Goal: Information Seeking & Learning: Learn about a topic

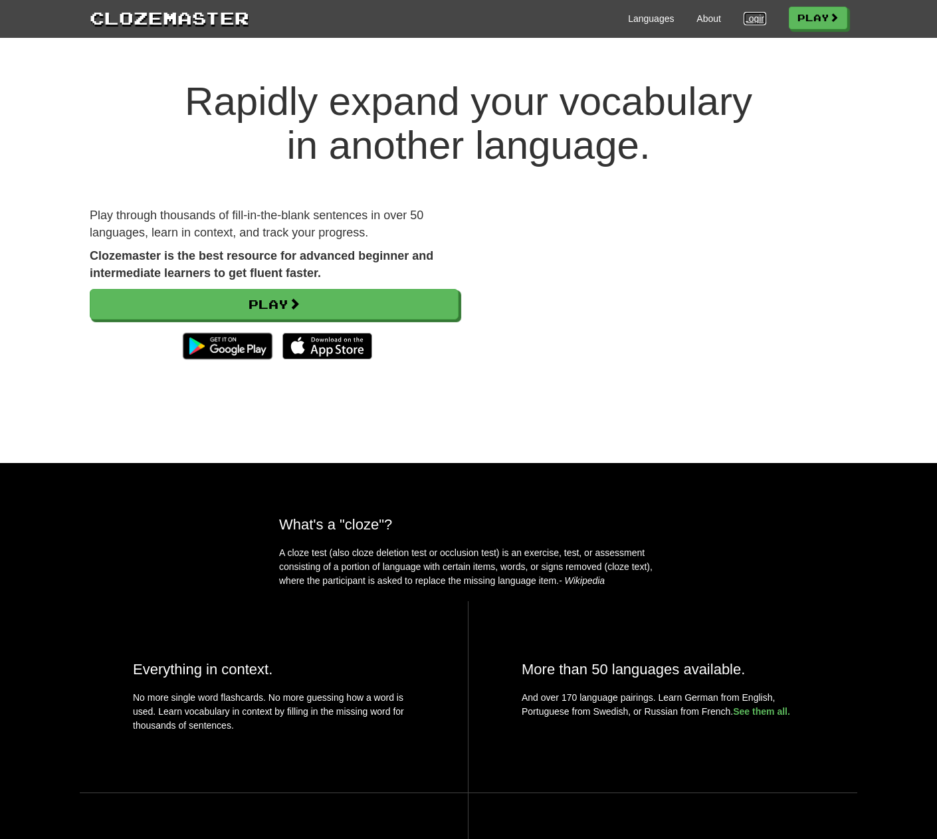
click at [745, 23] on link "Login" at bounding box center [755, 18] width 23 height 13
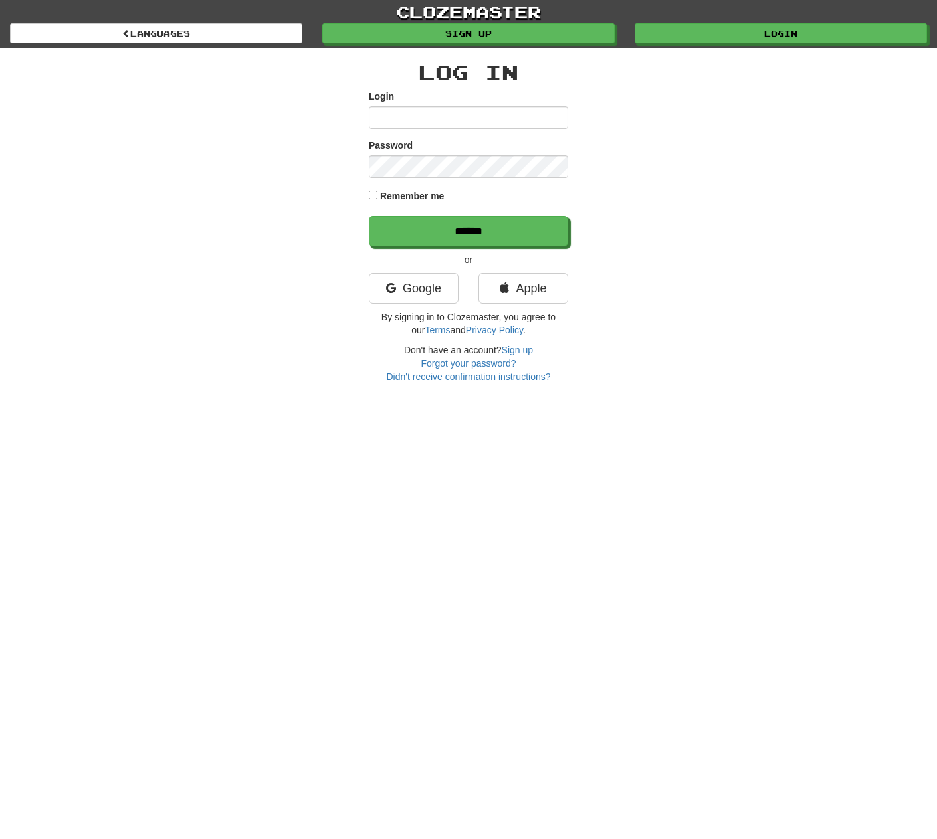
drag, startPoint x: 54, startPoint y: 0, endPoint x: 457, endPoint y: 491, distance: 635.0
click at [457, 494] on div "clozemaster Languages Sign up Login Languages Log In Login Password Remember me…" at bounding box center [468, 419] width 937 height 839
click at [464, 119] on input "Login" at bounding box center [468, 117] width 199 height 23
click at [425, 112] on input "Login" at bounding box center [468, 117] width 199 height 23
click at [402, 123] on input "Login" at bounding box center [468, 117] width 199 height 23
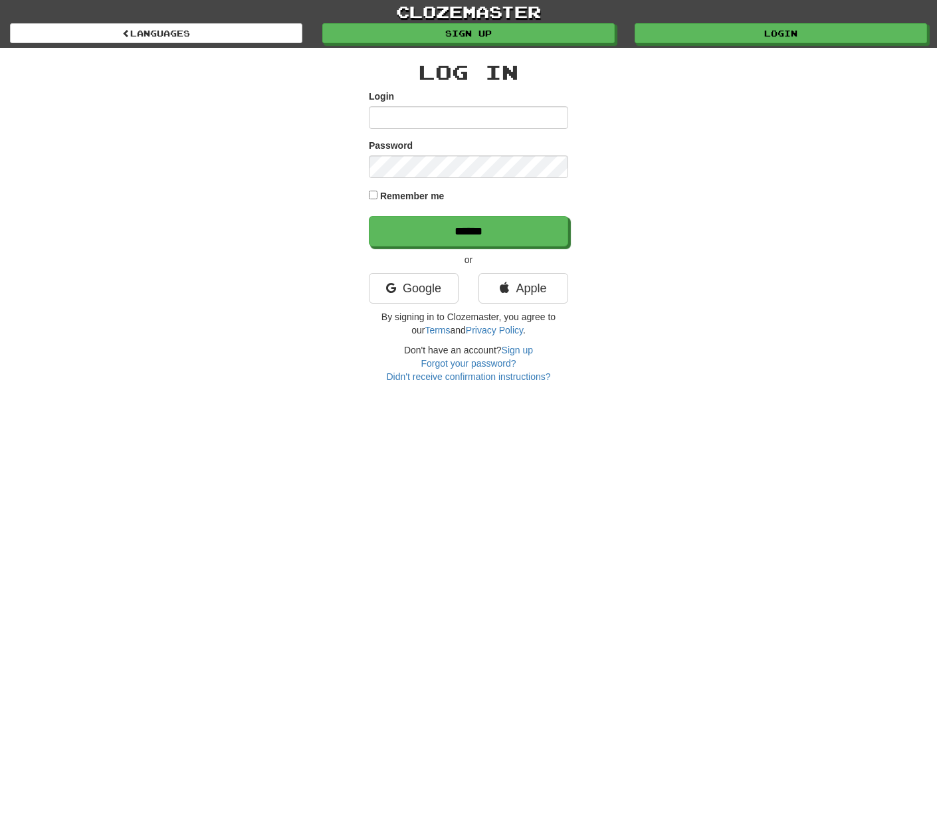
click at [379, 196] on div "Remember me" at bounding box center [468, 197] width 199 height 18
click at [383, 124] on input "Login" at bounding box center [468, 117] width 199 height 23
type input "**********"
click at [682, 254] on div "**********" at bounding box center [468, 216] width 777 height 336
drag, startPoint x: 463, startPoint y: 178, endPoint x: 714, endPoint y: 262, distance: 264.8
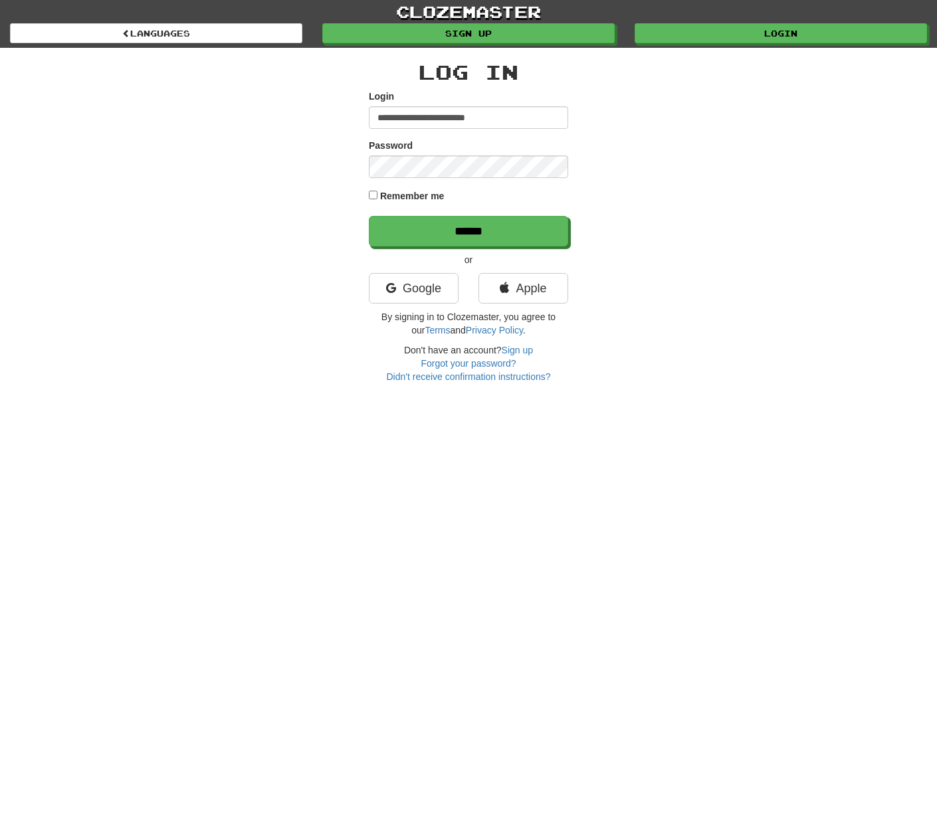
click at [725, 262] on div "**********" at bounding box center [468, 216] width 777 height 336
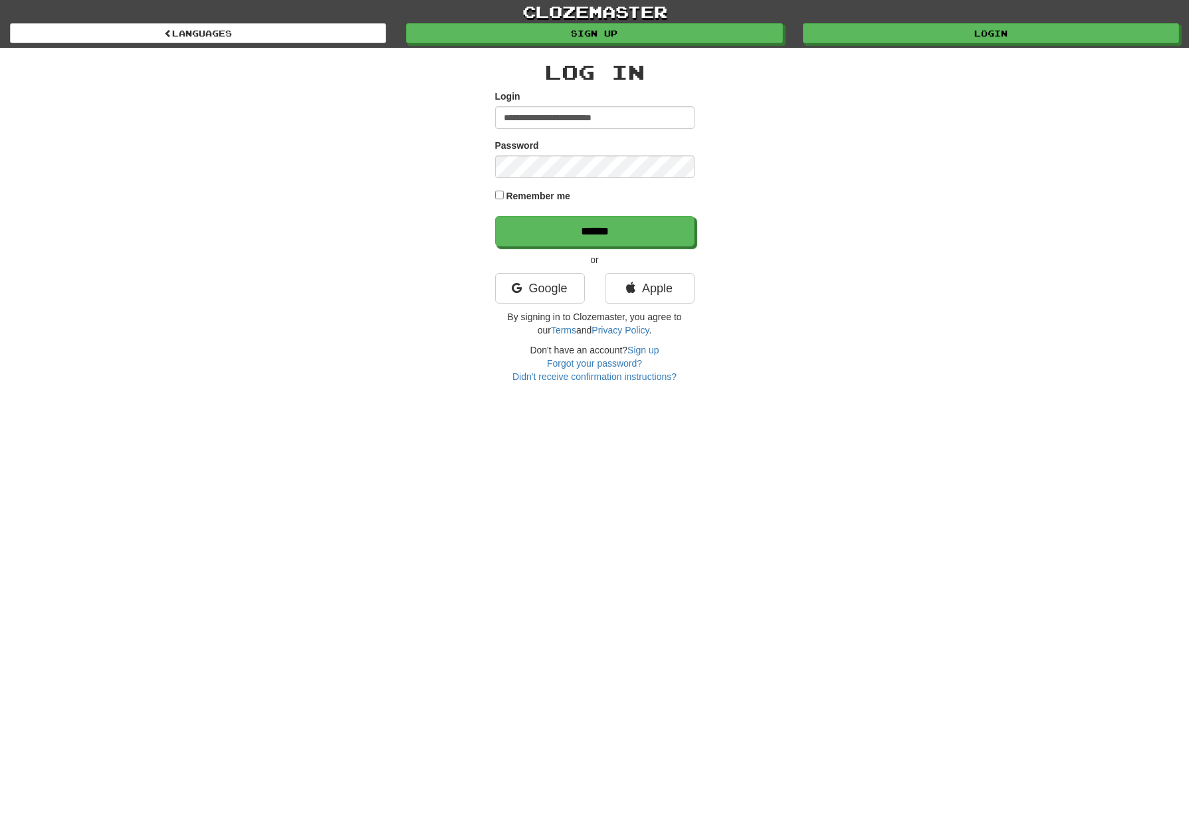
click at [800, 123] on div "**********" at bounding box center [594, 216] width 777 height 336
drag, startPoint x: 632, startPoint y: 123, endPoint x: 490, endPoint y: 124, distance: 141.5
click at [490, 124] on div "**********" at bounding box center [594, 216] width 777 height 336
click at [603, 367] on link "Forgot your password?" at bounding box center [594, 363] width 95 height 11
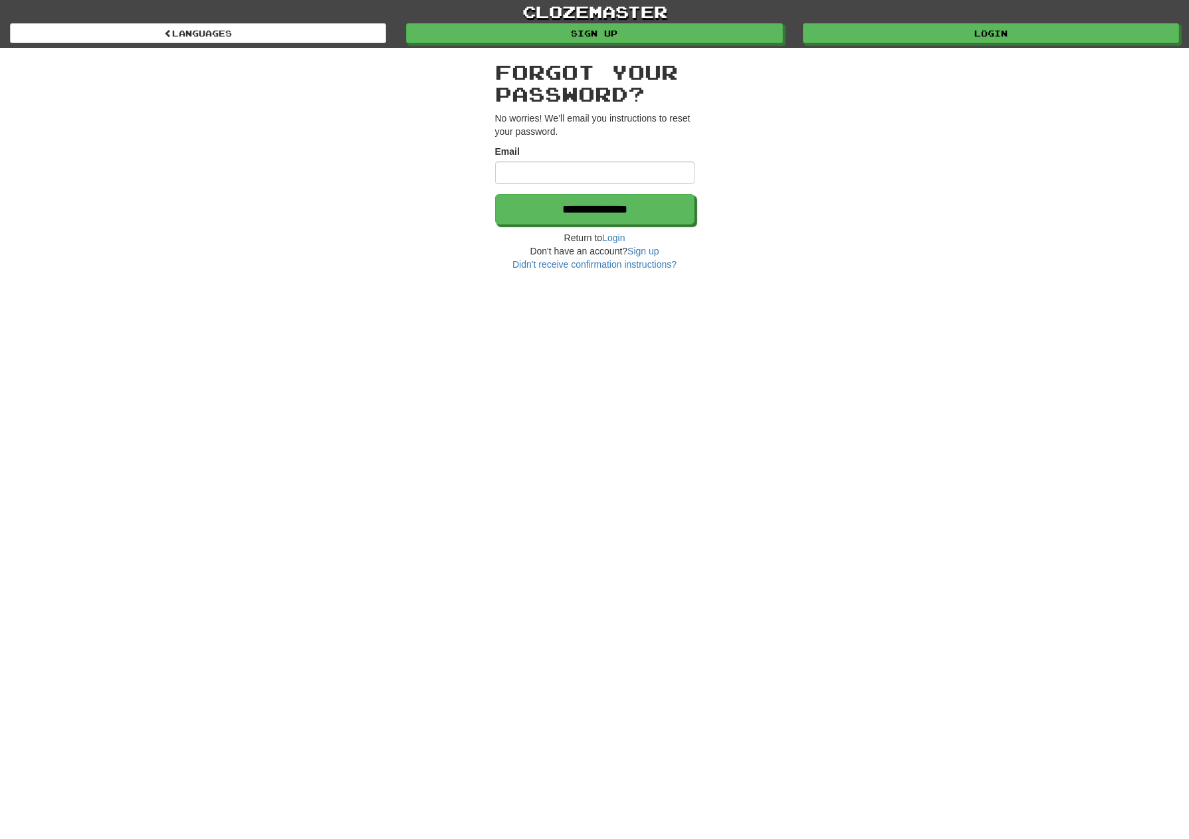
click at [599, 173] on input "Email" at bounding box center [594, 172] width 199 height 23
type input "**********"
click at [594, 207] on input "**********" at bounding box center [595, 210] width 199 height 31
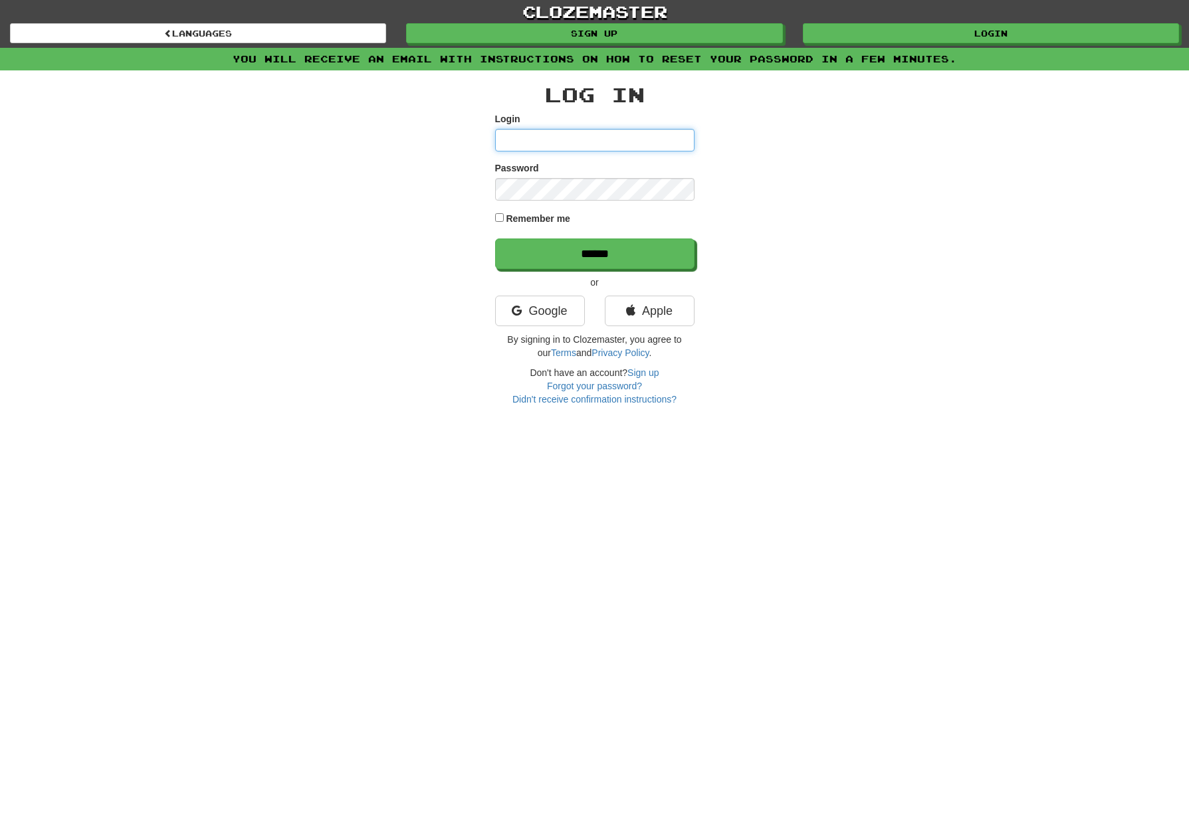
click at [514, 146] on input "Login" at bounding box center [594, 140] width 199 height 23
type input "**********"
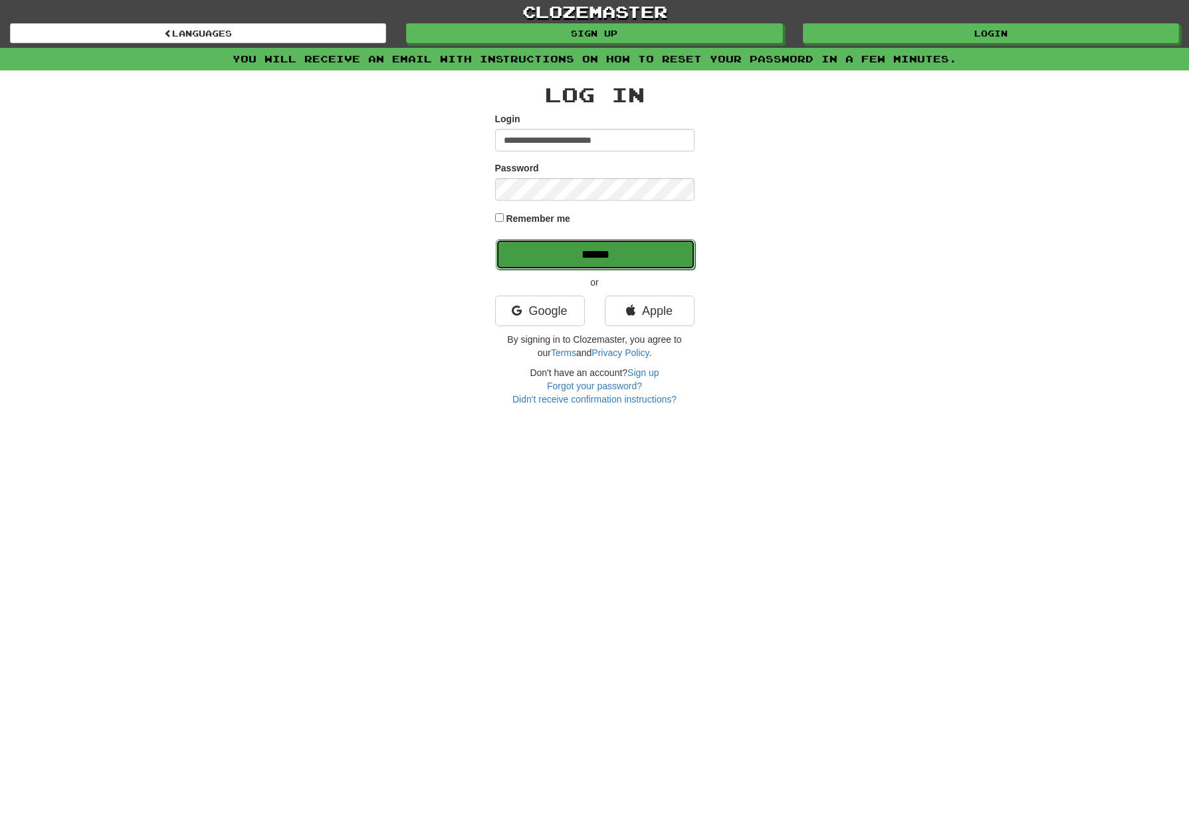
click at [604, 254] on input "******" at bounding box center [595, 254] width 199 height 31
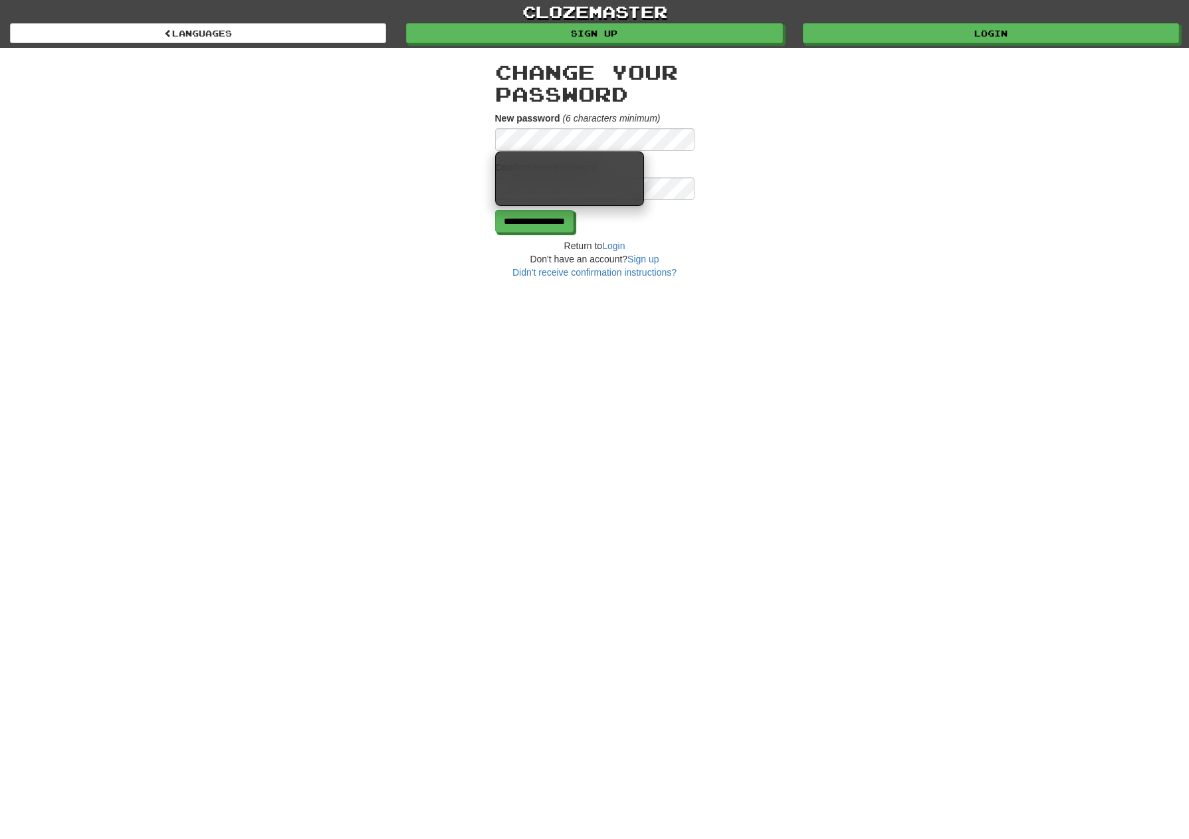
drag, startPoint x: 518, startPoint y: 152, endPoint x: 229, endPoint y: 193, distance: 291.3
click at [217, 212] on div "**********" at bounding box center [594, 163] width 777 height 231
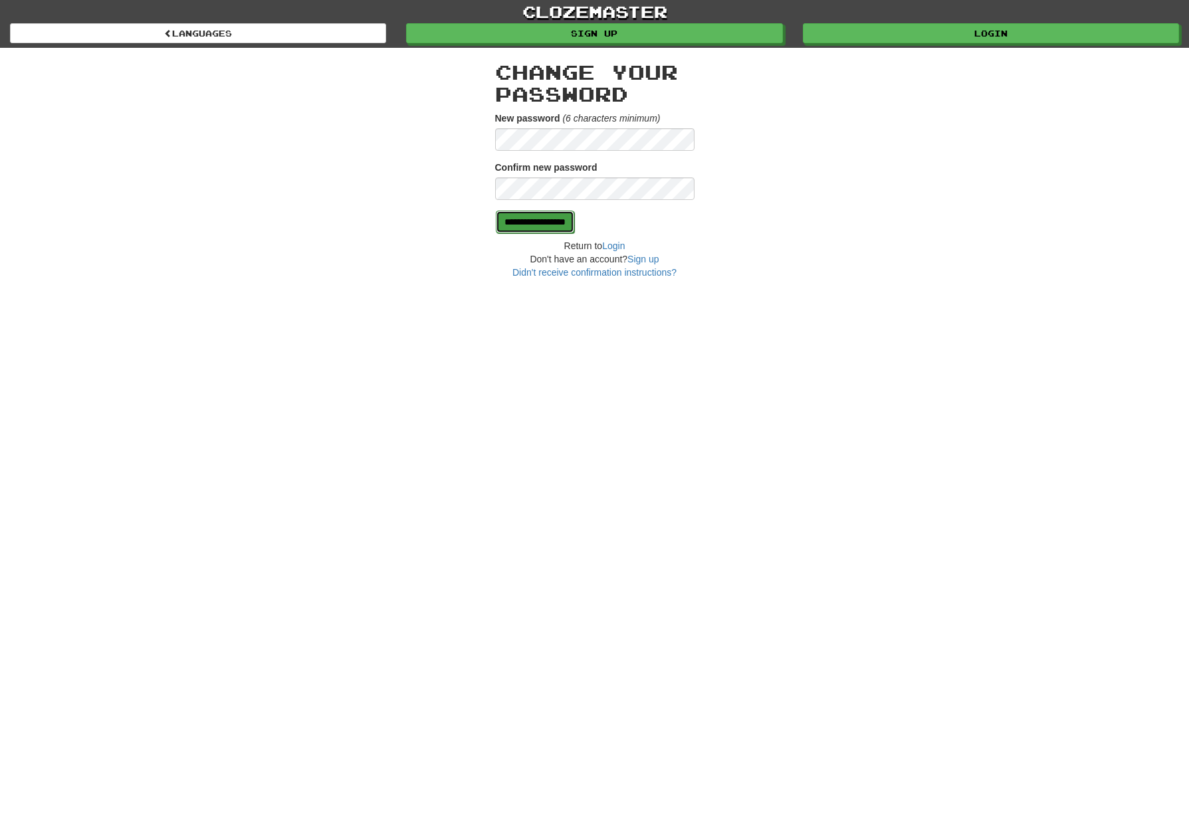
click at [574, 221] on input "**********" at bounding box center [535, 222] width 78 height 23
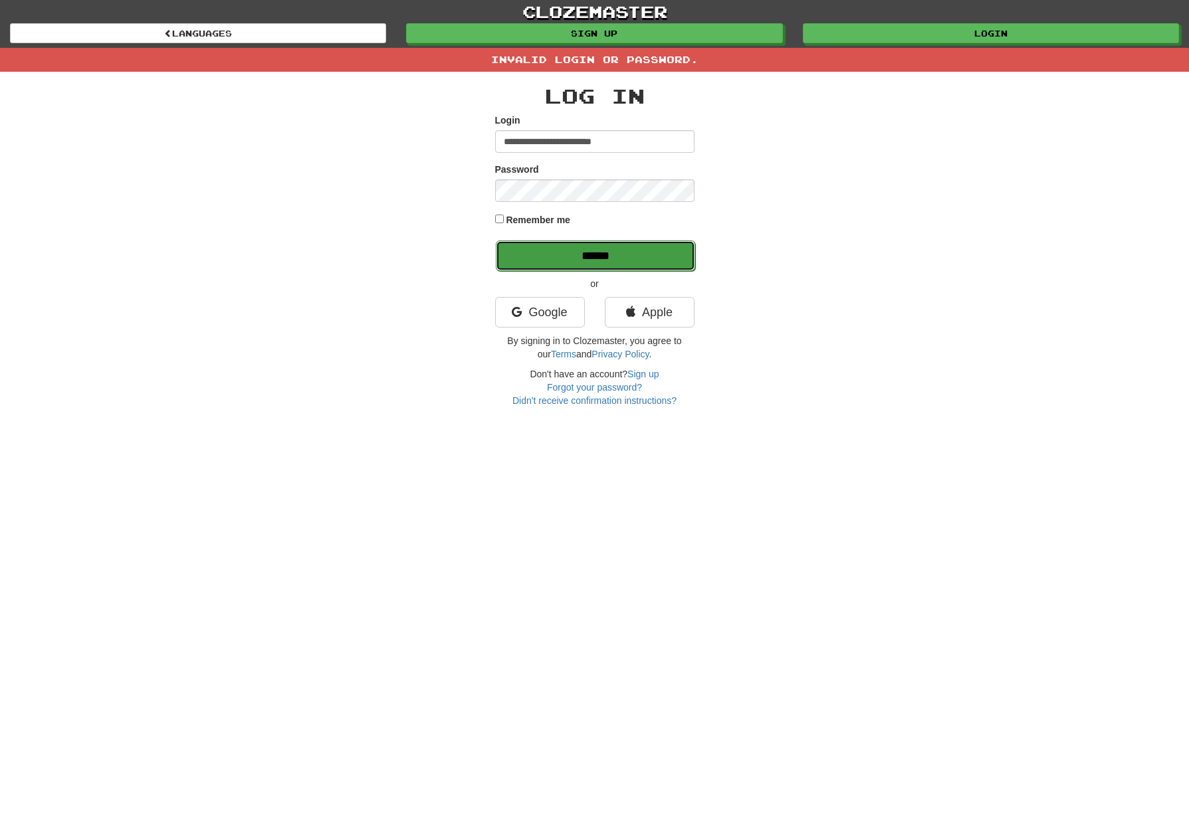
click at [581, 261] on input "******" at bounding box center [595, 256] width 199 height 31
click at [647, 241] on input "******" at bounding box center [595, 256] width 199 height 31
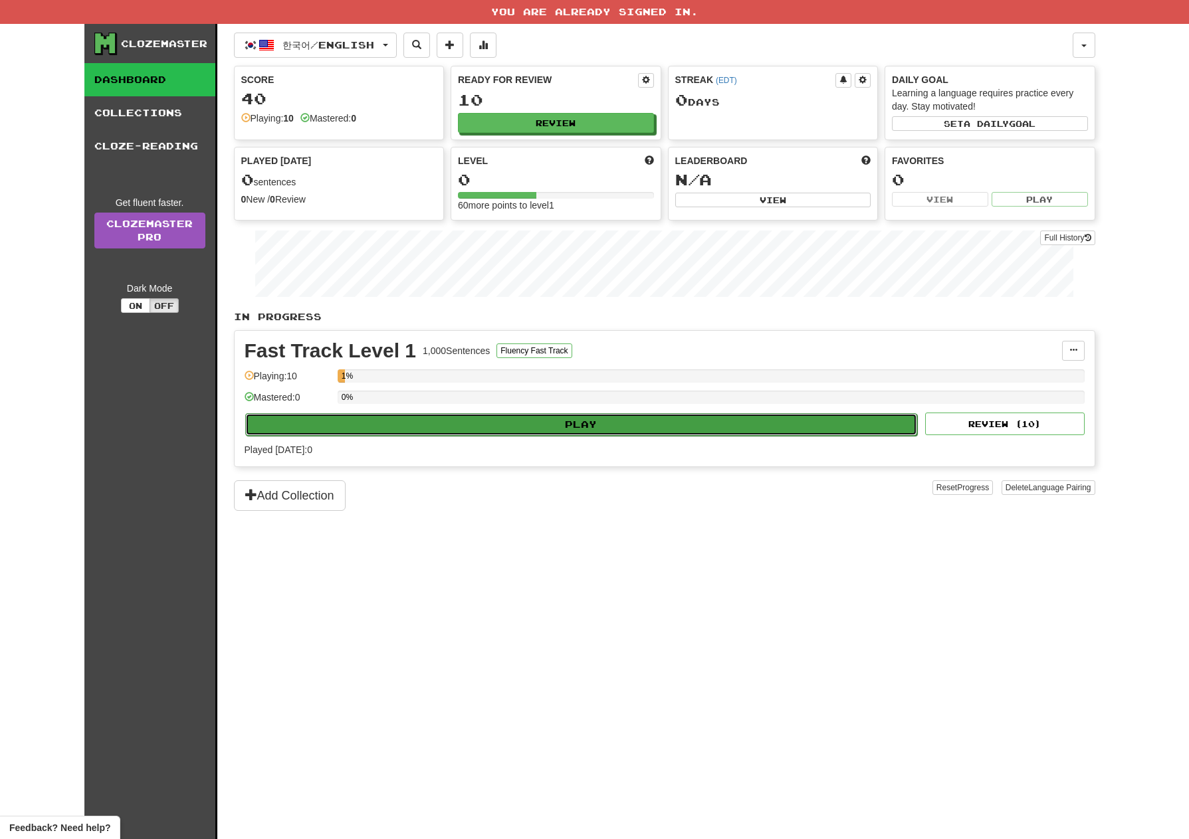
click at [639, 423] on button "Play" at bounding box center [581, 424] width 672 height 23
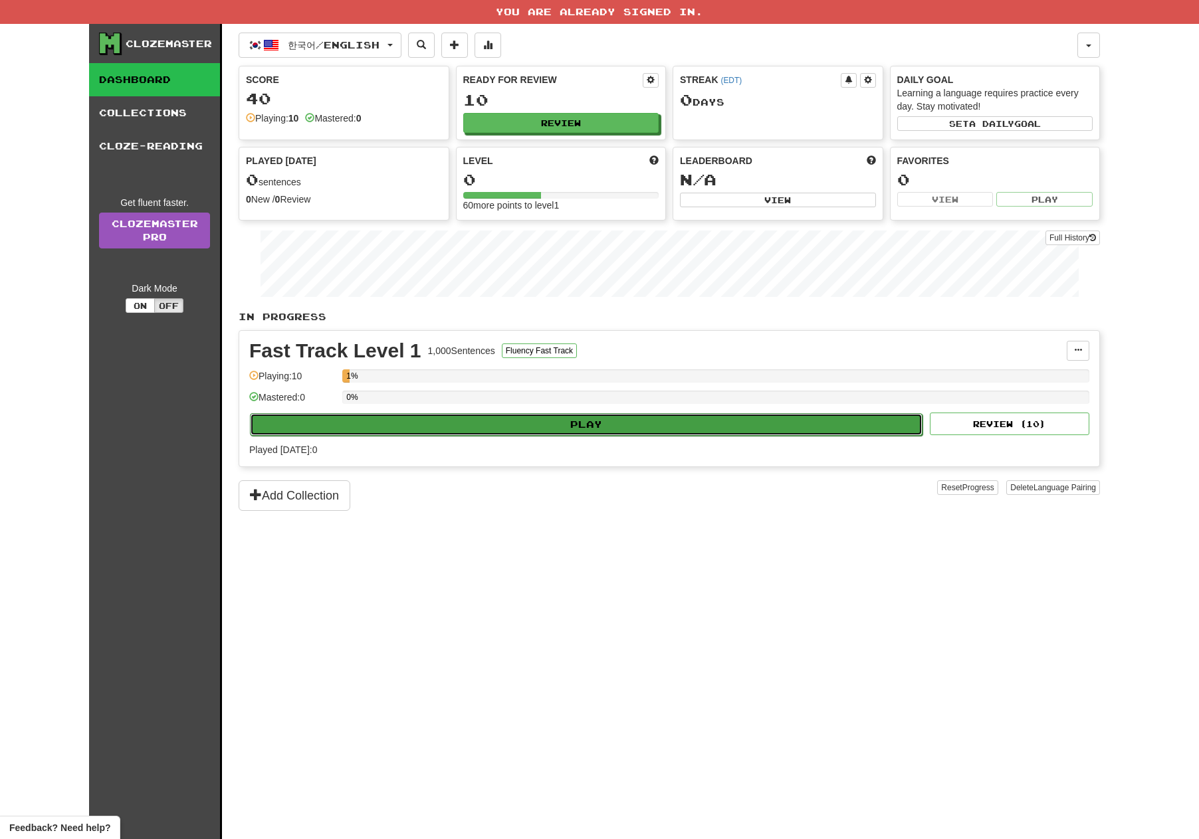
select select "**"
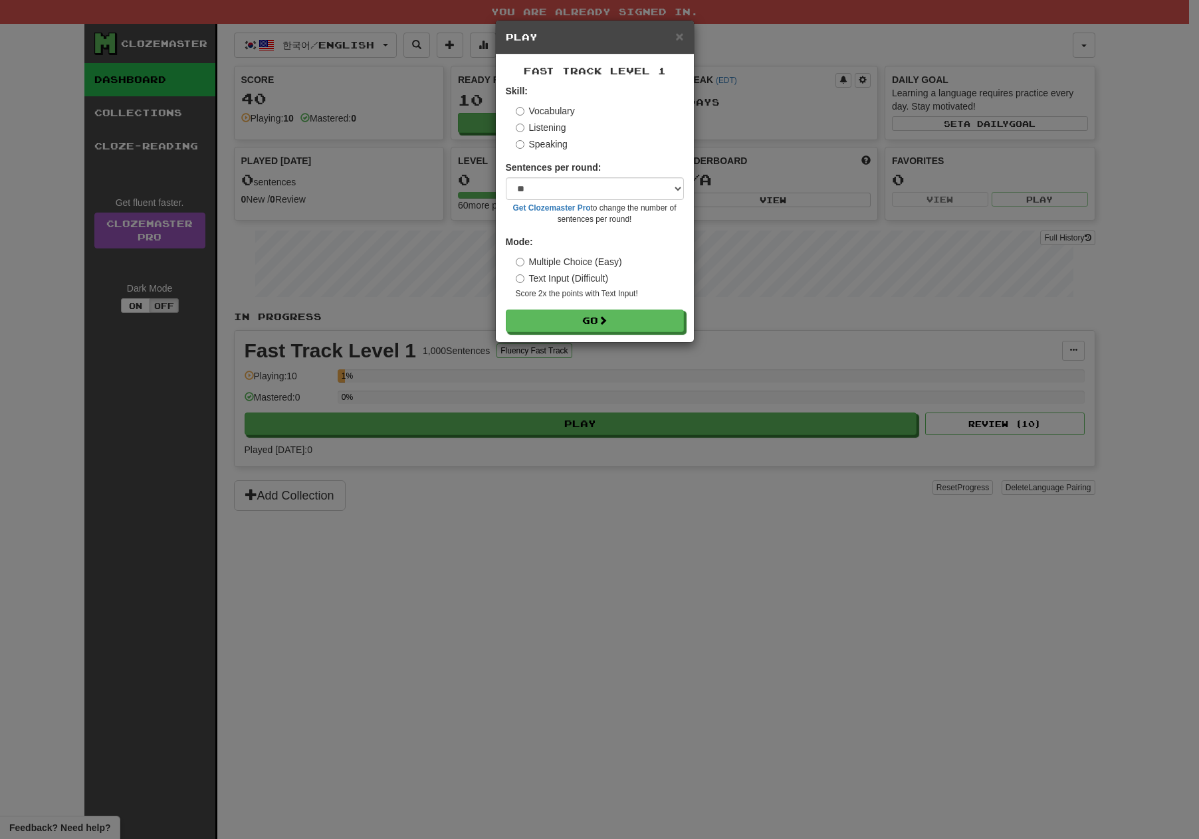
click at [550, 128] on label "Listening" at bounding box center [541, 127] width 50 height 13
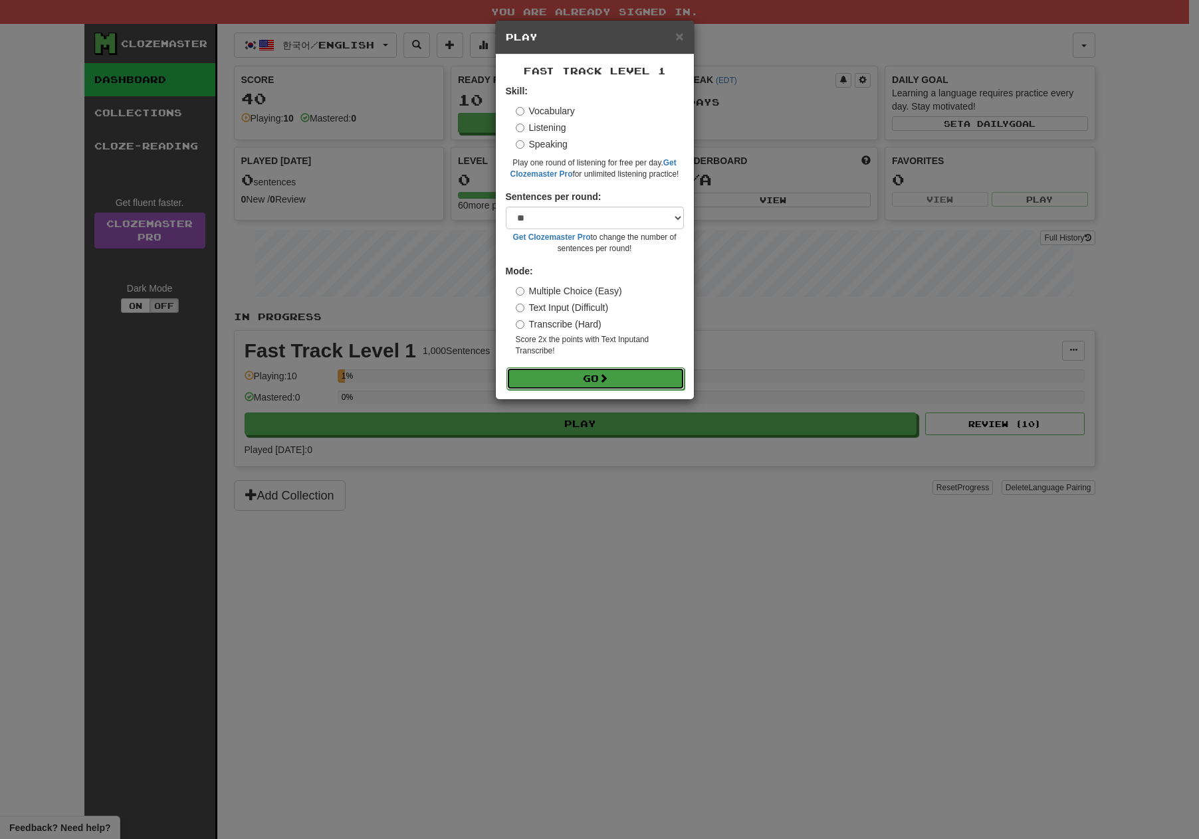
click at [583, 378] on button "Go" at bounding box center [595, 378] width 178 height 23
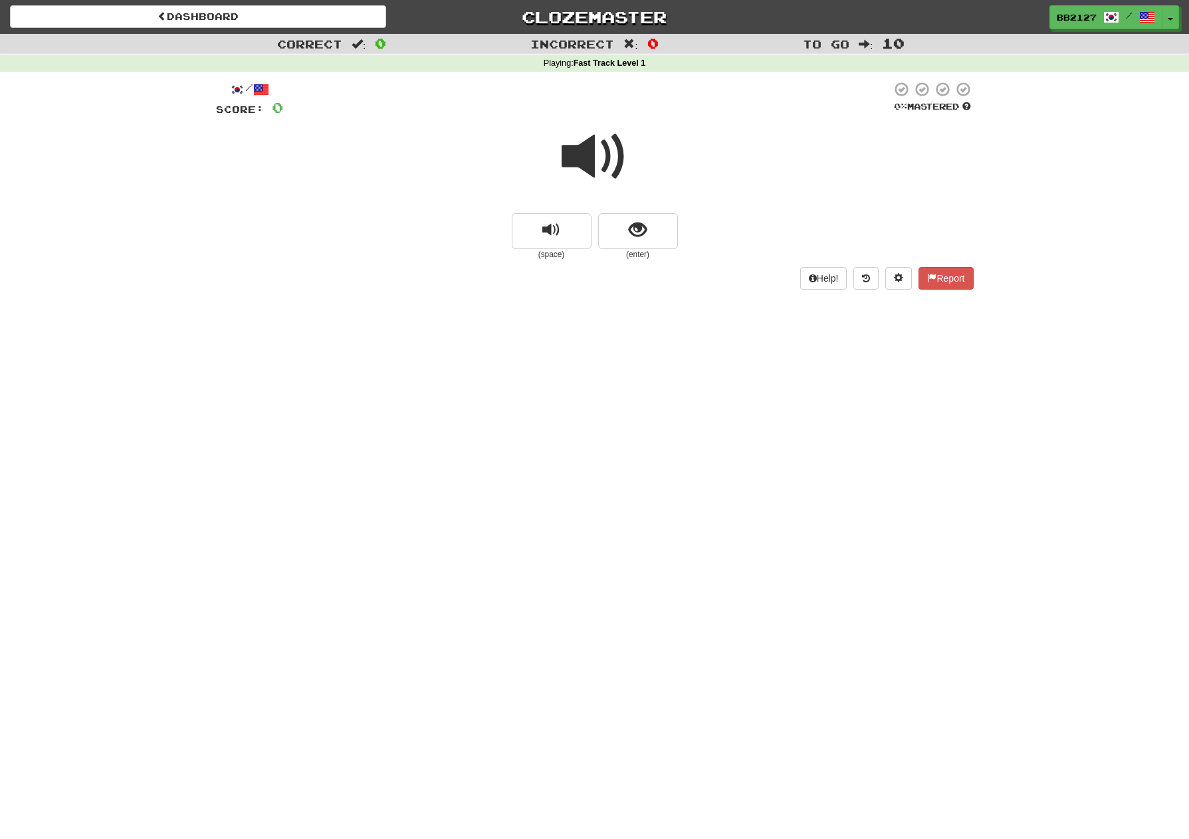
click at [608, 179] on span at bounding box center [594, 157] width 66 height 66
click at [569, 223] on button "replay audio" at bounding box center [552, 231] width 80 height 36
click at [662, 230] on button "show sentence" at bounding box center [638, 231] width 80 height 36
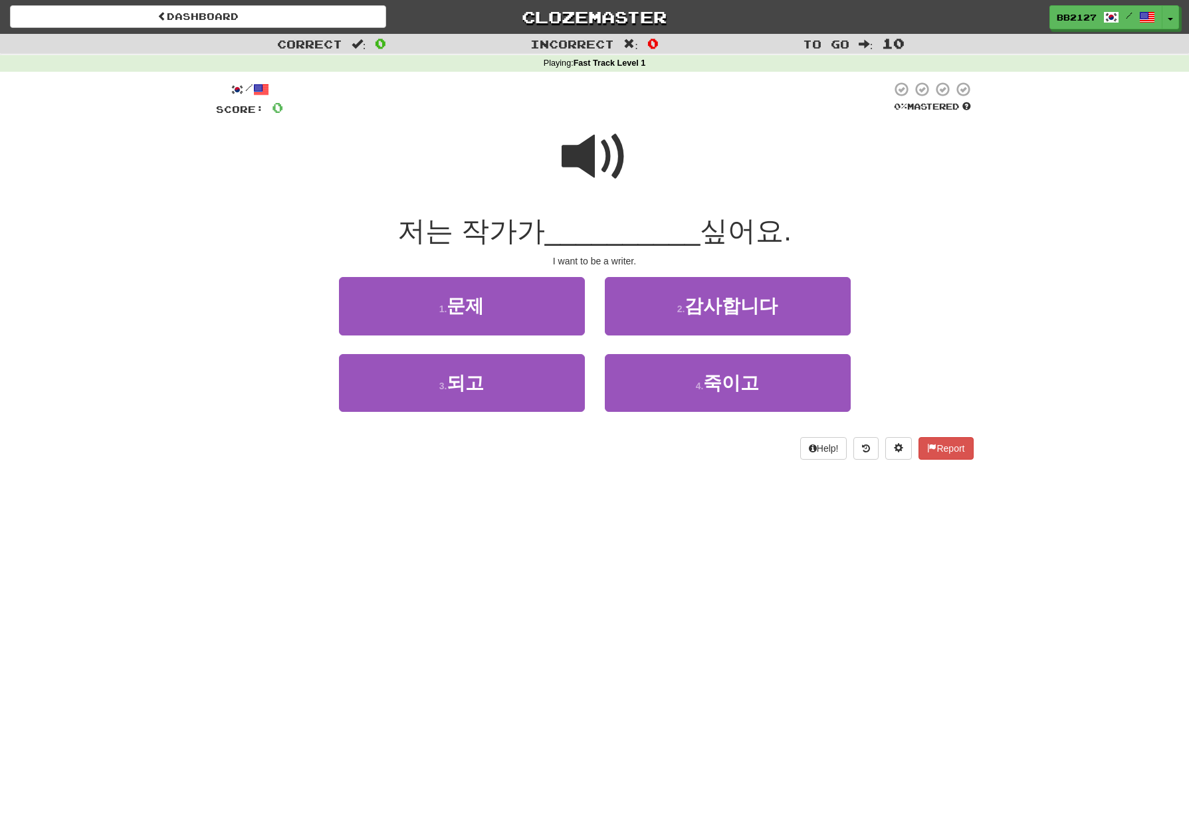
click at [581, 153] on span at bounding box center [594, 157] width 66 height 66
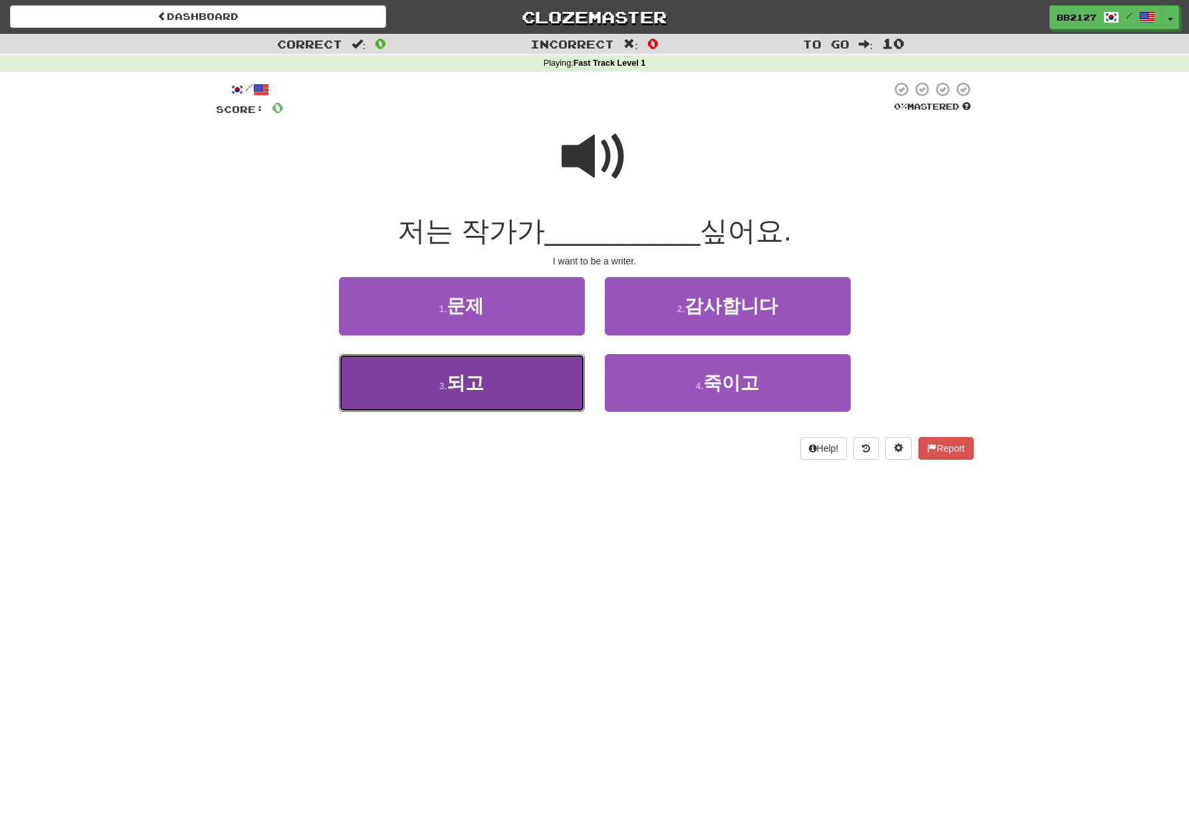
click at [508, 381] on button "3 . 되고" at bounding box center [462, 383] width 246 height 58
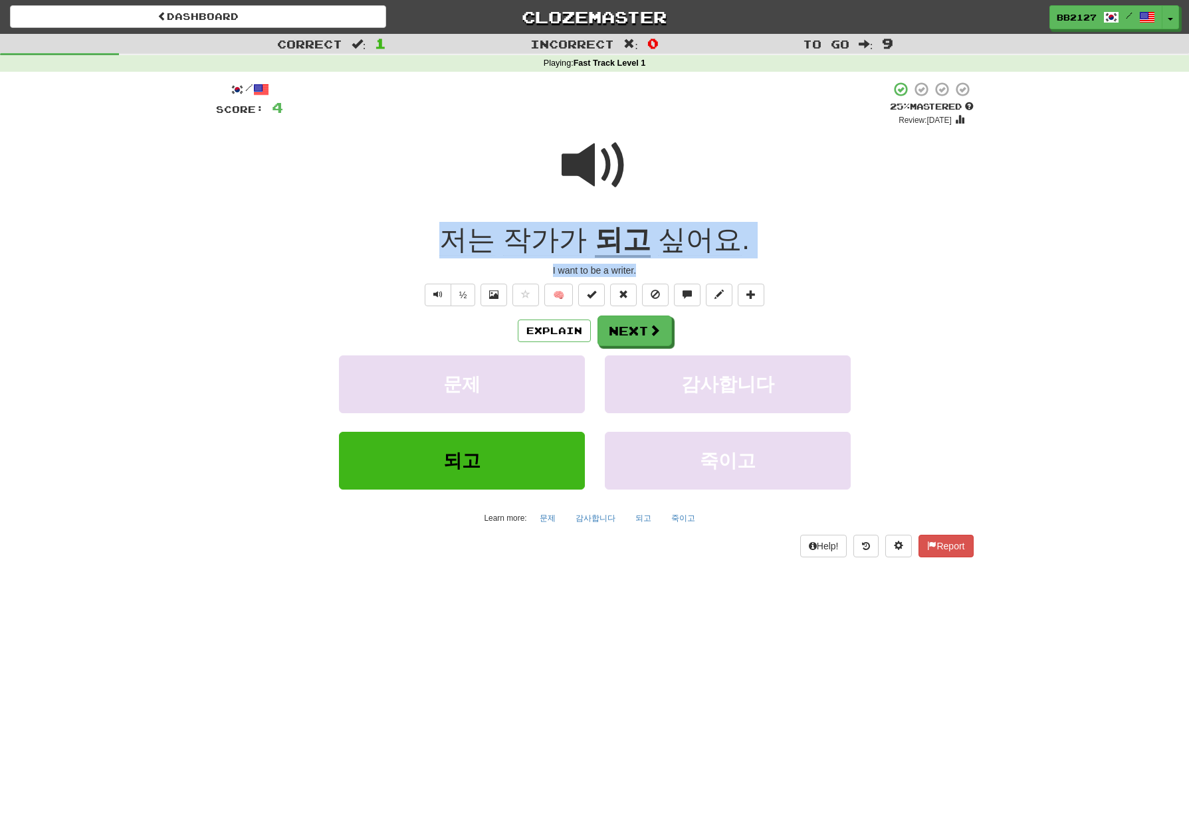
drag, startPoint x: 447, startPoint y: 236, endPoint x: 648, endPoint y: 276, distance: 205.2
click at [648, 276] on div "/ Score: 4 + 4 25 % Mastered Review: 2025-08-20 저는 작가가 되고 싶어요 . I want to be a …" at bounding box center [594, 319] width 757 height 476
copy div "저는 작가가 되고 싶어요 . I want to be a writer."
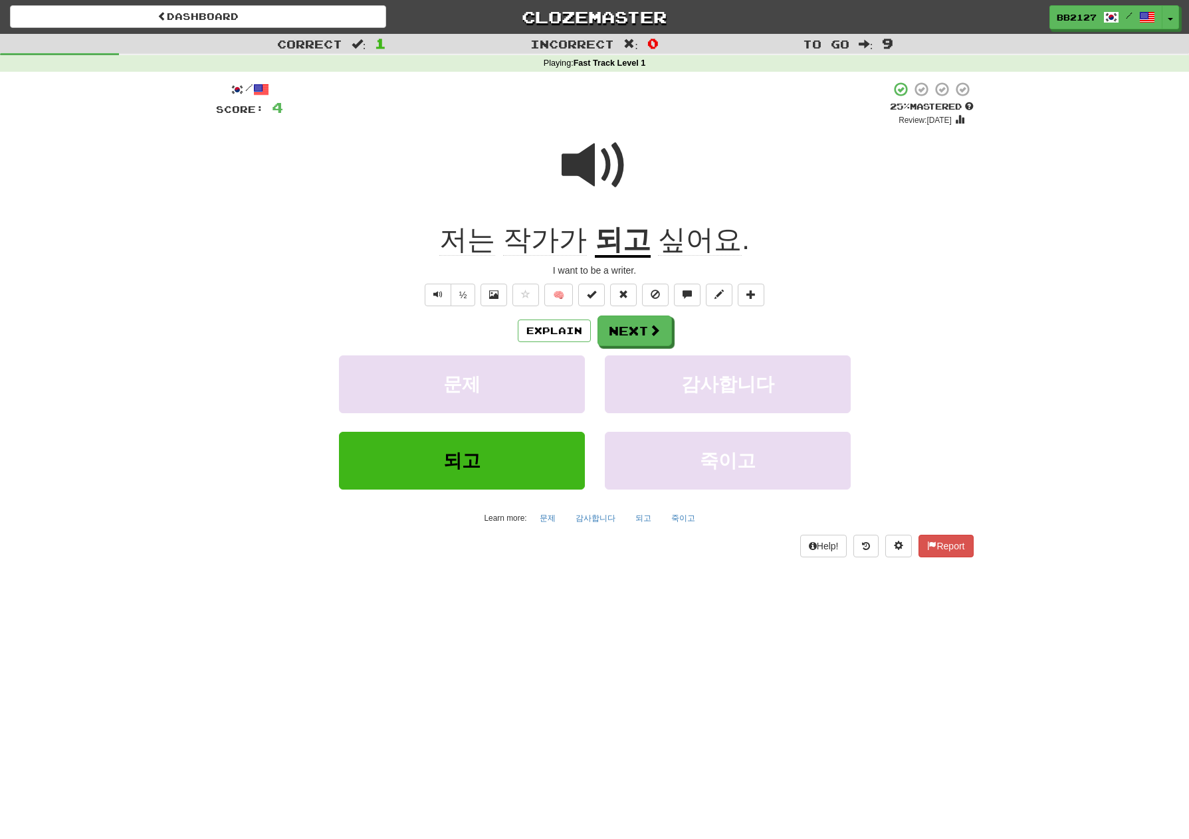
click at [706, 322] on div "Explain Next" at bounding box center [594, 331] width 757 height 31
click at [572, 328] on button "Explain" at bounding box center [554, 331] width 73 height 23
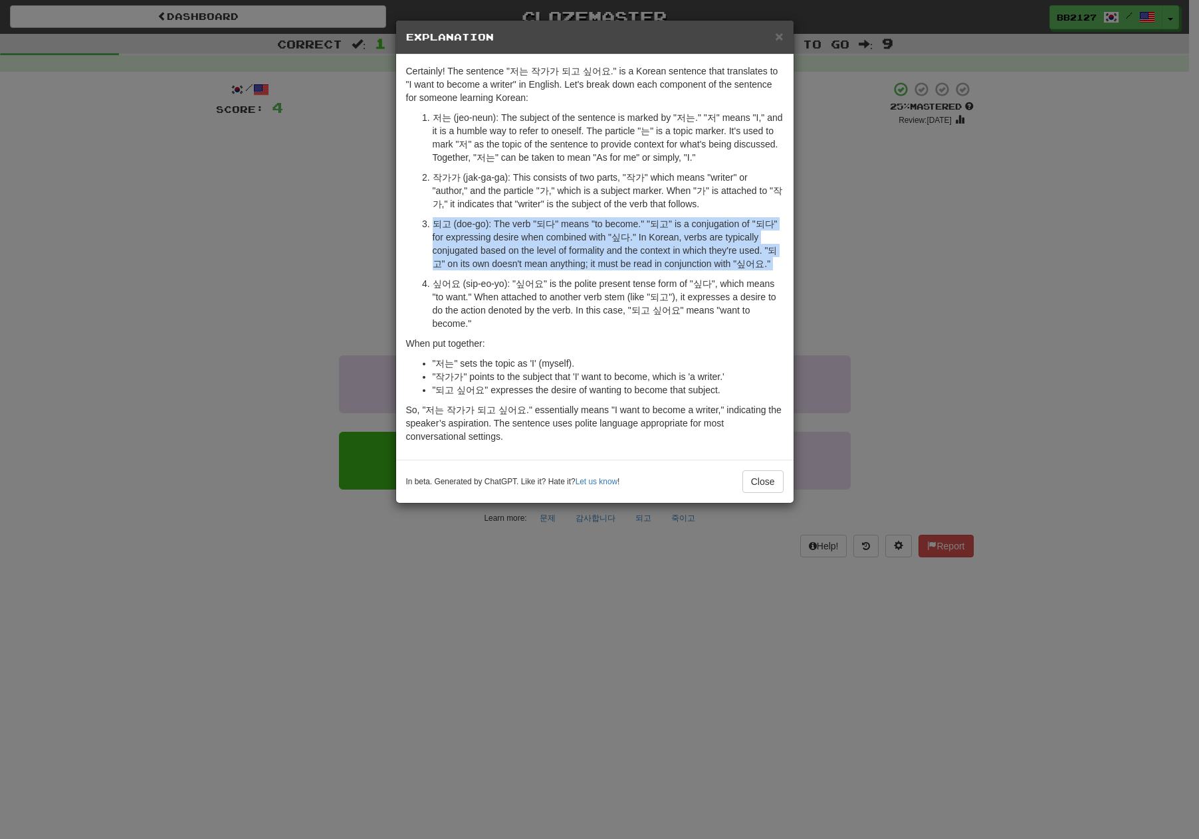
drag, startPoint x: 433, startPoint y: 221, endPoint x: 485, endPoint y: 270, distance: 71.4
click at [485, 270] on ol "저는 (jeo-neun): The subject of the sentence is marked by "저는." "저" means "I," an…" at bounding box center [594, 220] width 377 height 219
copy ol "되고 (doe-go): The verb "되다" means "to become." "되고" is a conjugation of "되다" for…"
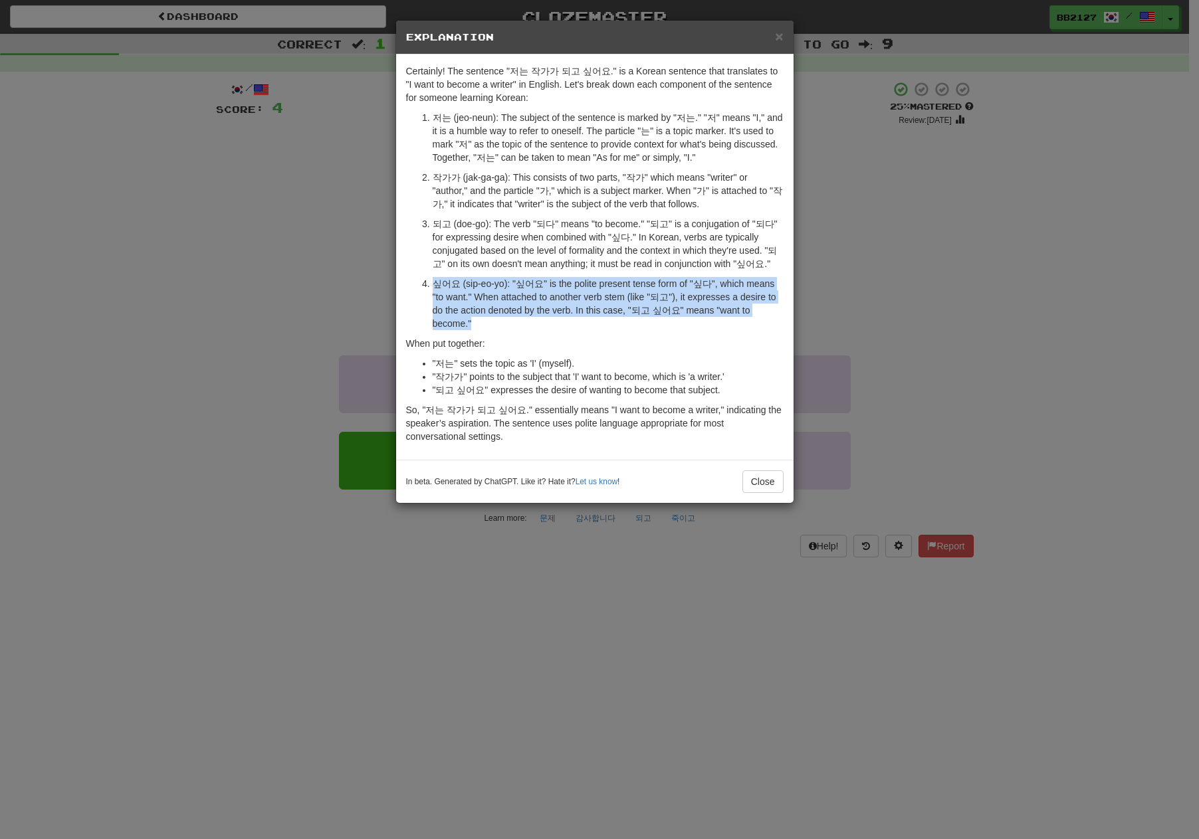
drag, startPoint x: 778, startPoint y: 312, endPoint x: 433, endPoint y: 281, distance: 346.9
click at [433, 281] on p "싶어요 (sip-eo-yo): "싶어요" is the polite present tense form of "싶다", which means "t…" at bounding box center [608, 303] width 351 height 53
copy p "싶어요 (sip-eo-yo): "싶어요" is the polite present tense form of "싶다", which means "t…"
click at [754, 470] on button "Close" at bounding box center [762, 481] width 41 height 23
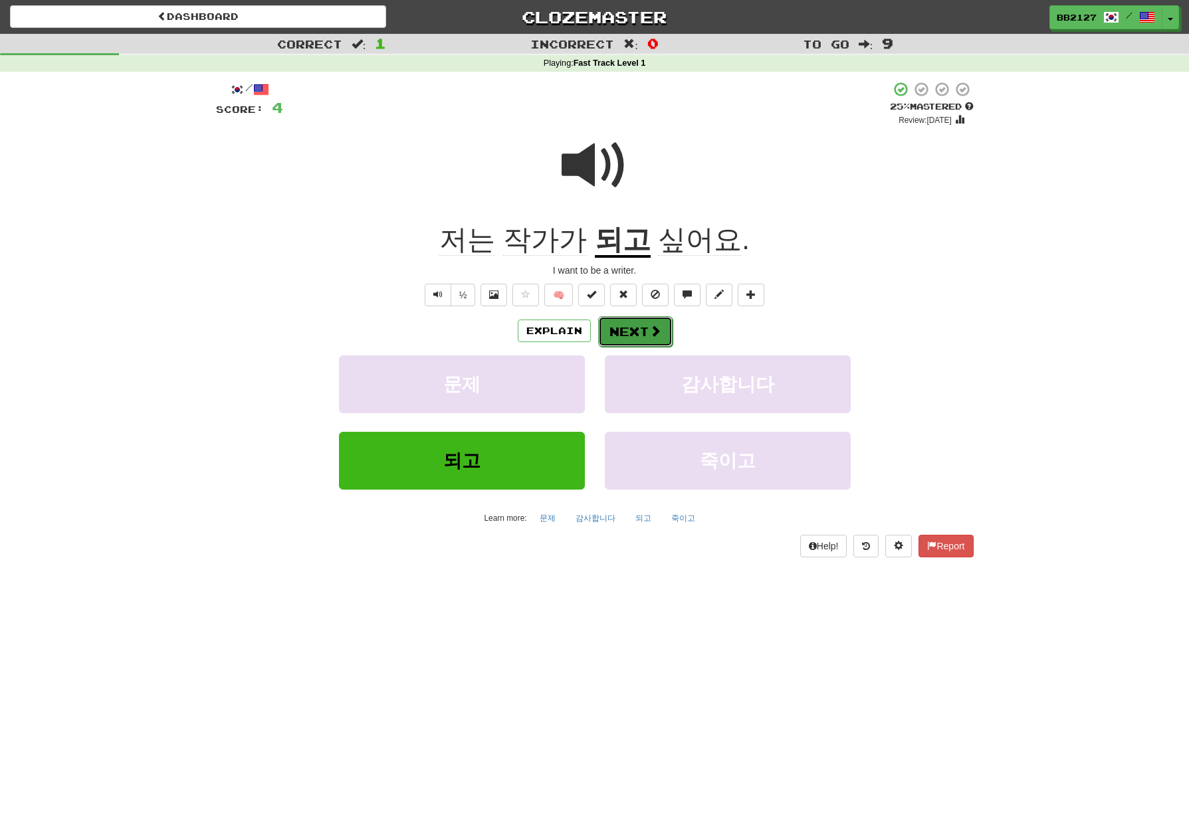
click at [646, 330] on button "Next" at bounding box center [635, 331] width 74 height 31
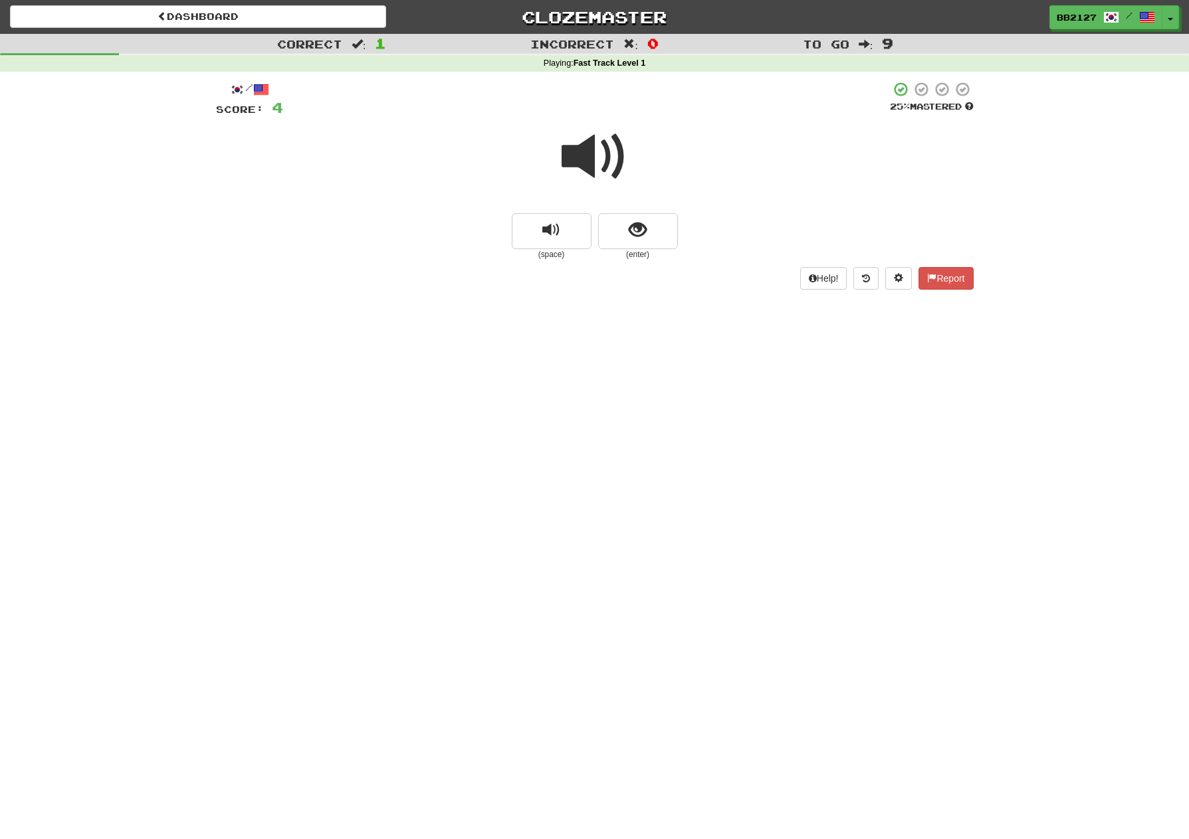
click at [591, 174] on span at bounding box center [594, 157] width 66 height 66
click at [614, 235] on button "show sentence" at bounding box center [638, 231] width 80 height 36
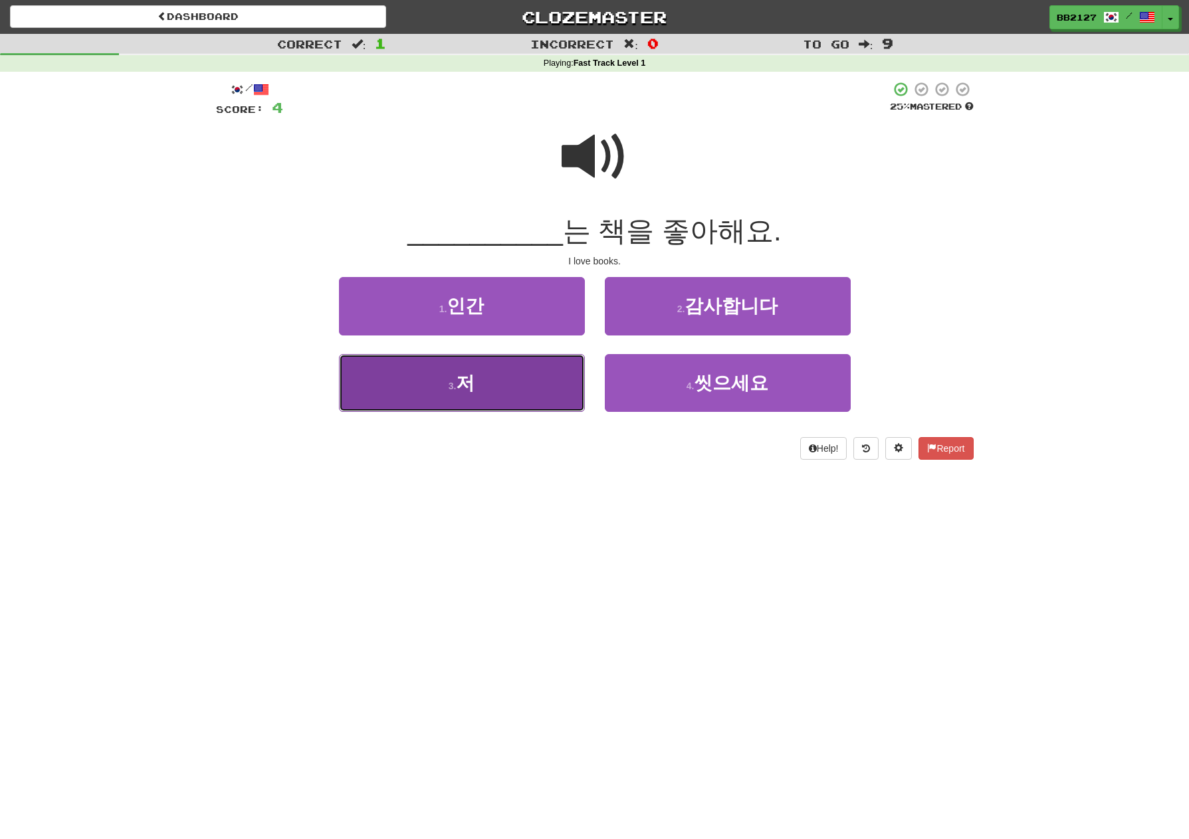
click at [466, 384] on span "저" at bounding box center [465, 383] width 19 height 21
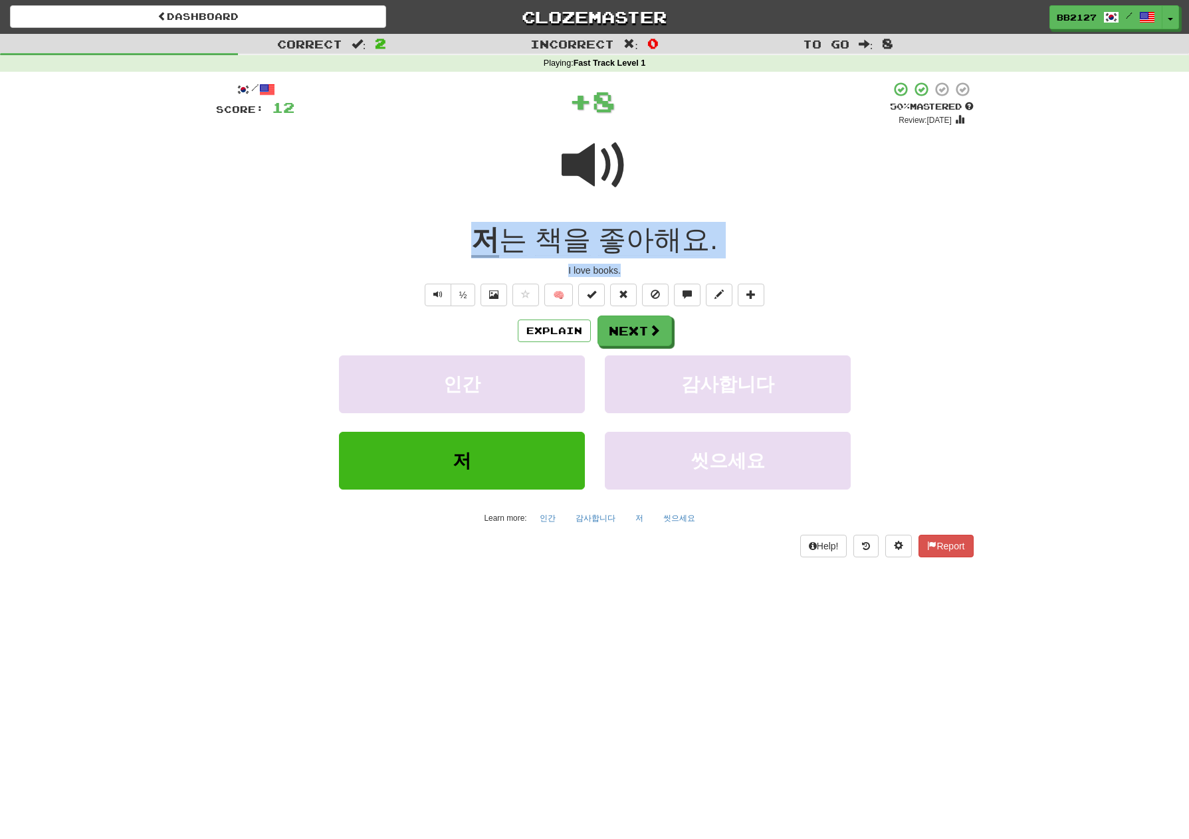
drag, startPoint x: 453, startPoint y: 239, endPoint x: 633, endPoint y: 266, distance: 181.4
click at [633, 266] on div "/ Score: 12 + 8 50 % Mastered Review: 2025-08-29 저 는 책을 좋아해요 . I love books. ½ …" at bounding box center [594, 319] width 757 height 476
copy div "저 는 책을 좋아해요 . I love books."
click at [640, 336] on button "Next" at bounding box center [635, 331] width 74 height 31
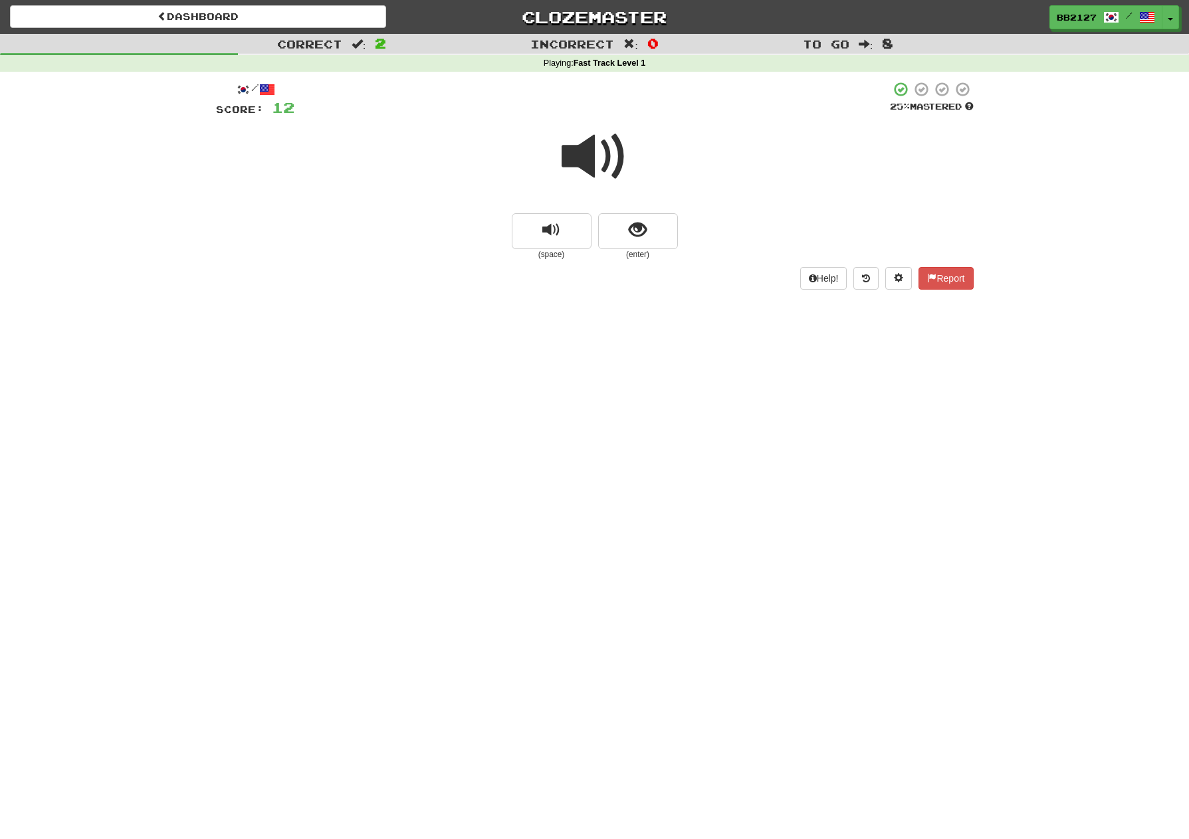
click at [607, 175] on span at bounding box center [594, 157] width 66 height 66
click at [639, 238] on span "show sentence" at bounding box center [638, 230] width 18 height 18
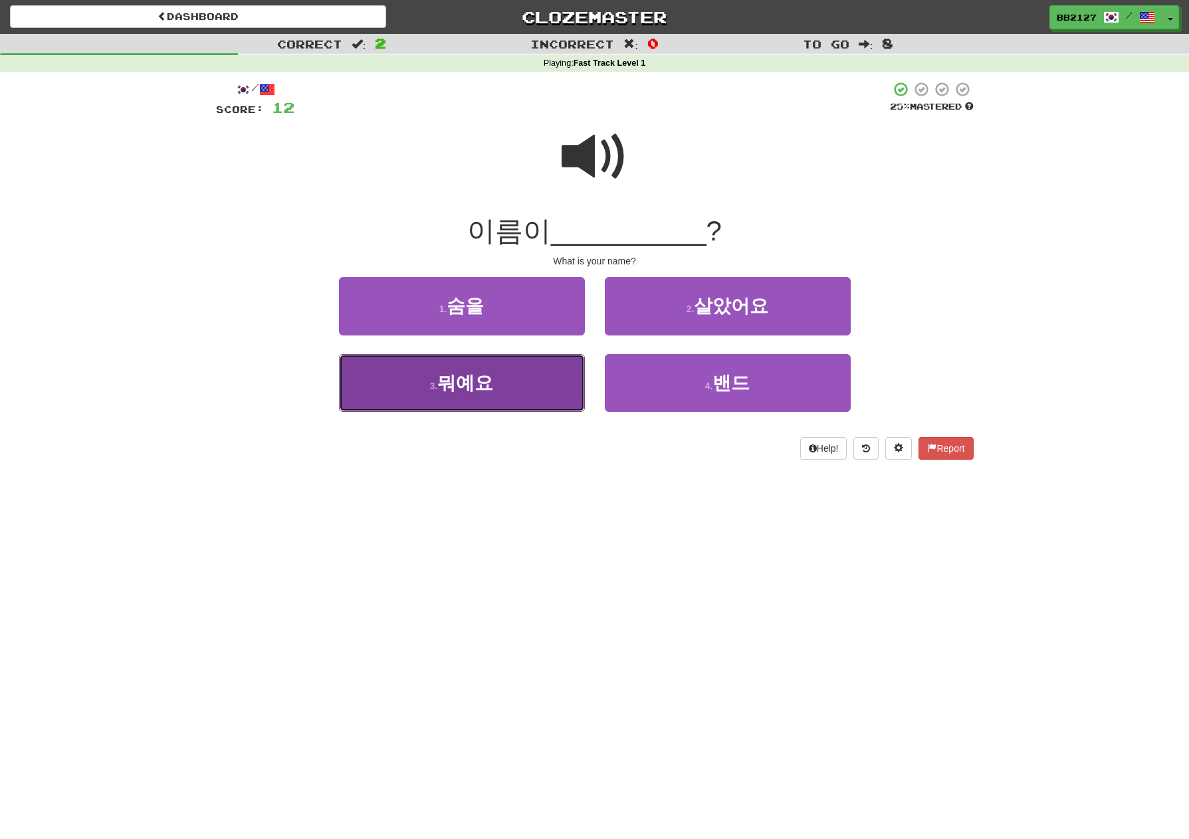
click at [503, 383] on button "3 . 뭐예요" at bounding box center [462, 383] width 246 height 58
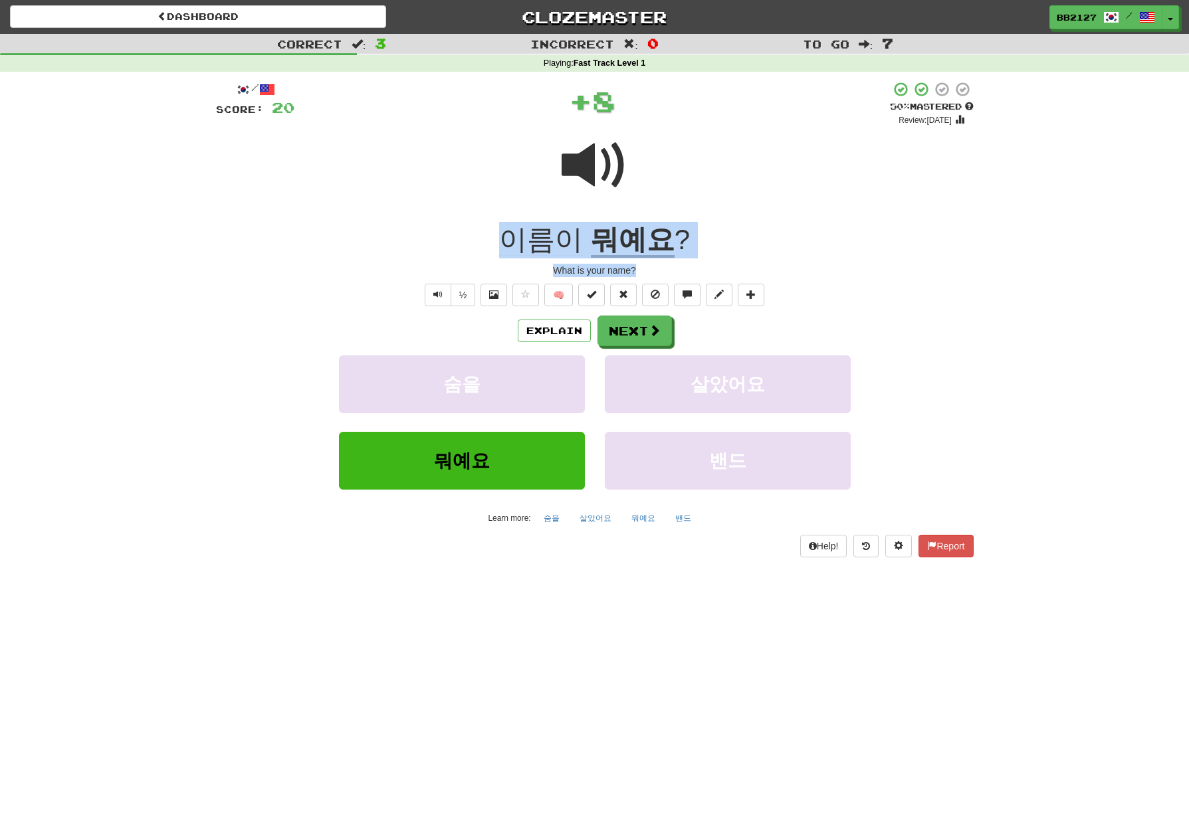
drag, startPoint x: 492, startPoint y: 235, endPoint x: 637, endPoint y: 266, distance: 148.2
click at [637, 266] on div "/ Score: 20 + 8 50 % Mastered Review: 2025-08-29 이름이 뭐예요 ? What is your name? ½…" at bounding box center [594, 319] width 757 height 476
copy div "이름이 뭐예요 ? What is your name?"
click at [627, 334] on button "Next" at bounding box center [634, 331] width 74 height 31
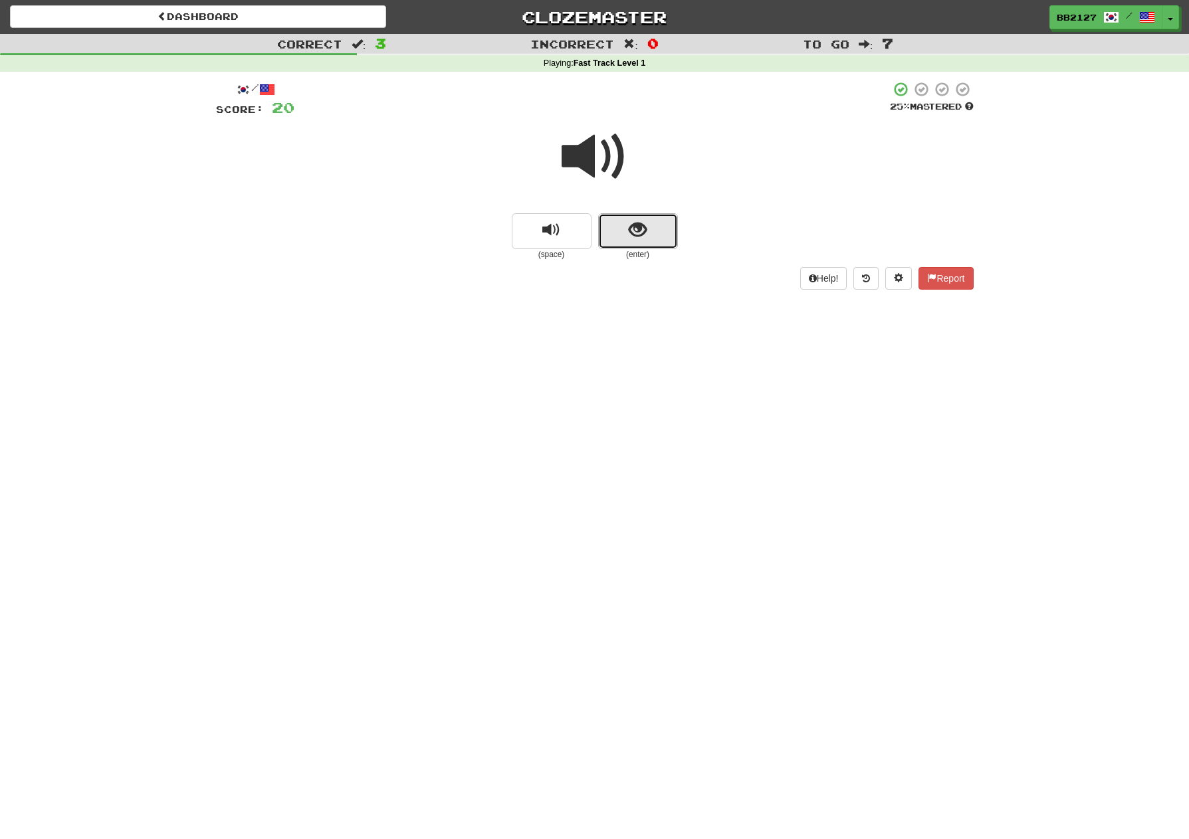
click at [618, 233] on button "show sentence" at bounding box center [638, 231] width 80 height 36
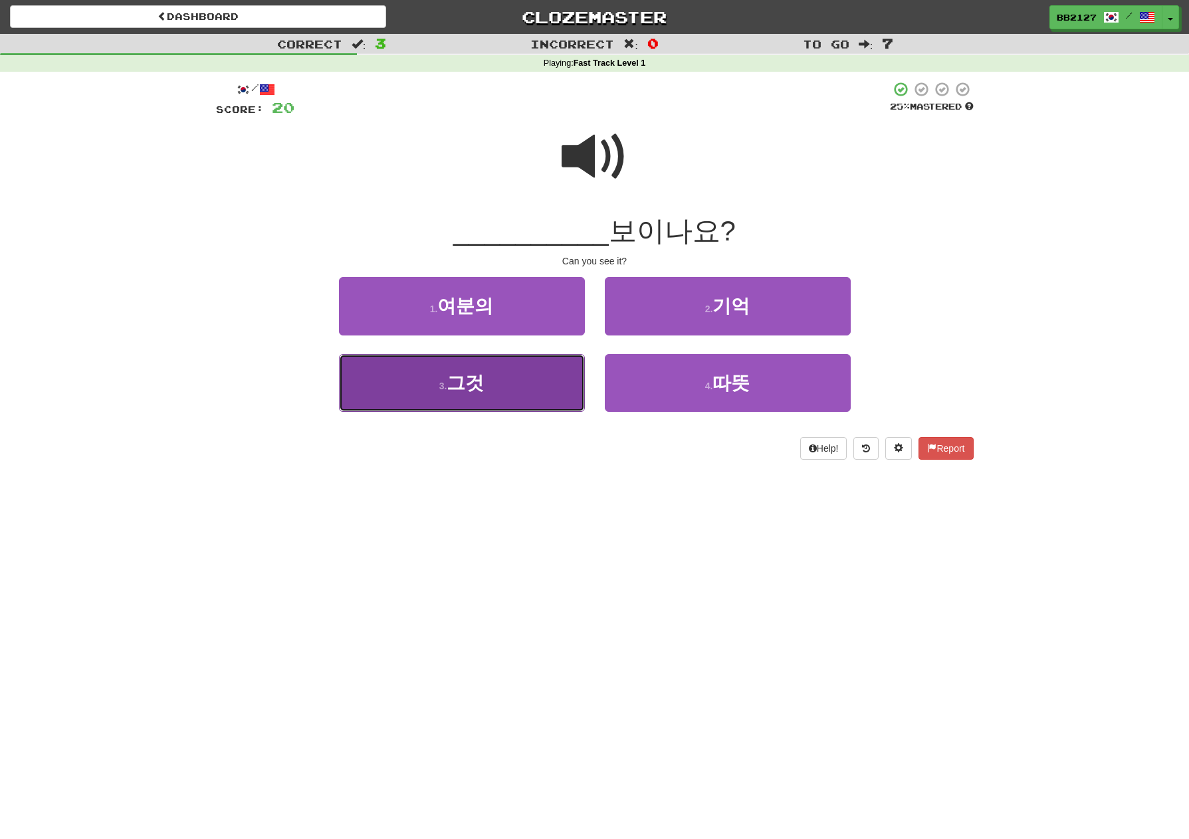
click at [542, 367] on button "3 . 그것" at bounding box center [462, 383] width 246 height 58
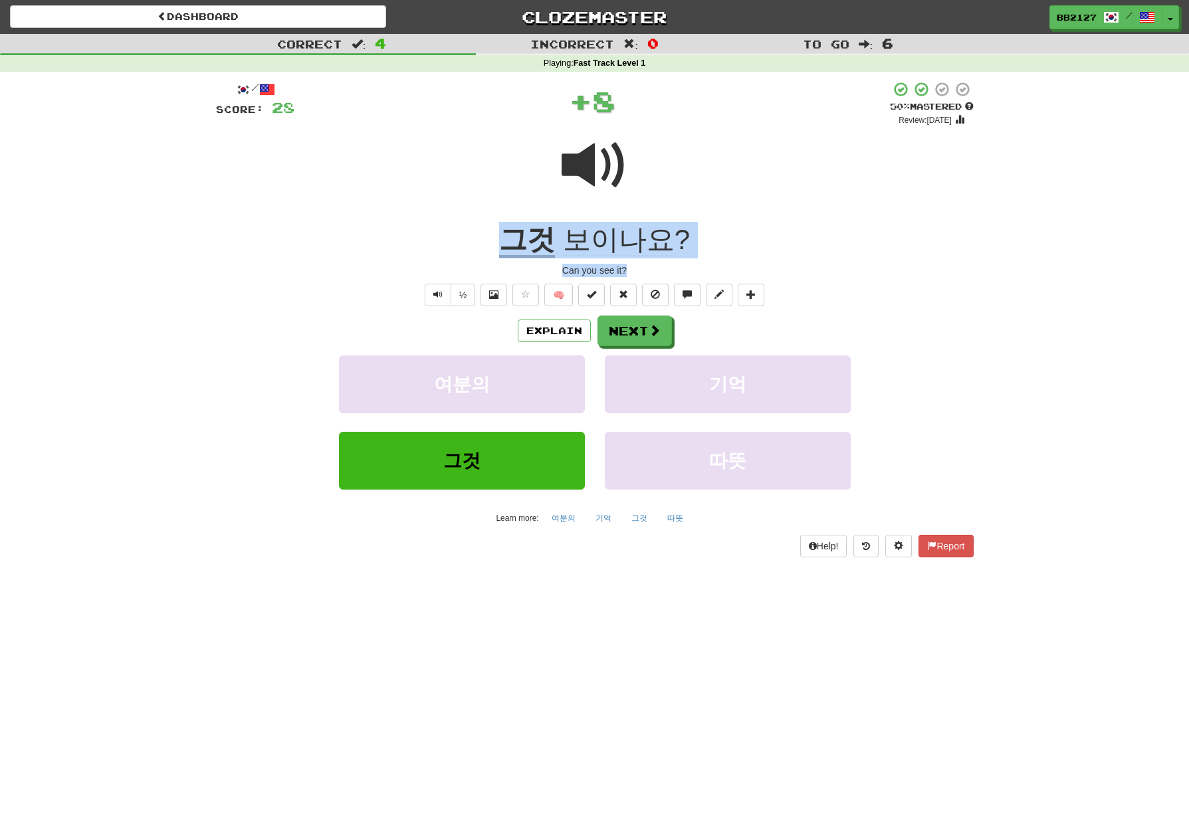
drag, startPoint x: 491, startPoint y: 235, endPoint x: 639, endPoint y: 262, distance: 150.1
click at [639, 262] on div "/ Score: 28 + 8 50 % Mastered Review: 2025-08-29 그것 보이나요 ? Can you see it? ½ 🧠 …" at bounding box center [594, 319] width 757 height 476
copy div "그것 보이나요 ? Can you see it?"
click at [635, 332] on button "Next" at bounding box center [634, 331] width 74 height 31
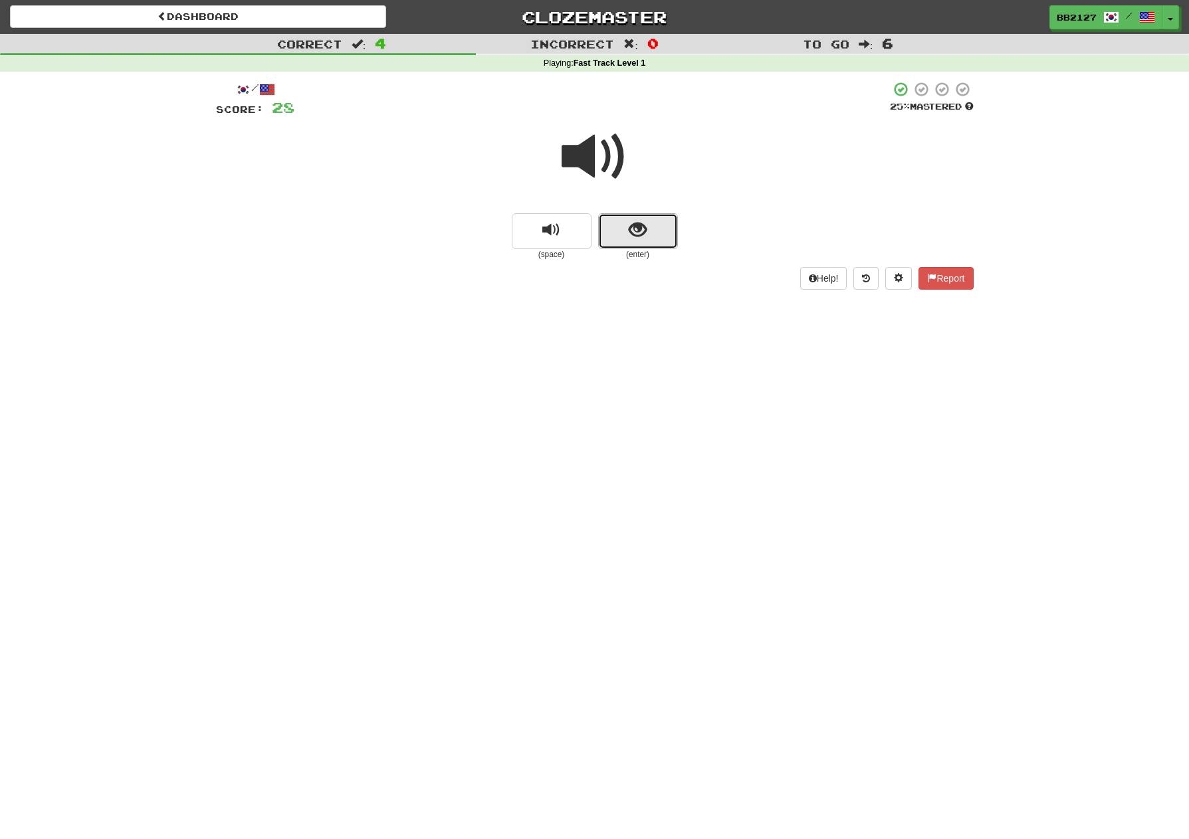
click at [630, 243] on button "show sentence" at bounding box center [638, 231] width 80 height 36
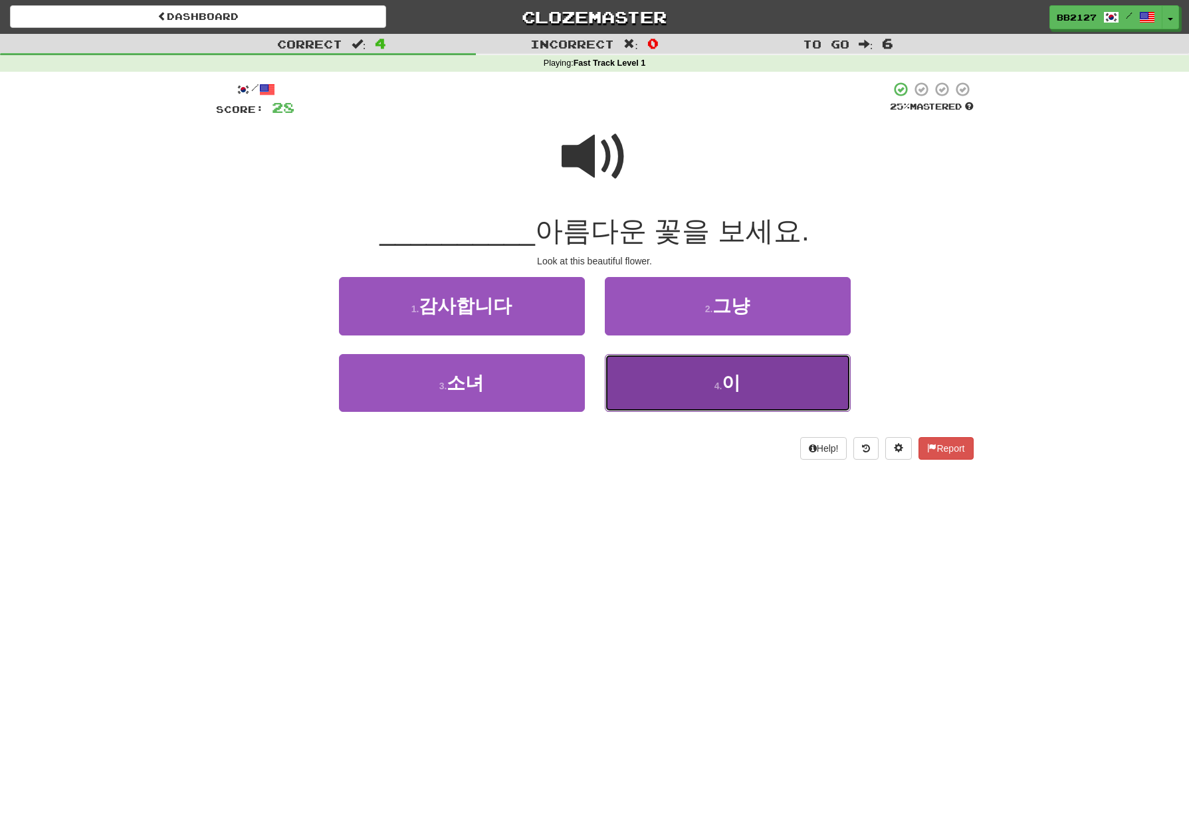
click at [742, 389] on button "4 . 이" at bounding box center [728, 383] width 246 height 58
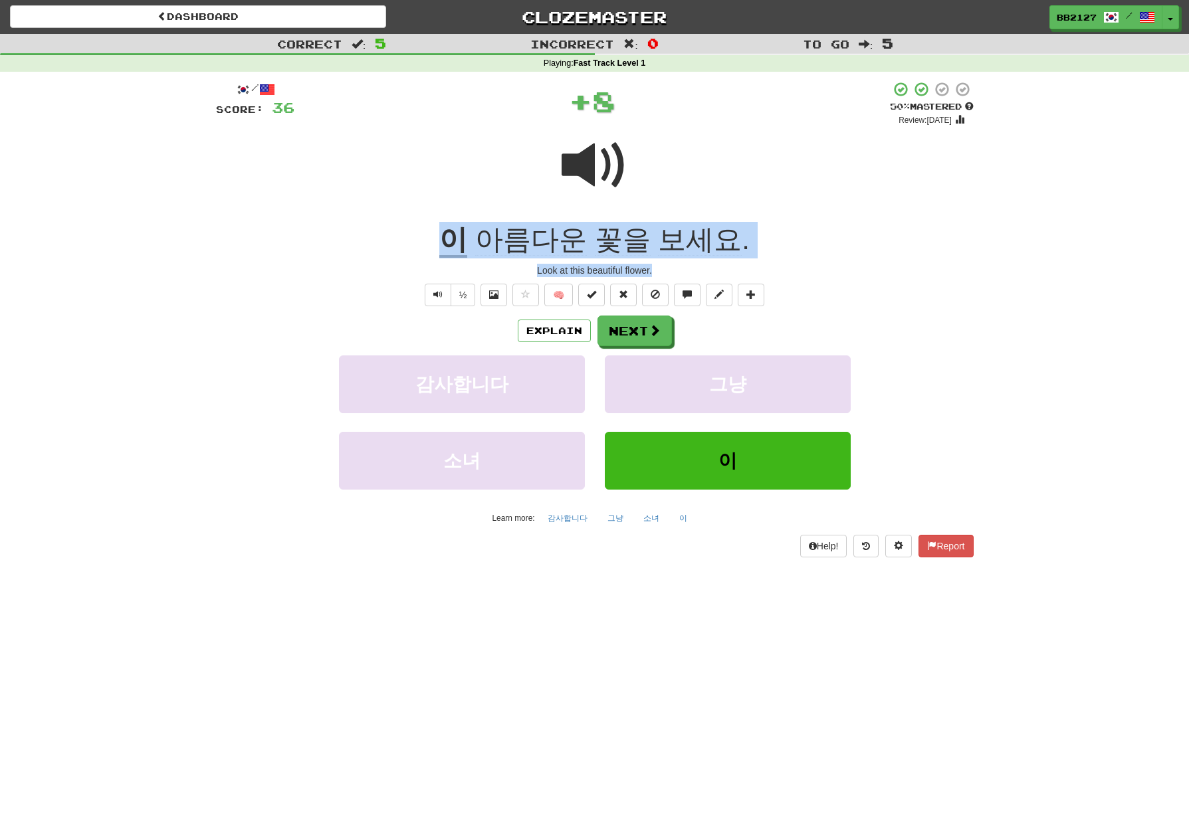
drag, startPoint x: 446, startPoint y: 241, endPoint x: 664, endPoint y: 276, distance: 220.9
click at [664, 276] on div "/ Score: 36 + 8 50 % Mastered Review: 2025-08-29 이 아름다운 꽃을 보세요 . Look at this b…" at bounding box center [594, 319] width 757 height 476
copy div "이 아름다운 꽃을 보세요 . Look at this beautiful flower."
drag, startPoint x: 631, startPoint y: 332, endPoint x: 640, endPoint y: 332, distance: 8.6
click at [631, 332] on button "Next" at bounding box center [634, 331] width 74 height 31
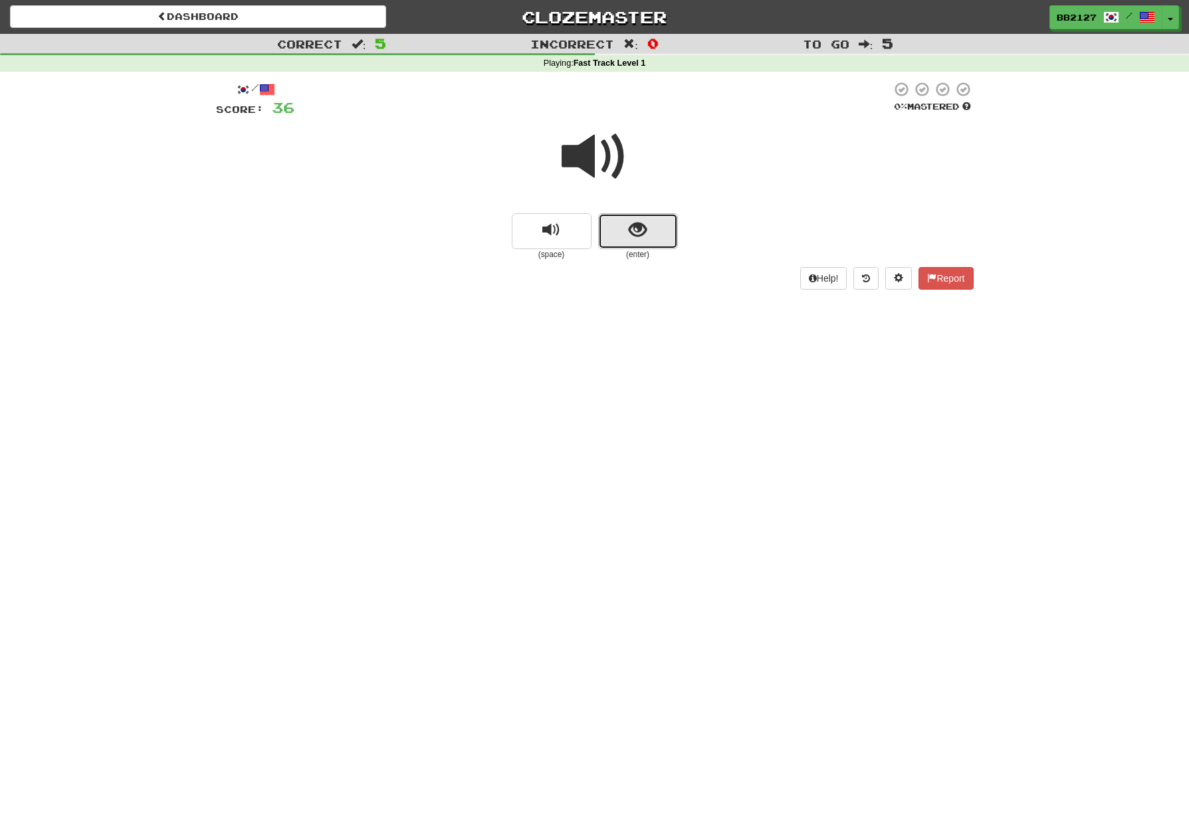
click at [639, 234] on span "show sentence" at bounding box center [638, 230] width 18 height 18
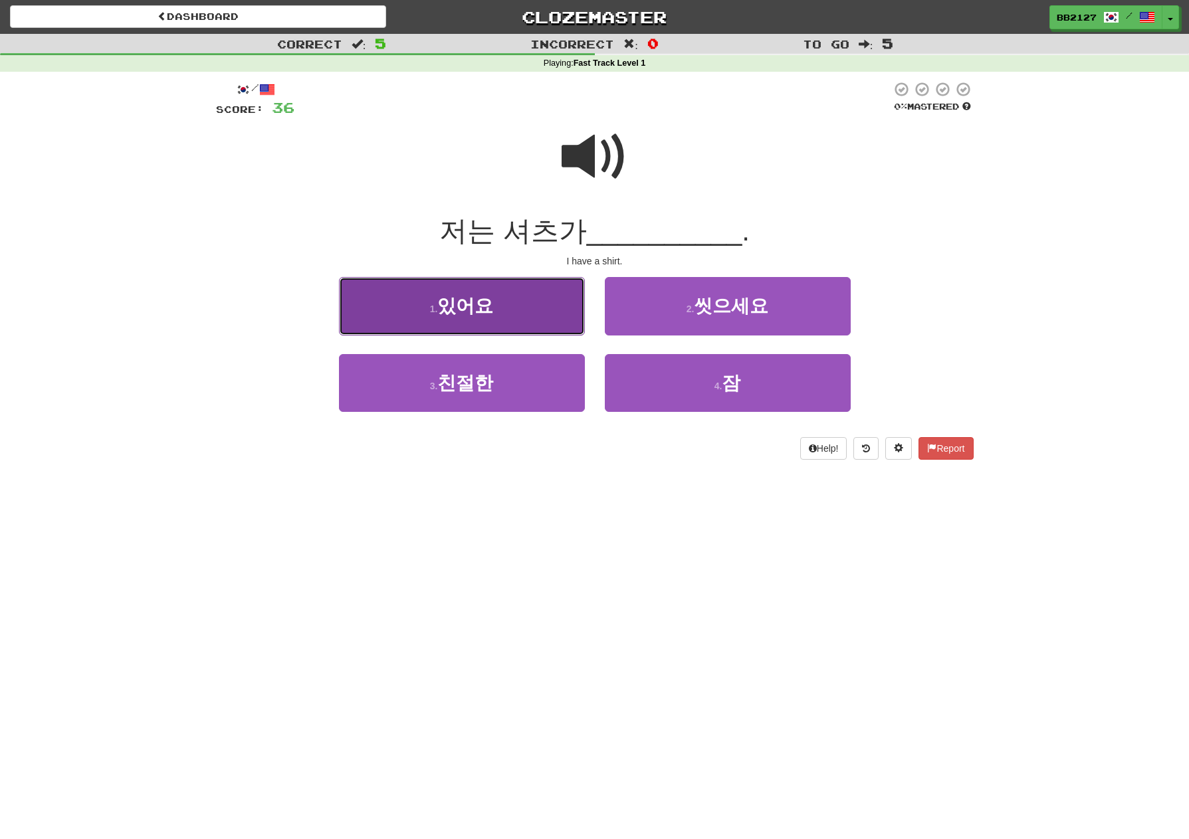
click at [537, 308] on button "1 . 있어요" at bounding box center [462, 306] width 246 height 58
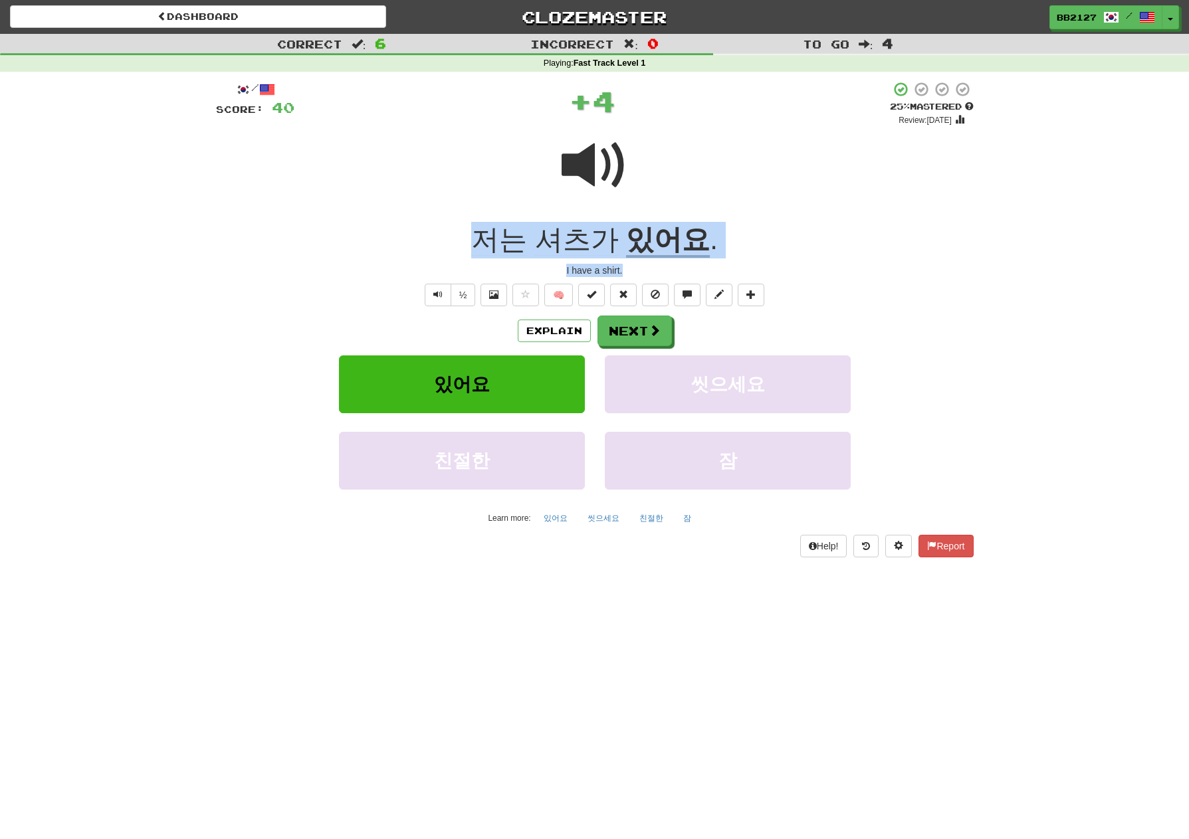
drag, startPoint x: 466, startPoint y: 237, endPoint x: 655, endPoint y: 263, distance: 189.8
click at [655, 263] on div "/ Score: 40 + 4 25 % Mastered Review: 2025-08-20 저는 셔츠가 있어요 . I have a shirt. ½…" at bounding box center [594, 319] width 757 height 476
copy div "저는 셔츠가 있어요 . I have a shirt."
click at [641, 323] on button "Next" at bounding box center [635, 331] width 74 height 31
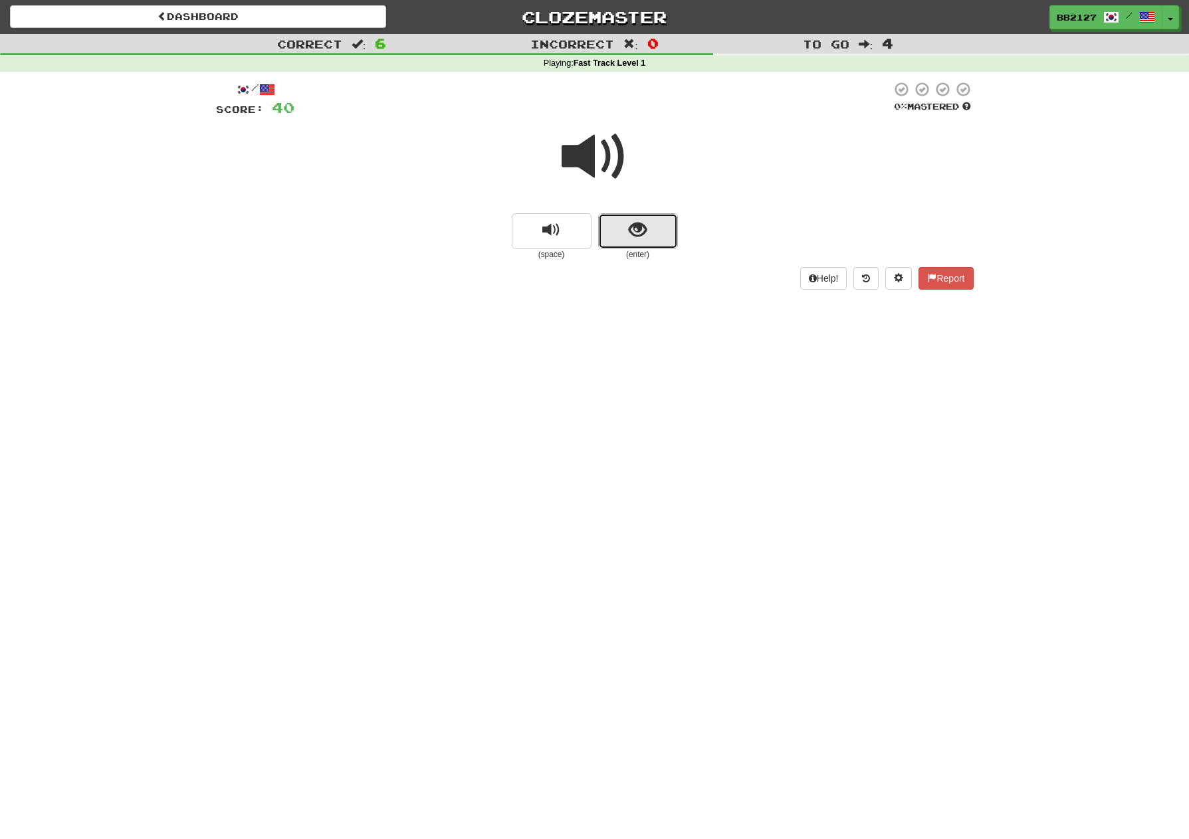
click at [641, 237] on span "show sentence" at bounding box center [638, 230] width 18 height 18
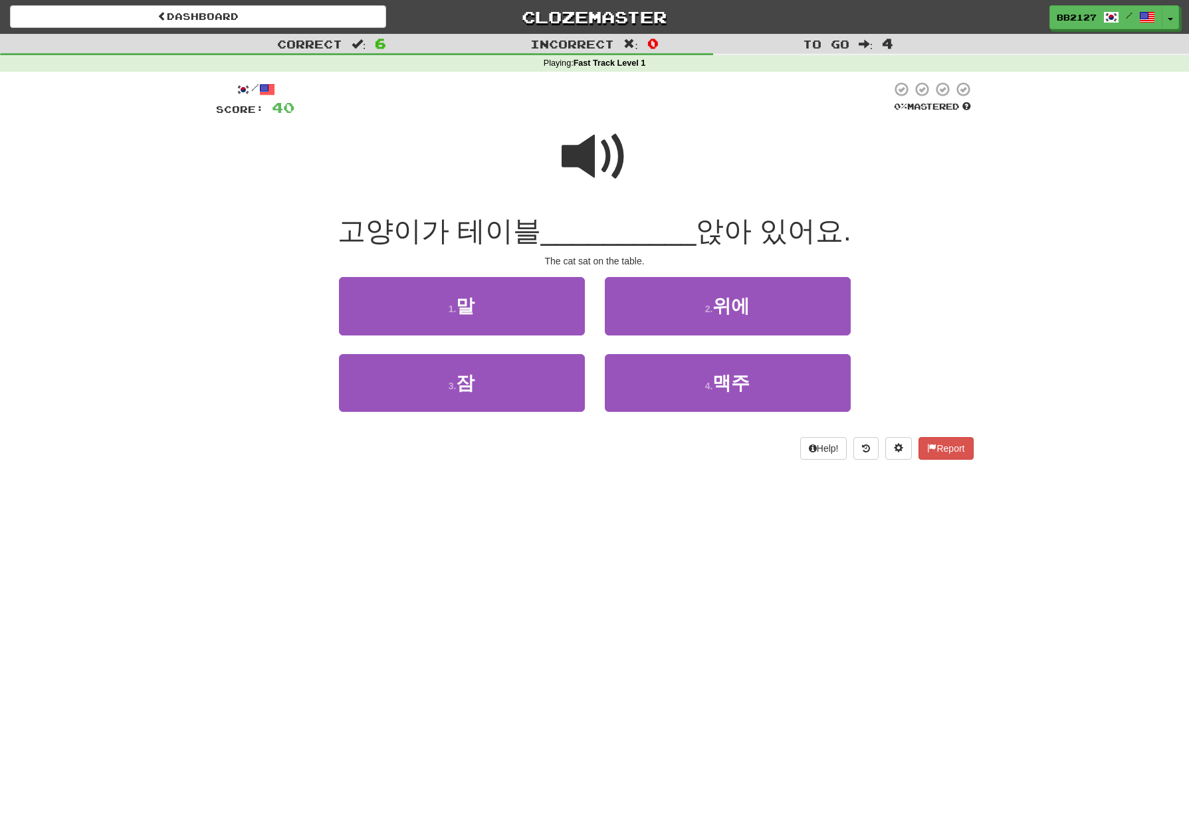
click at [584, 158] on span at bounding box center [594, 157] width 66 height 66
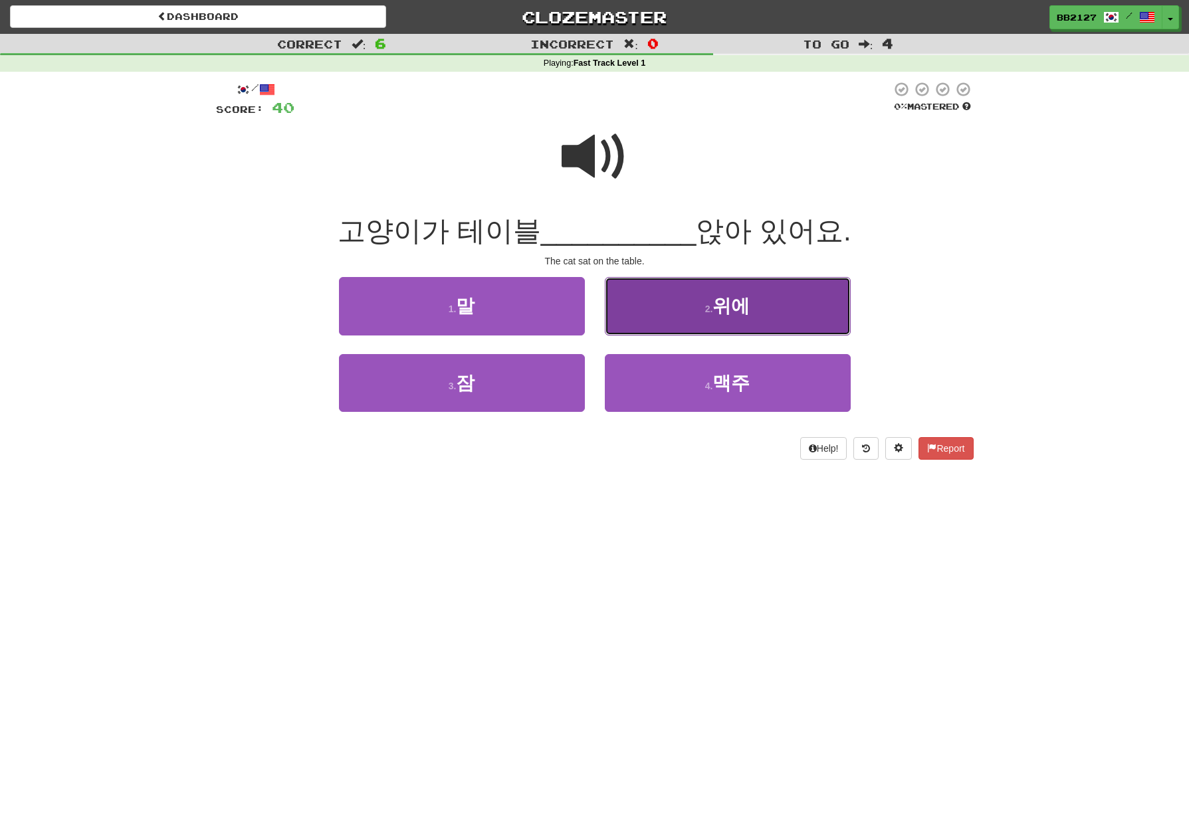
click at [680, 297] on button "2 . 위에" at bounding box center [728, 306] width 246 height 58
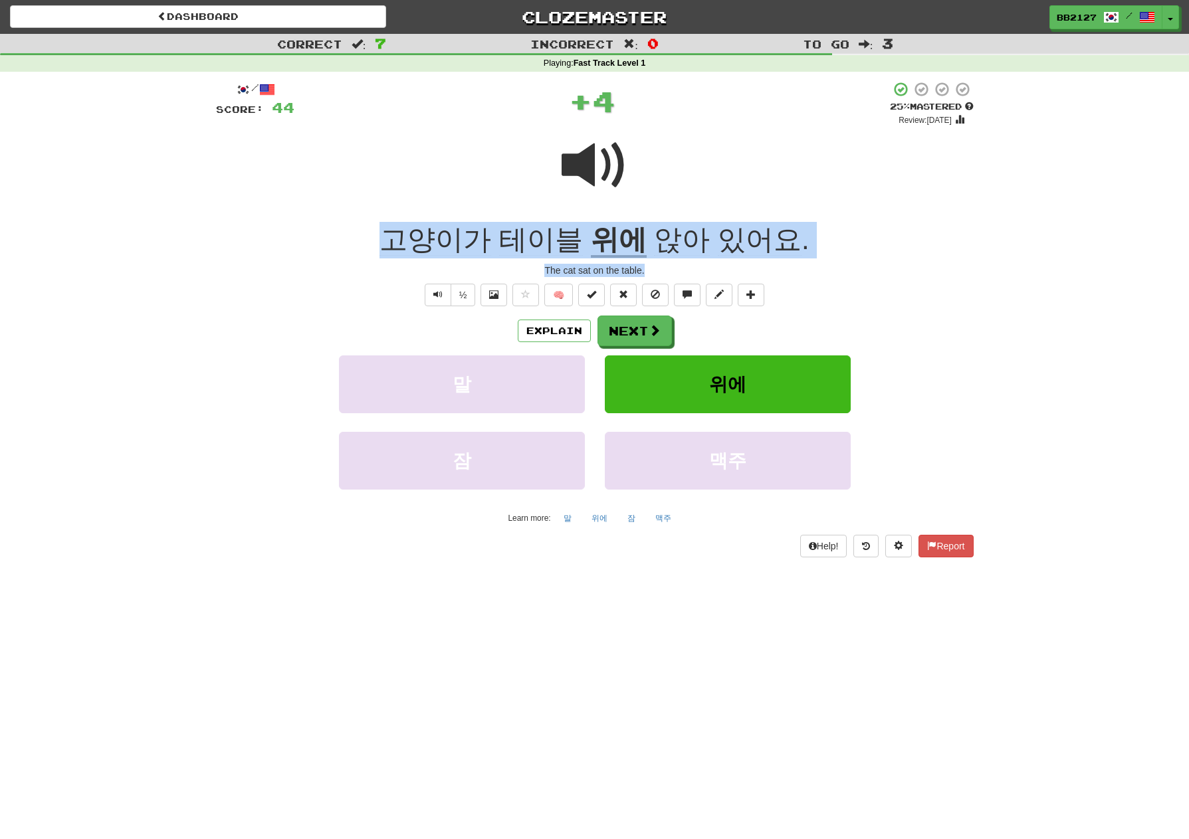
drag, startPoint x: 391, startPoint y: 241, endPoint x: 676, endPoint y: 264, distance: 286.7
click at [676, 264] on div "/ Score: 44 + 4 25 % Mastered Review: 2025-08-20 고양이가 테이블 위에 앉아 있어요 . The cat s…" at bounding box center [594, 319] width 757 height 476
copy div "고양이가 테이블 위에 앉아 있어요 . The cat sat on the table."
click at [654, 321] on button "Next" at bounding box center [635, 331] width 74 height 31
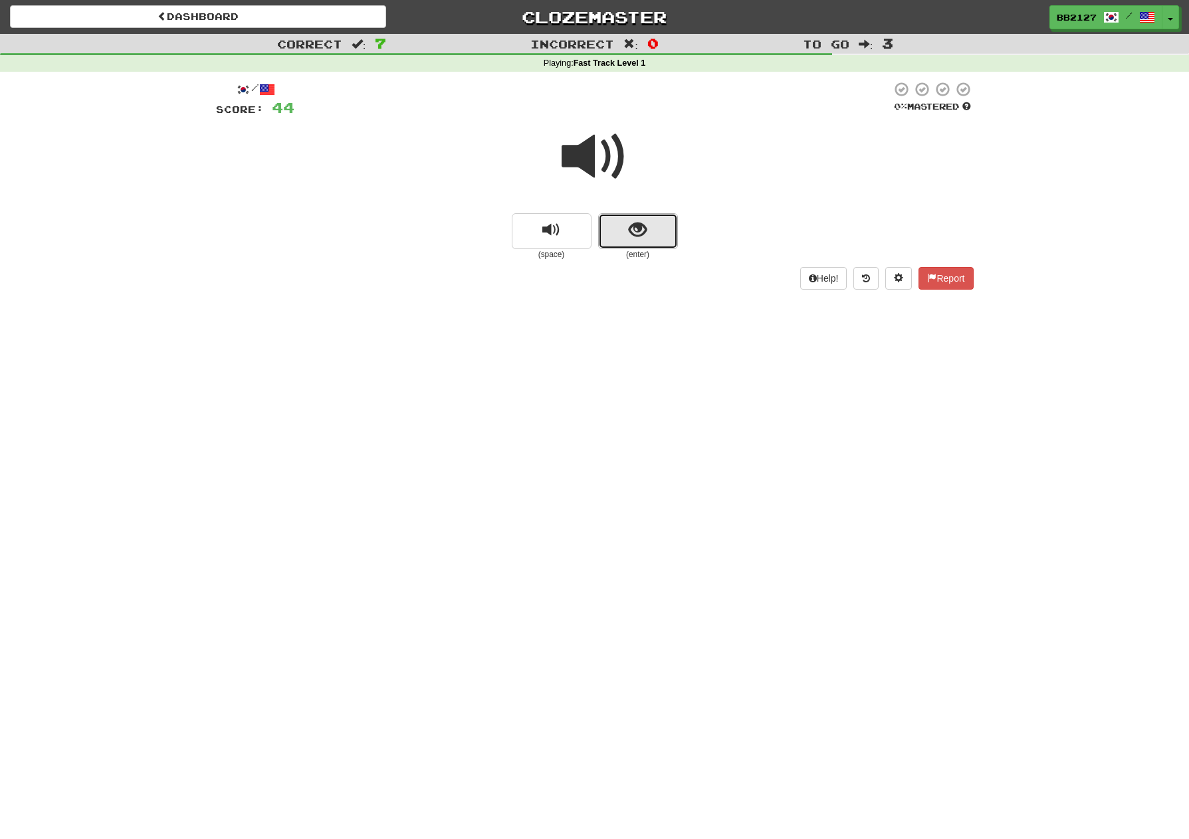
click at [630, 233] on span "show sentence" at bounding box center [638, 230] width 18 height 18
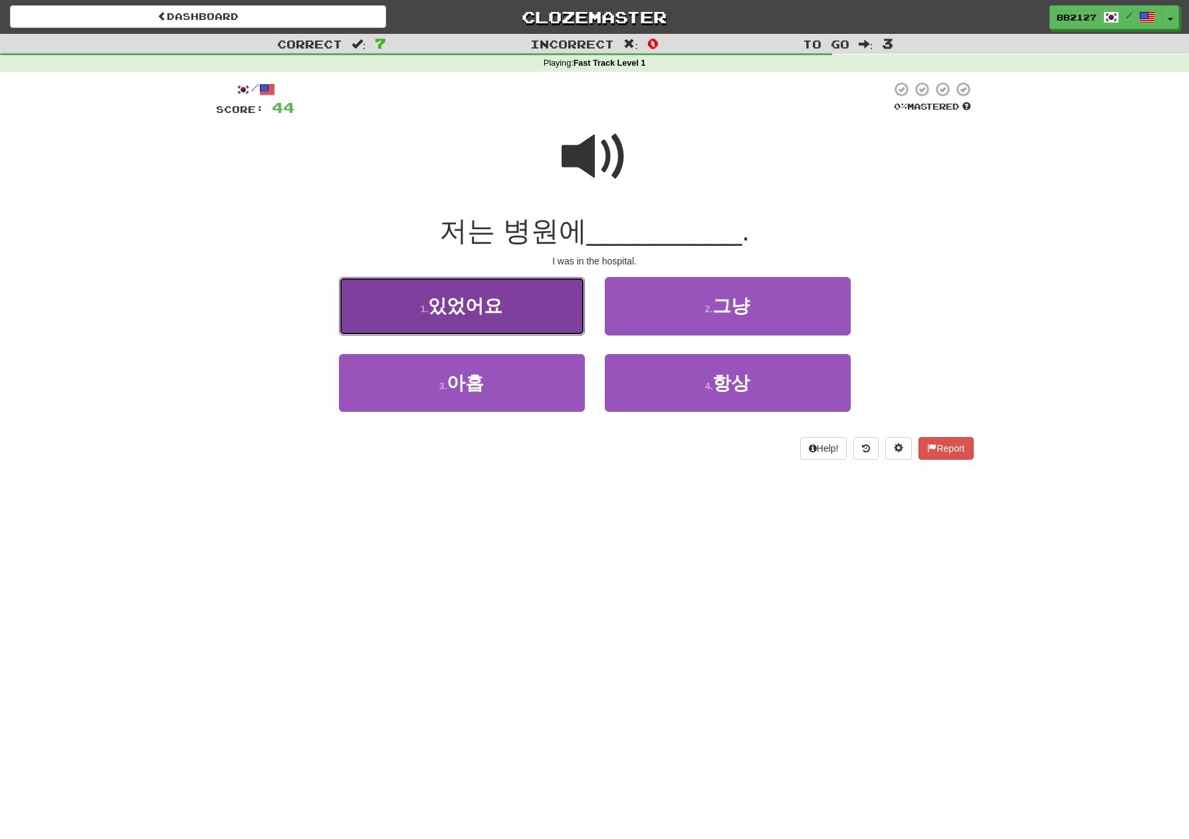
click at [508, 310] on button "1 . 있었어요" at bounding box center [462, 306] width 246 height 58
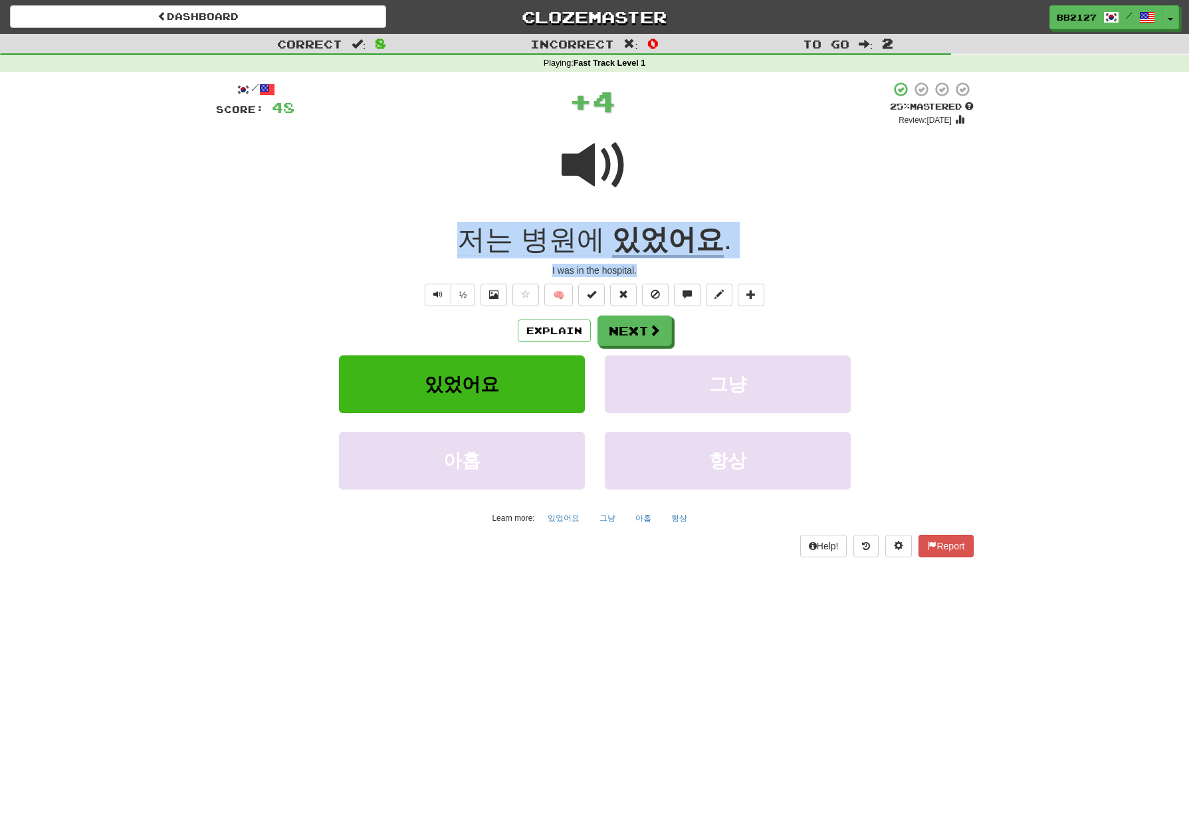
drag, startPoint x: 452, startPoint y: 243, endPoint x: 643, endPoint y: 275, distance: 194.0
click at [643, 275] on div "/ Score: 48 + 4 25 % Mastered Review: 2025-08-20 저는 병원에 있었어요 . I was in the hos…" at bounding box center [594, 319] width 757 height 476
copy div "저는 병원에 있었어요 . I was in the hospital."
click at [640, 334] on button "Next" at bounding box center [635, 331] width 74 height 31
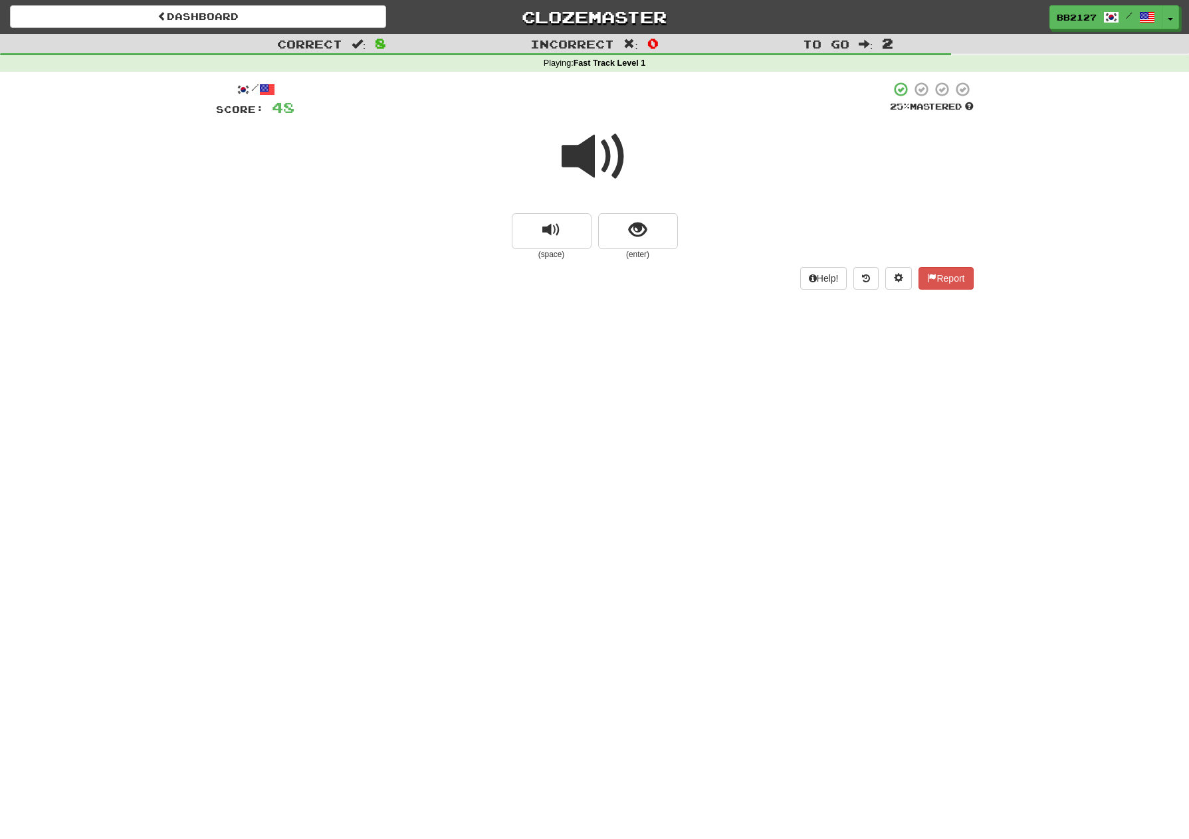
click at [605, 173] on span at bounding box center [594, 157] width 66 height 66
click at [629, 230] on span "show sentence" at bounding box center [638, 230] width 18 height 18
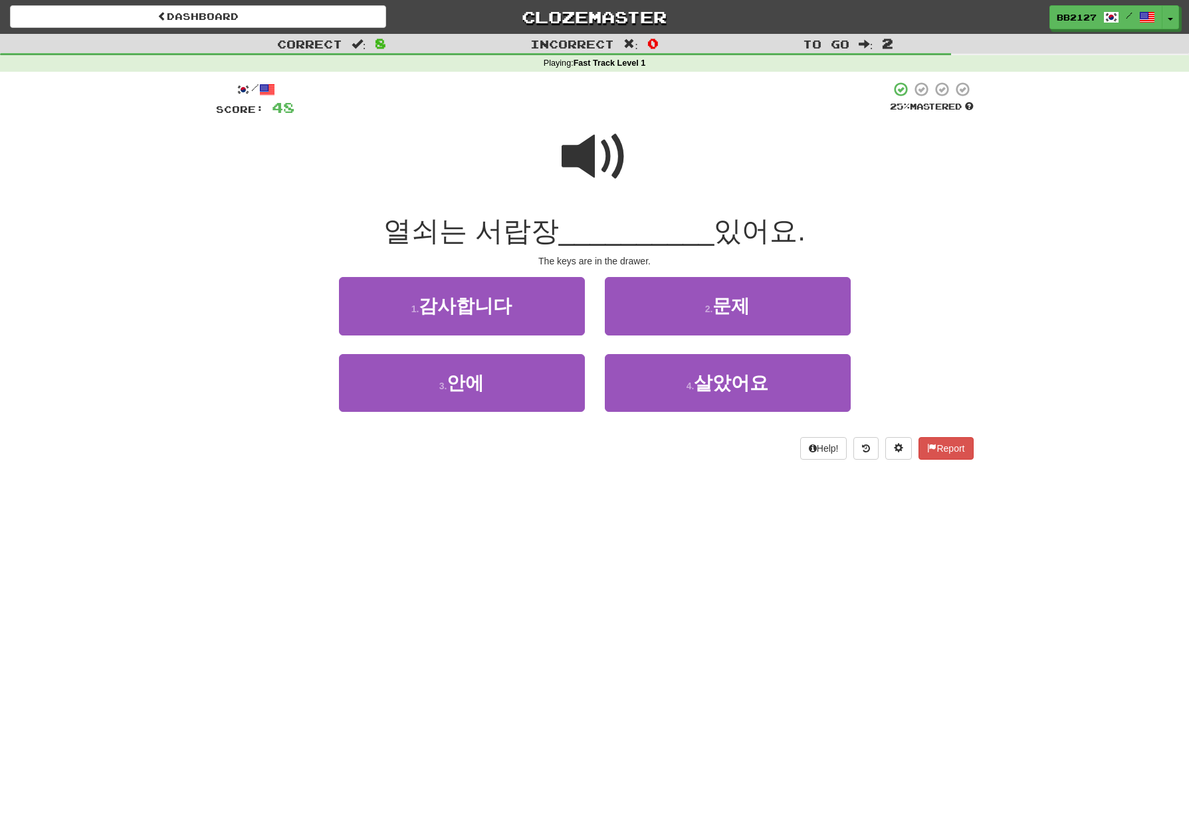
click at [578, 179] on span at bounding box center [594, 157] width 66 height 66
click at [567, 169] on span at bounding box center [594, 157] width 66 height 66
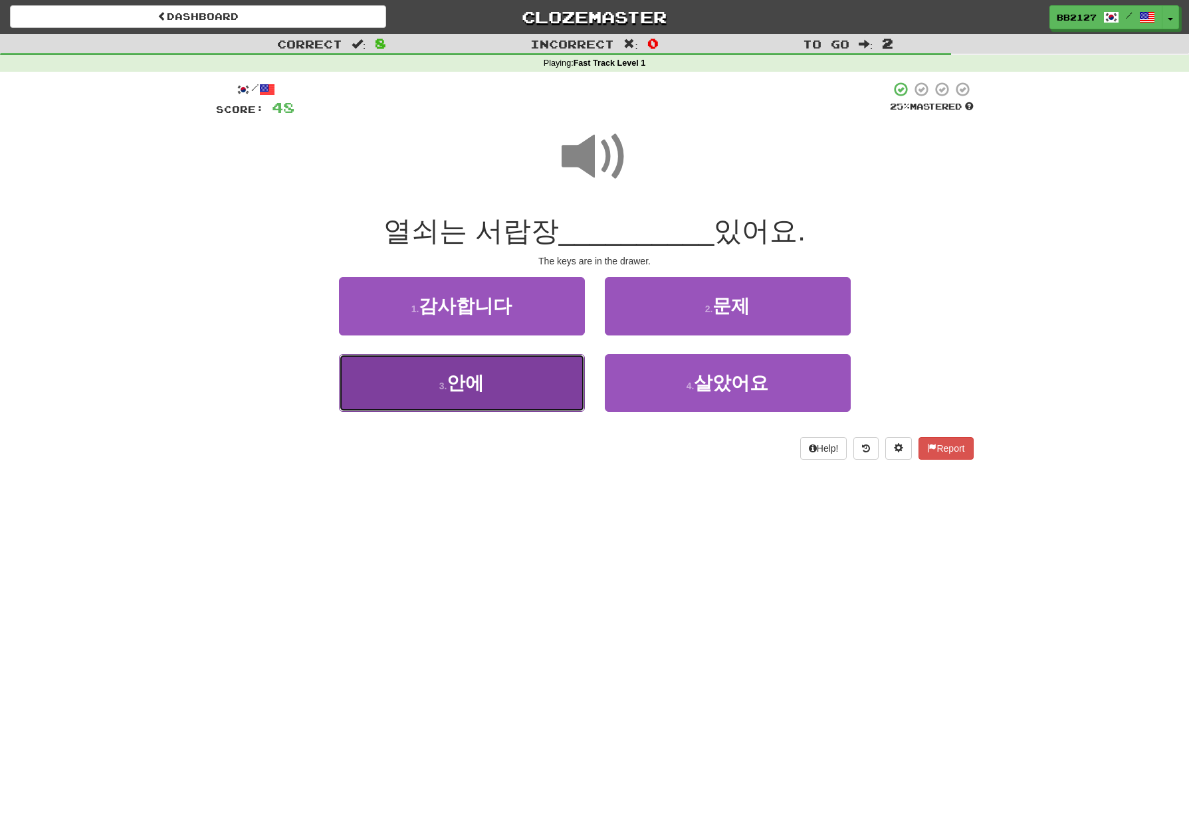
click at [498, 379] on button "3 . 안에" at bounding box center [462, 383] width 246 height 58
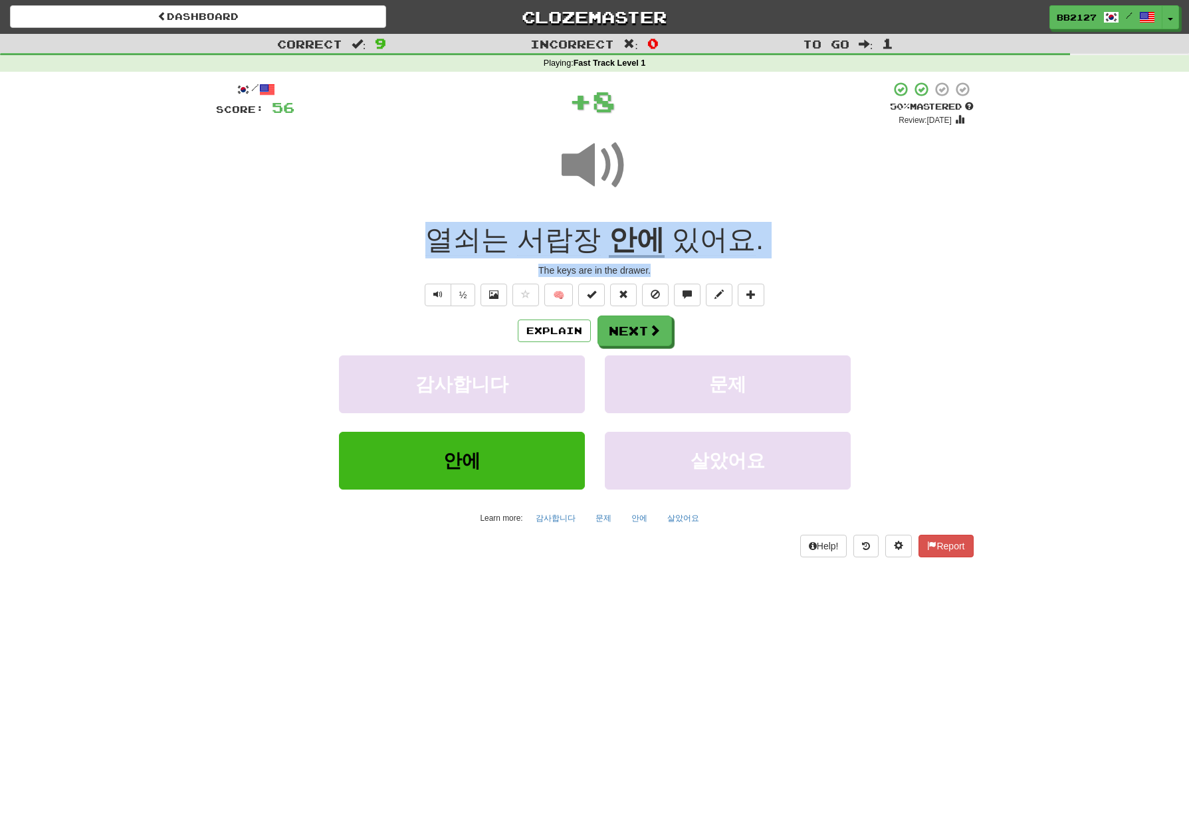
drag, startPoint x: 437, startPoint y: 242, endPoint x: 658, endPoint y: 265, distance: 222.5
click at [658, 265] on div "/ Score: 56 + 8 50 % Mastered Review: 2025-08-29 열쇠는 서랍장 안에 있어요 . The keys are …" at bounding box center [594, 319] width 757 height 476
click at [633, 336] on button "Next" at bounding box center [635, 331] width 74 height 31
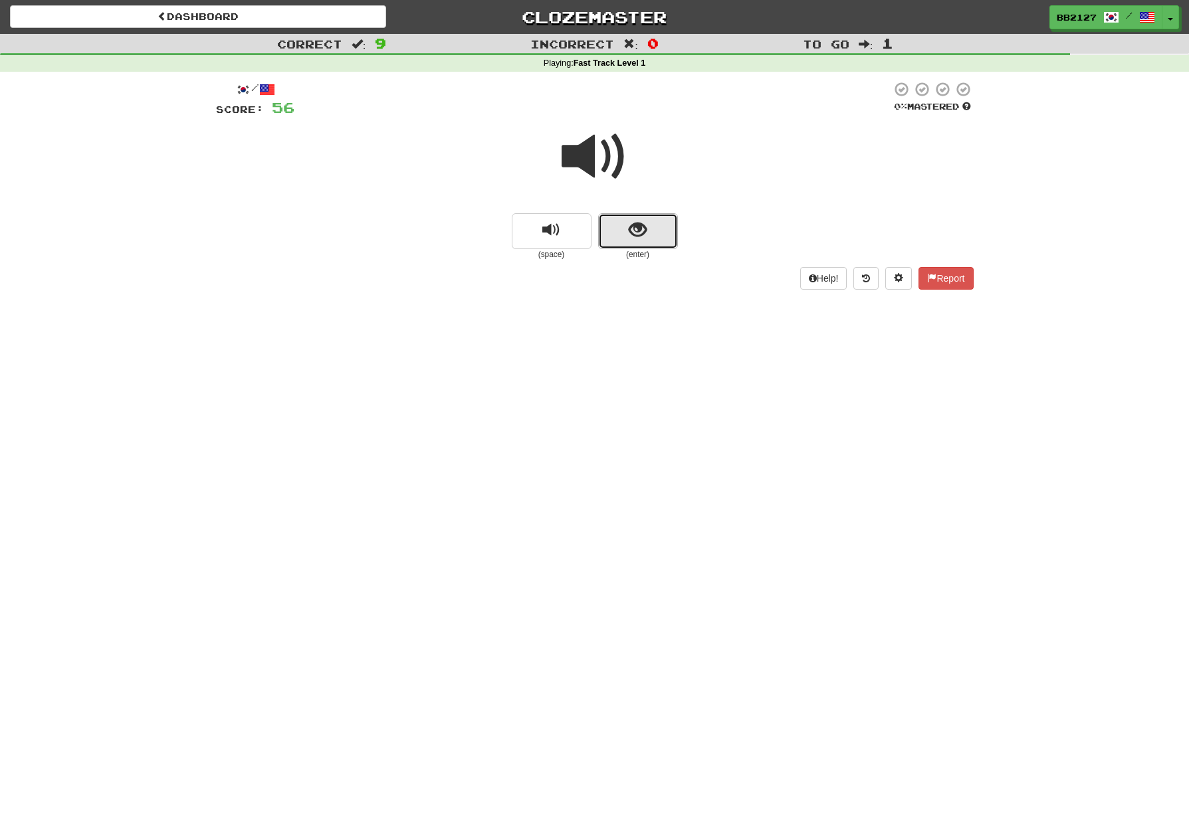
click at [614, 233] on button "show sentence" at bounding box center [638, 231] width 80 height 36
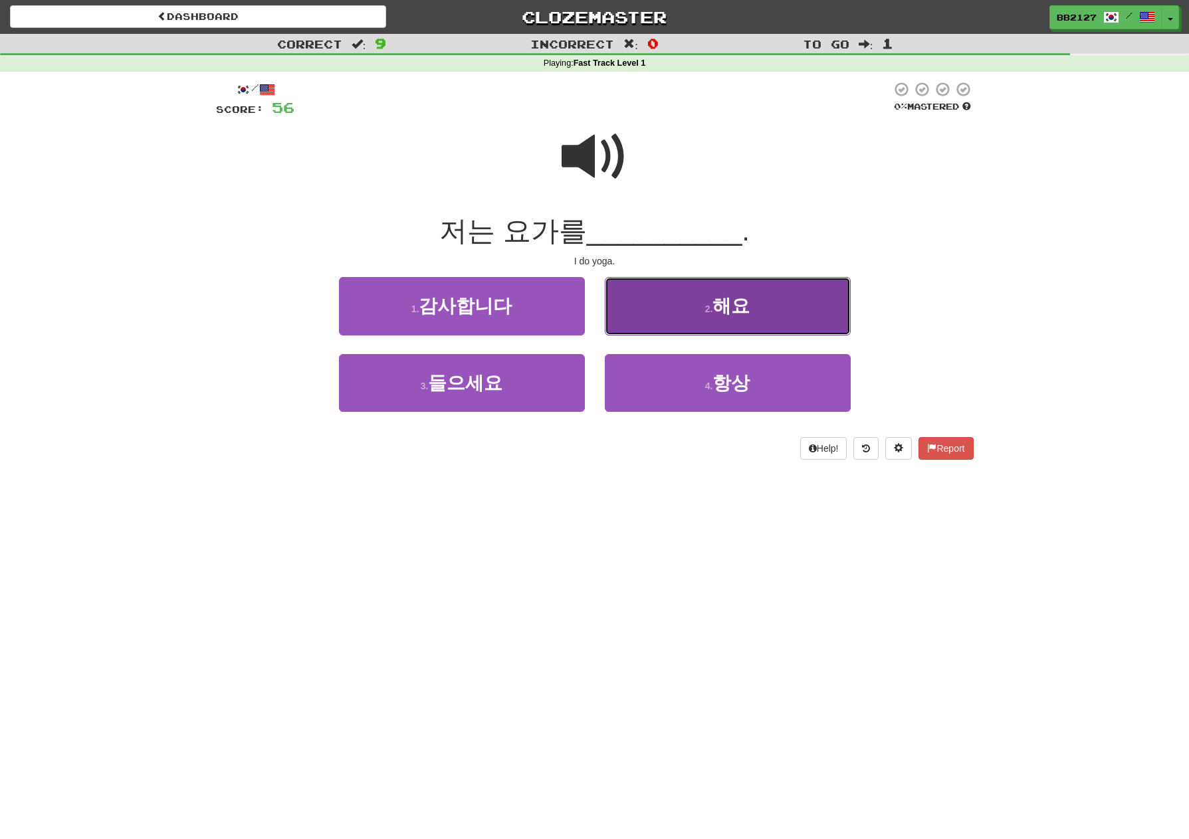
click at [689, 322] on button "2 . 해요" at bounding box center [728, 306] width 246 height 58
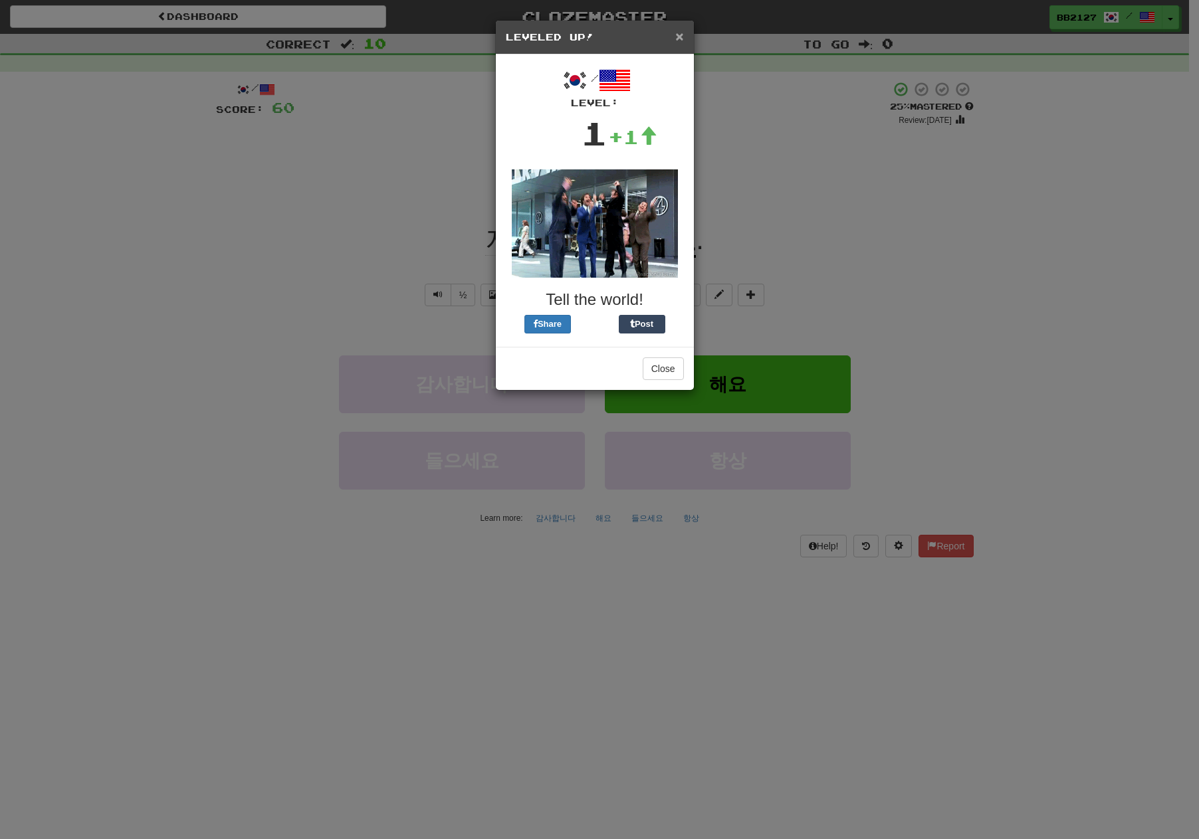
click at [679, 35] on span "×" at bounding box center [679, 36] width 8 height 15
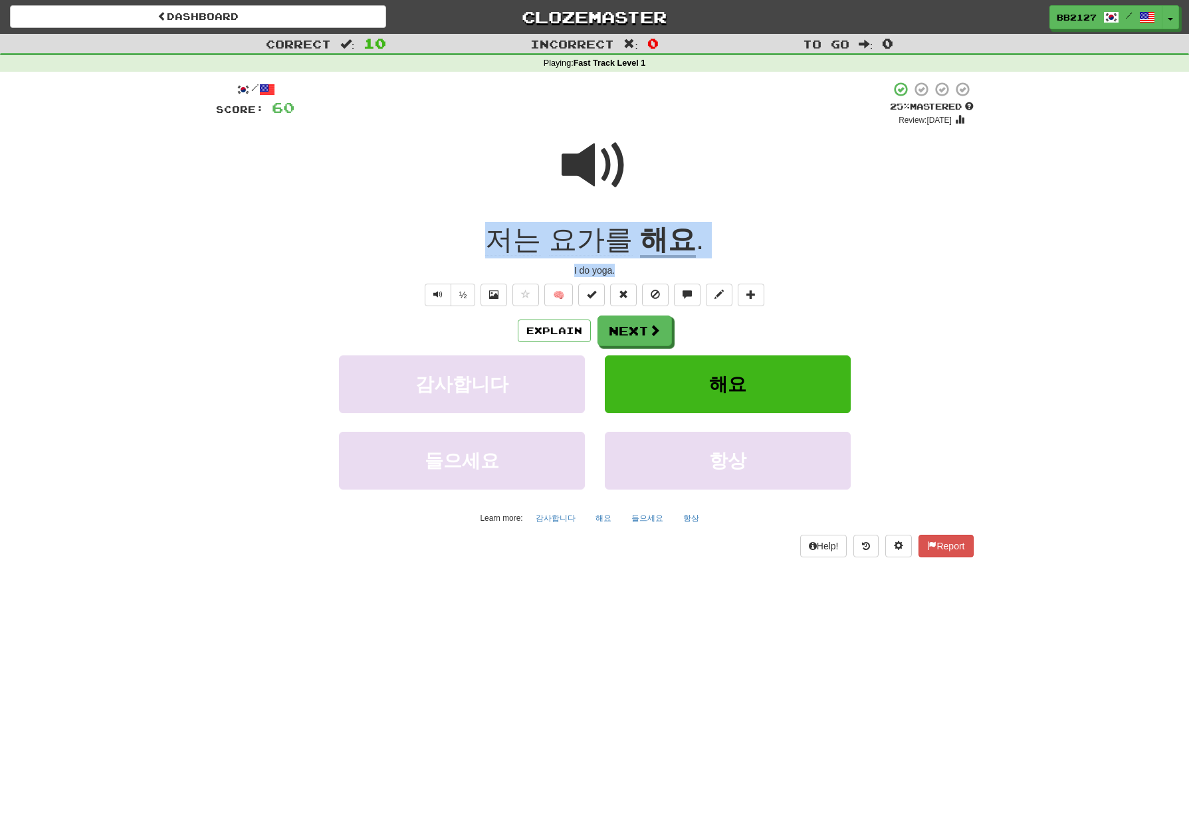
drag, startPoint x: 484, startPoint y: 235, endPoint x: 649, endPoint y: 263, distance: 167.2
click at [649, 263] on div "/ Score: 60 + 4 25 % Mastered Review: 2025-08-20 저는 요가를 해요 . I do yoga. ½ 🧠 Exp…" at bounding box center [594, 319] width 757 height 476
click at [793, 238] on div "저는 요가를 해요 ." at bounding box center [594, 240] width 757 height 37
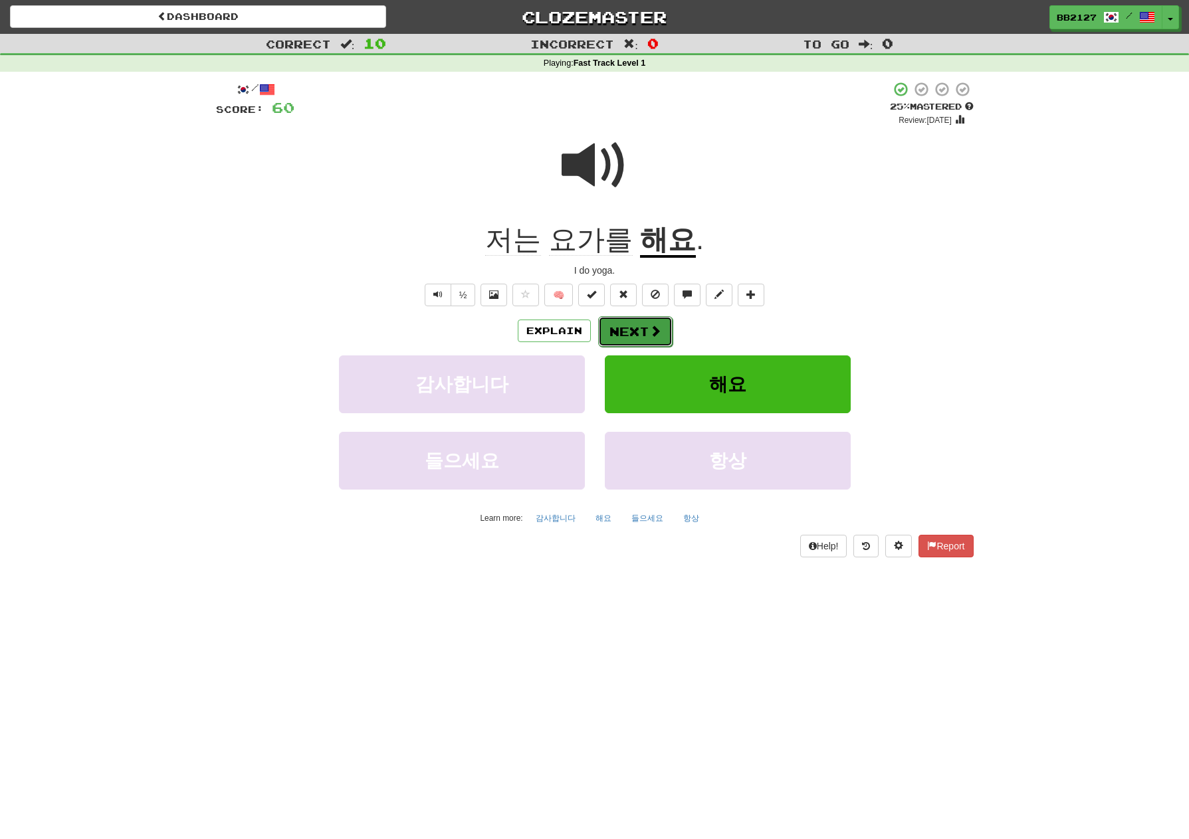
click at [658, 328] on span at bounding box center [655, 331] width 12 height 12
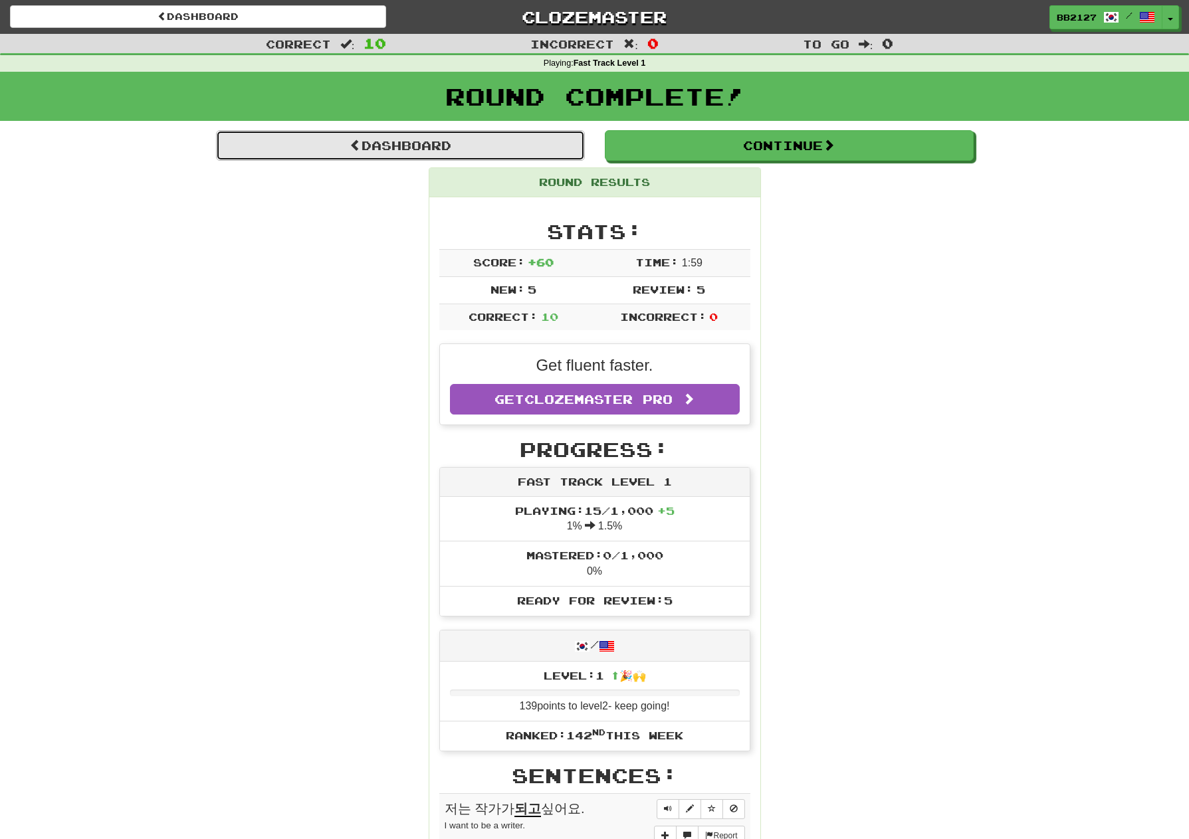
click at [409, 148] on link "Dashboard" at bounding box center [400, 145] width 369 height 31
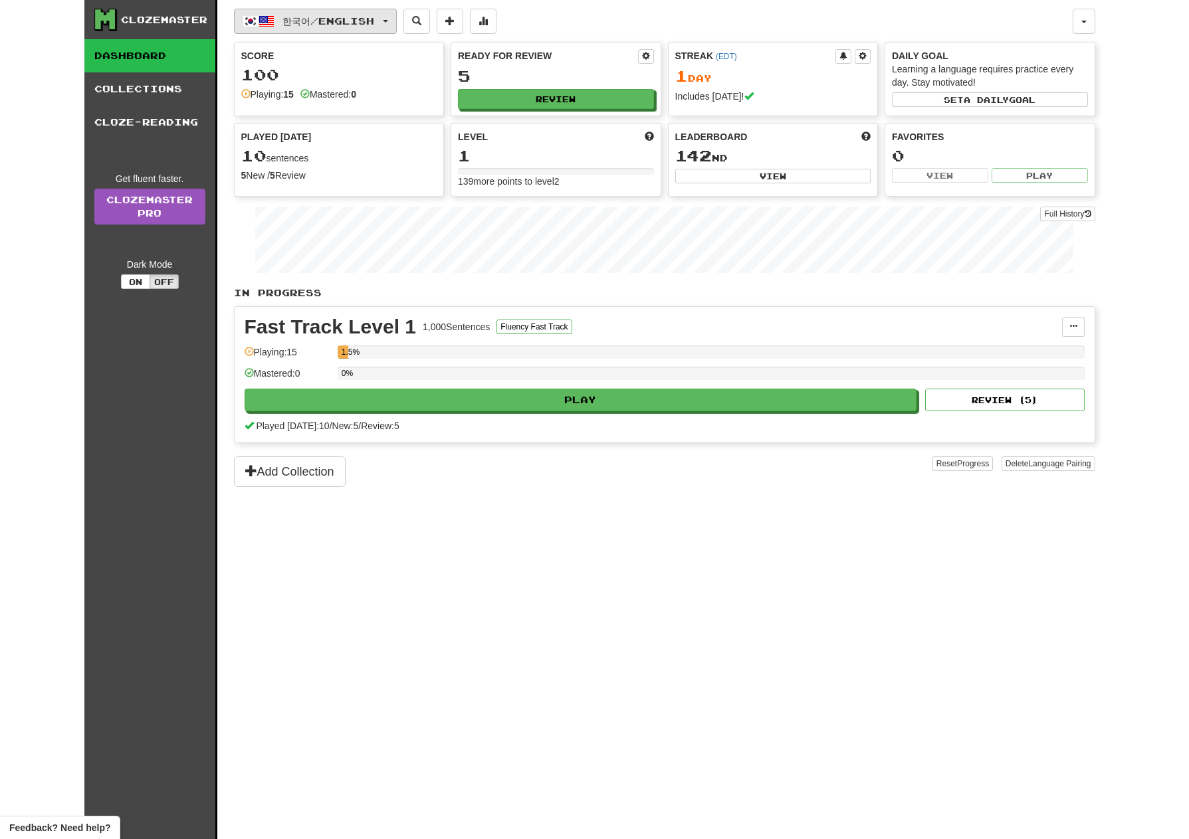
click at [340, 21] on span "한국어 / English" at bounding box center [328, 20] width 92 height 11
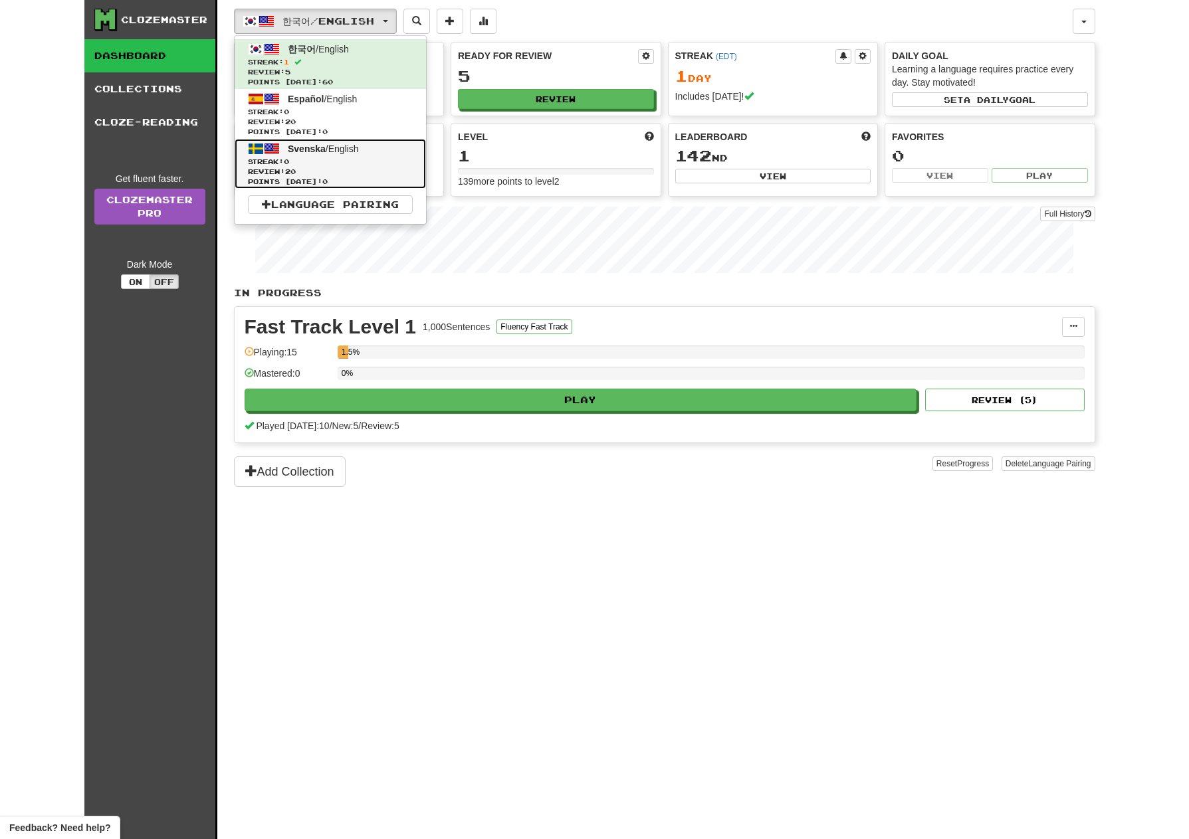
click at [331, 162] on span "Streak: 0" at bounding box center [330, 162] width 165 height 10
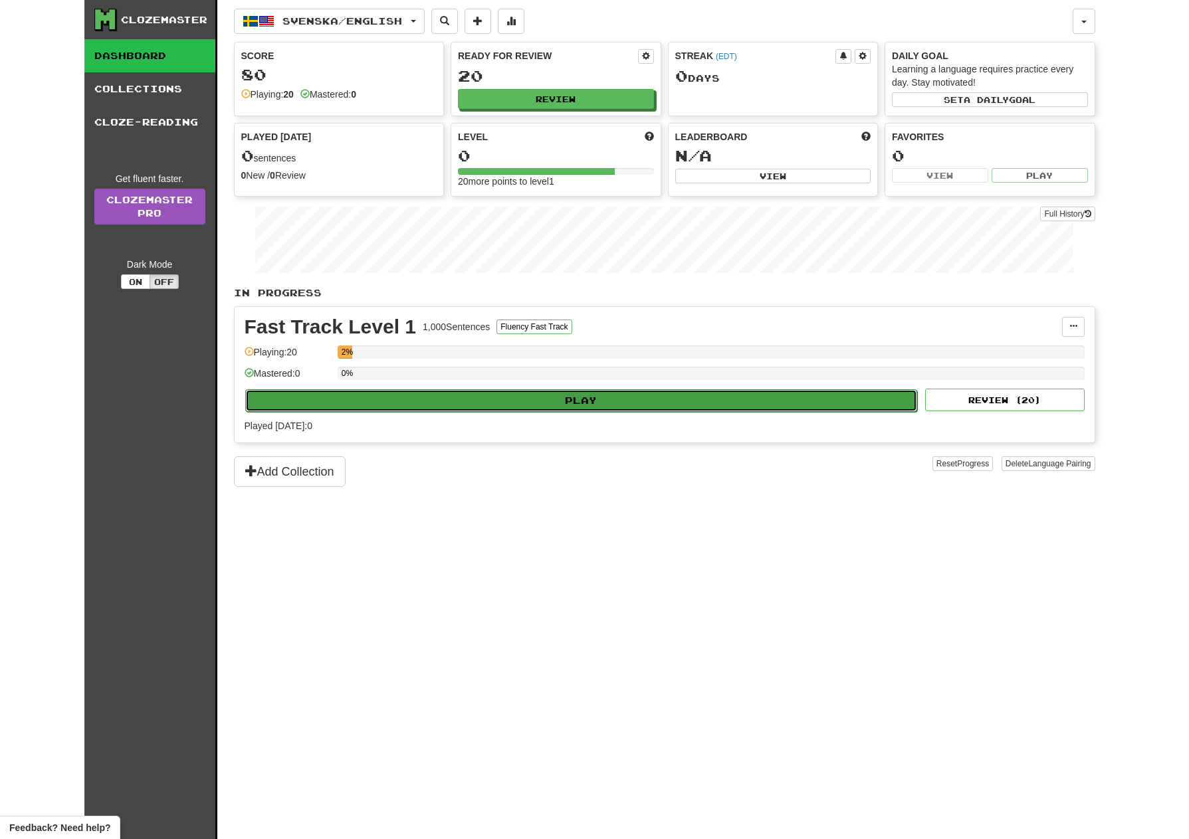
click at [609, 408] on button "Play" at bounding box center [581, 400] width 672 height 23
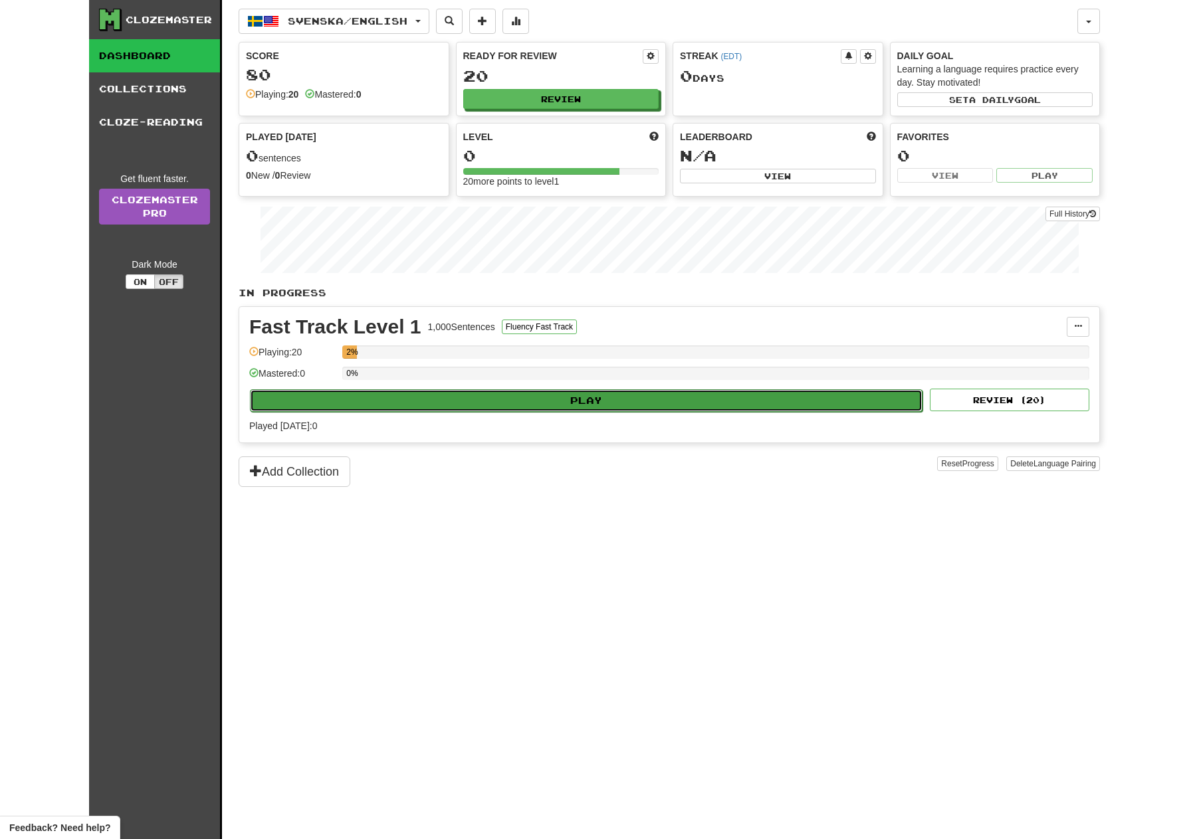
select select "**"
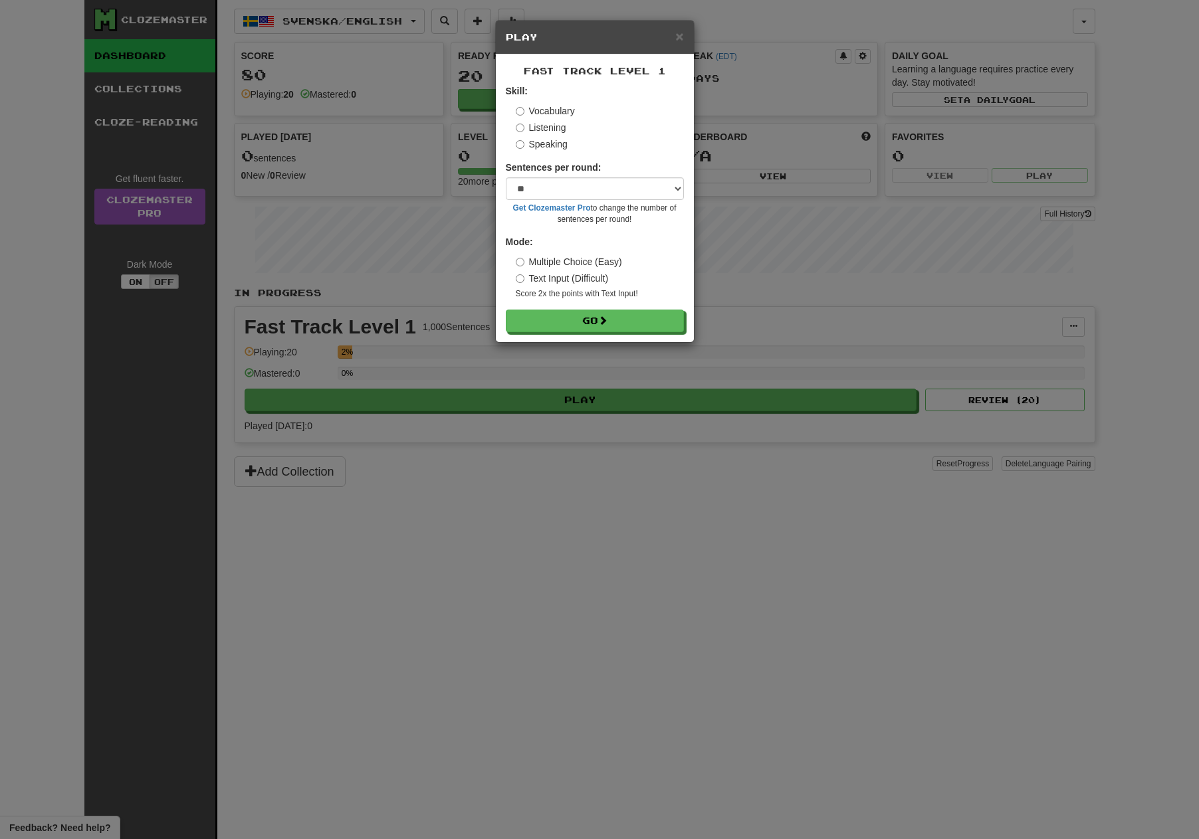
click at [546, 126] on label "Listening" at bounding box center [541, 127] width 50 height 13
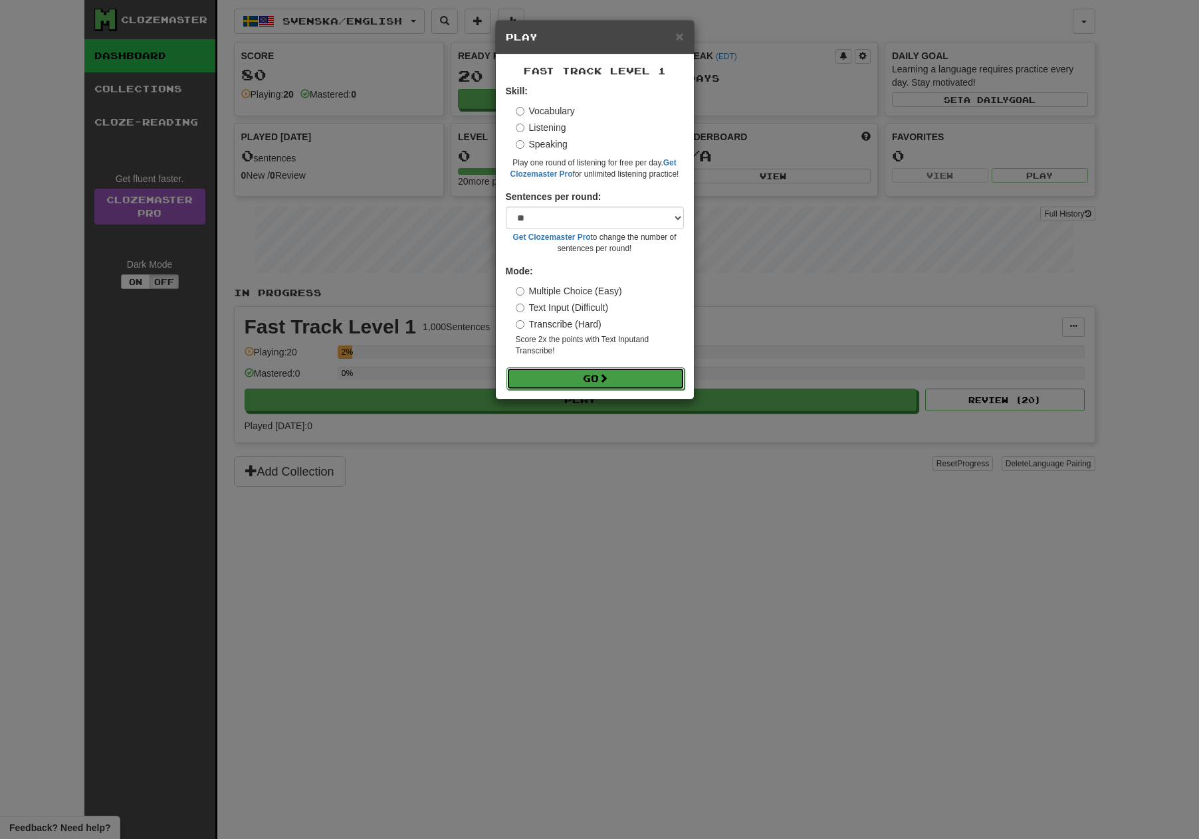
click at [602, 377] on span at bounding box center [603, 377] width 9 height 9
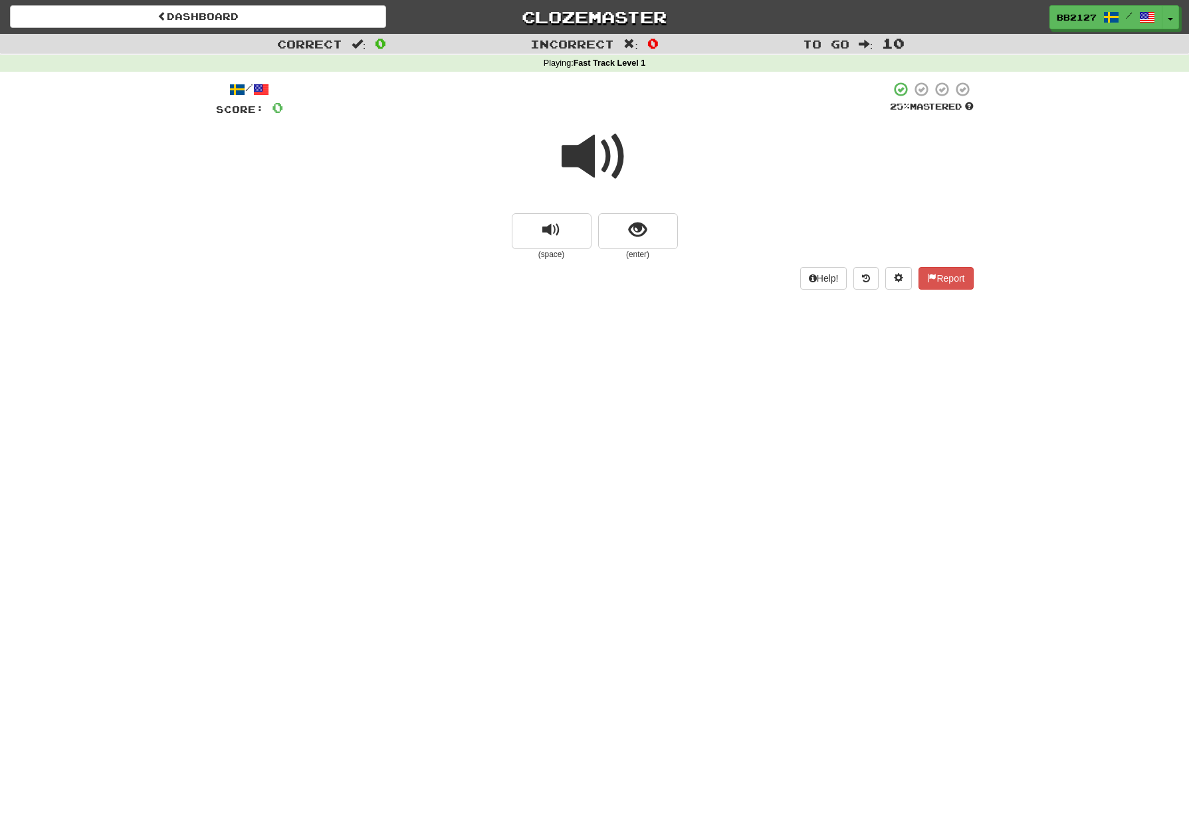
click at [587, 171] on span at bounding box center [594, 157] width 66 height 66
click at [565, 232] on button "replay audio" at bounding box center [552, 231] width 80 height 36
click at [634, 235] on span "show sentence" at bounding box center [638, 230] width 18 height 18
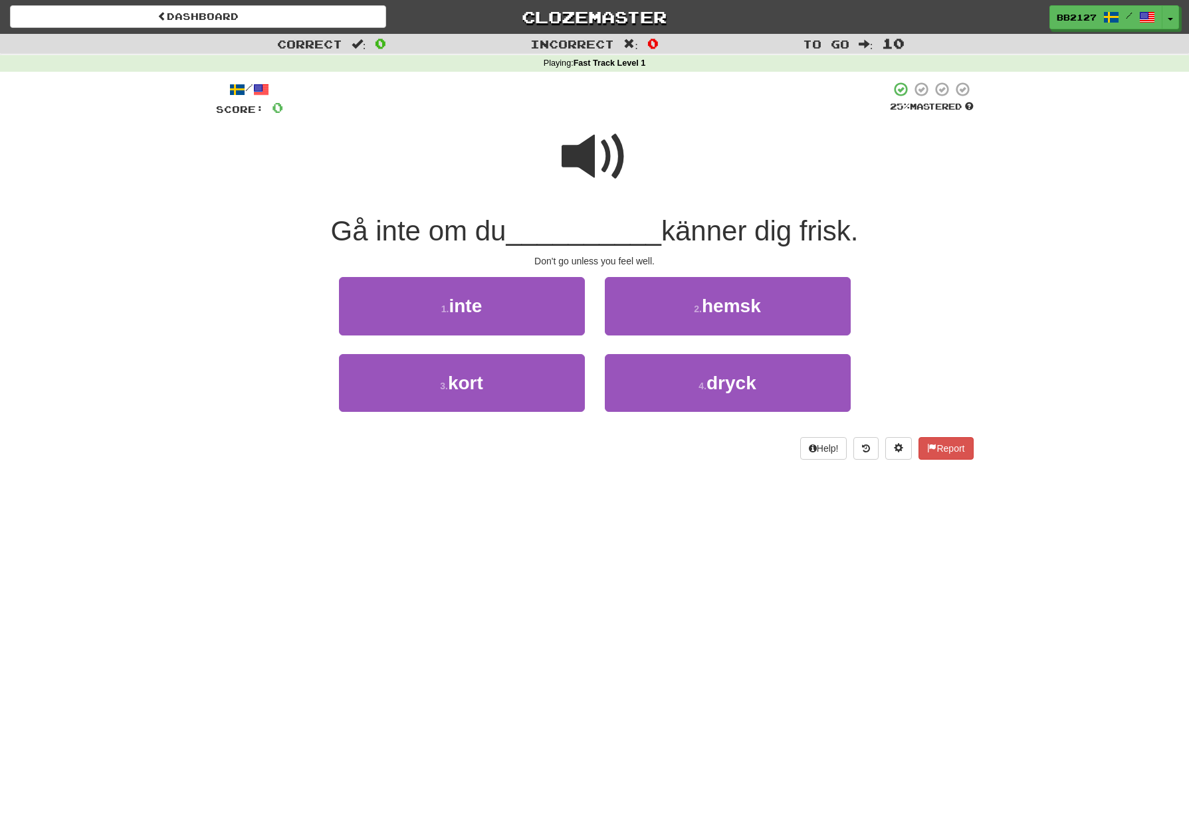
click at [574, 161] on span at bounding box center [594, 157] width 66 height 66
click at [590, 158] on span at bounding box center [594, 157] width 66 height 66
click at [604, 154] on span at bounding box center [594, 157] width 66 height 66
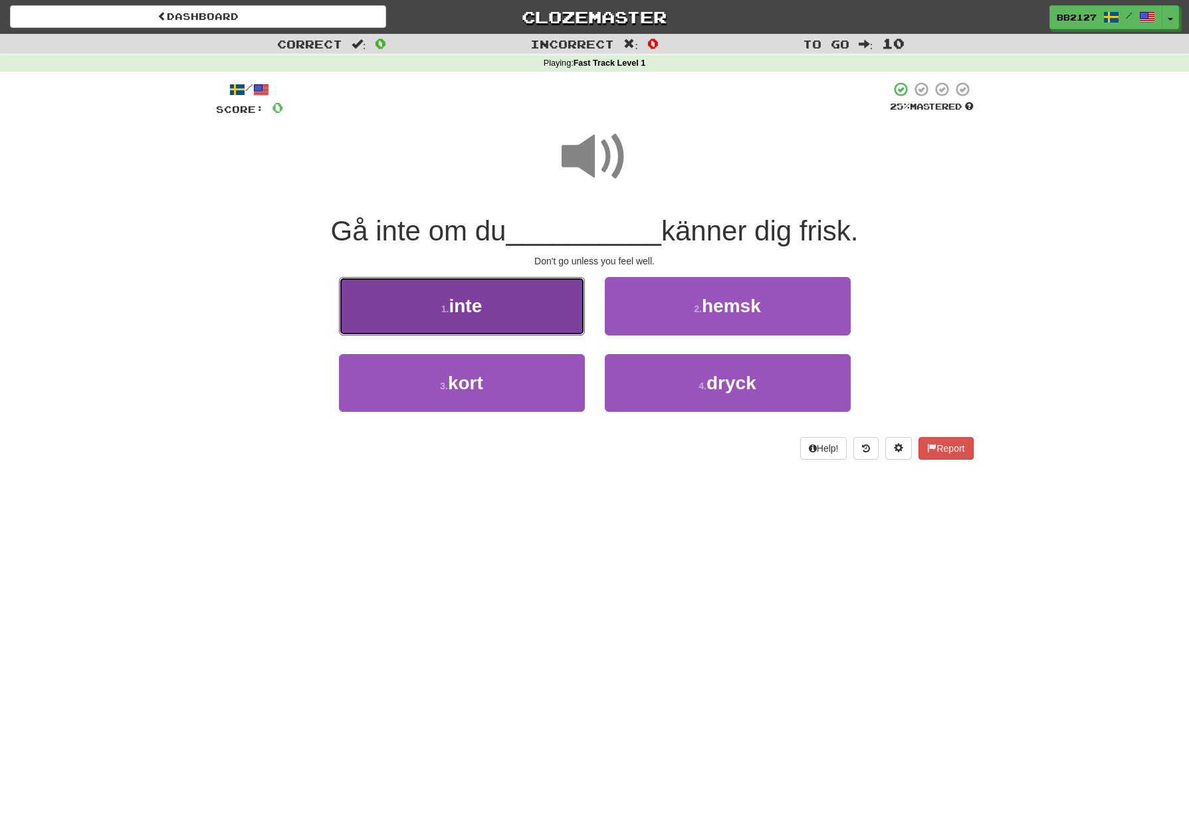
click at [538, 306] on button "1 . inte" at bounding box center [462, 306] width 246 height 58
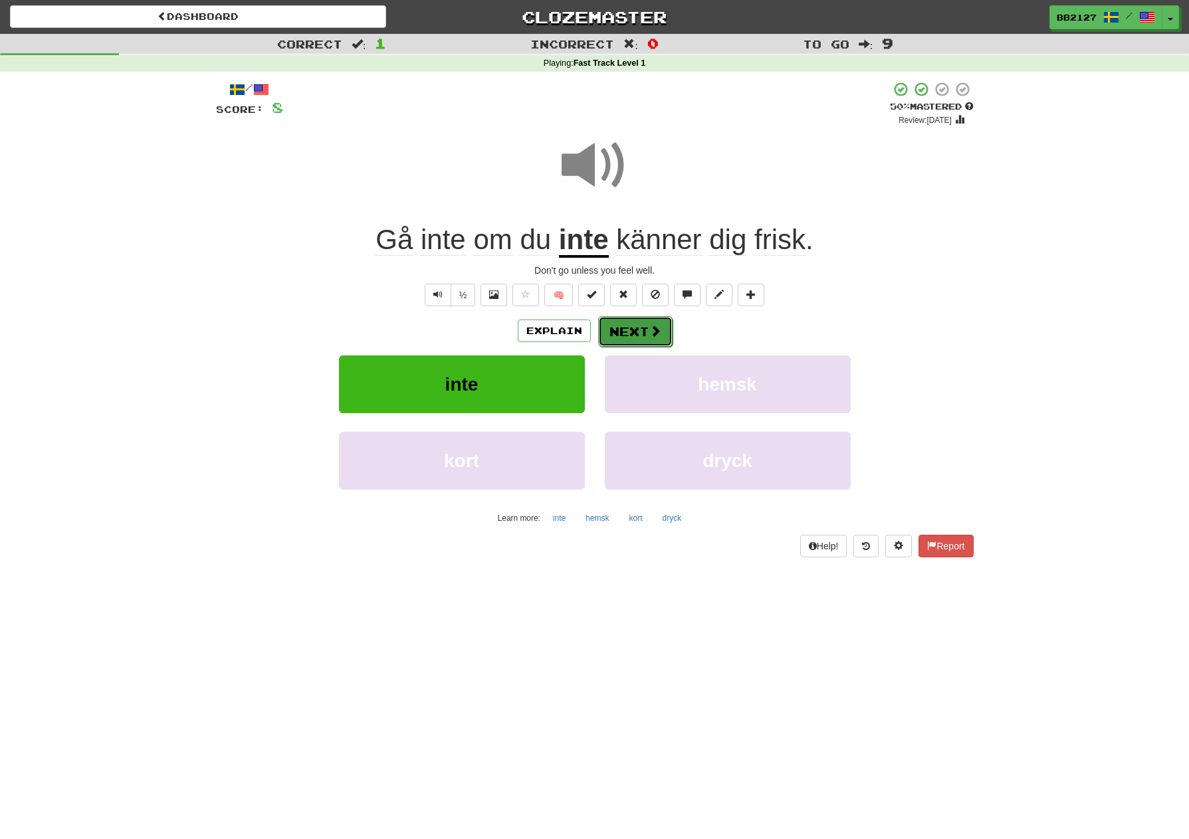
click at [625, 336] on button "Next" at bounding box center [635, 331] width 74 height 31
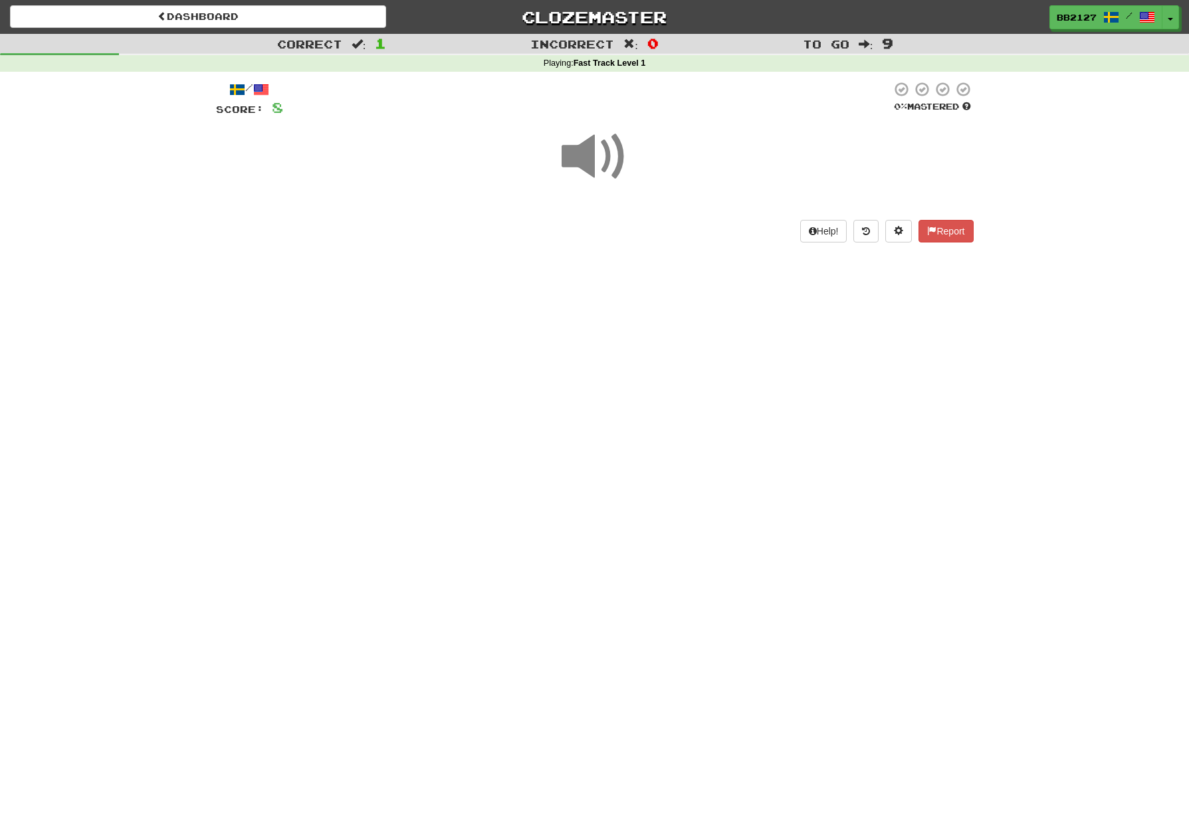
click at [601, 161] on span at bounding box center [594, 157] width 66 height 66
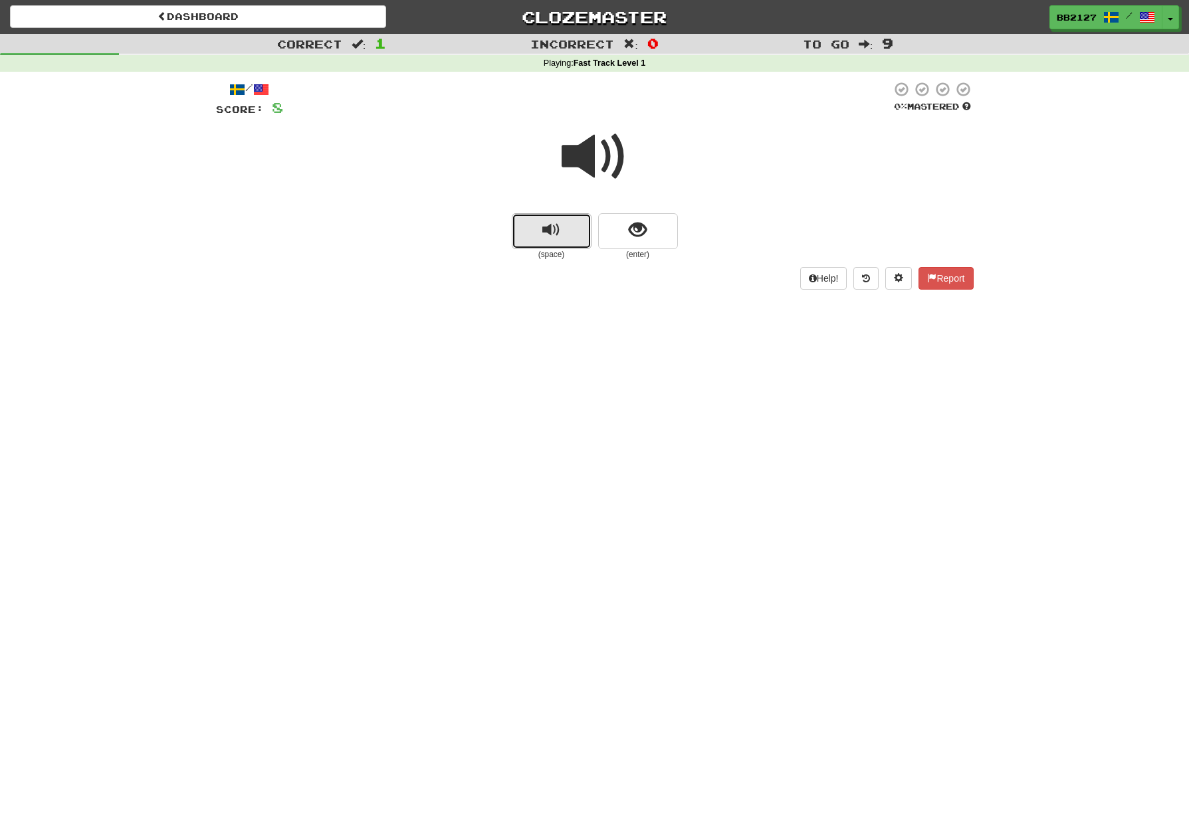
click at [567, 241] on button "replay audio" at bounding box center [552, 231] width 80 height 36
click at [627, 241] on button "show sentence" at bounding box center [638, 231] width 80 height 36
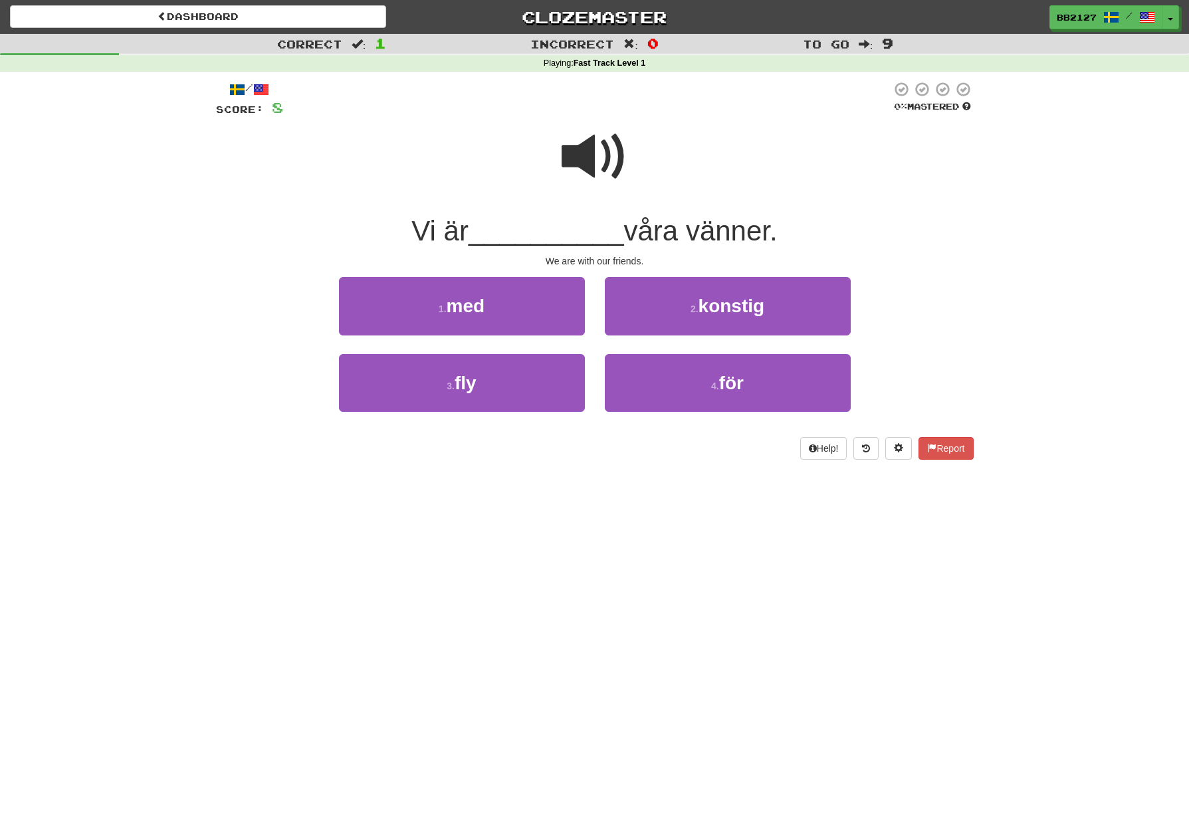
click at [585, 174] on span at bounding box center [594, 157] width 66 height 66
click at [597, 169] on span at bounding box center [594, 157] width 66 height 66
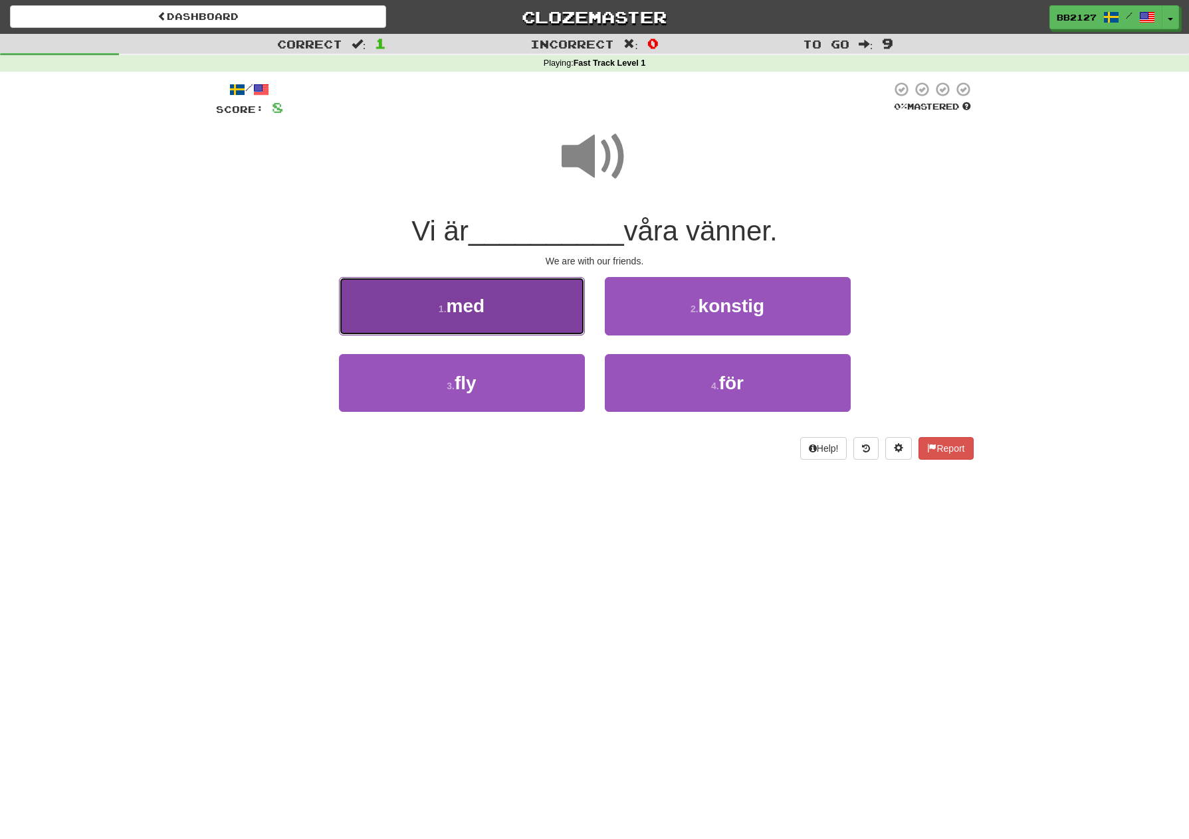
click at [523, 324] on button "1 . med" at bounding box center [462, 306] width 246 height 58
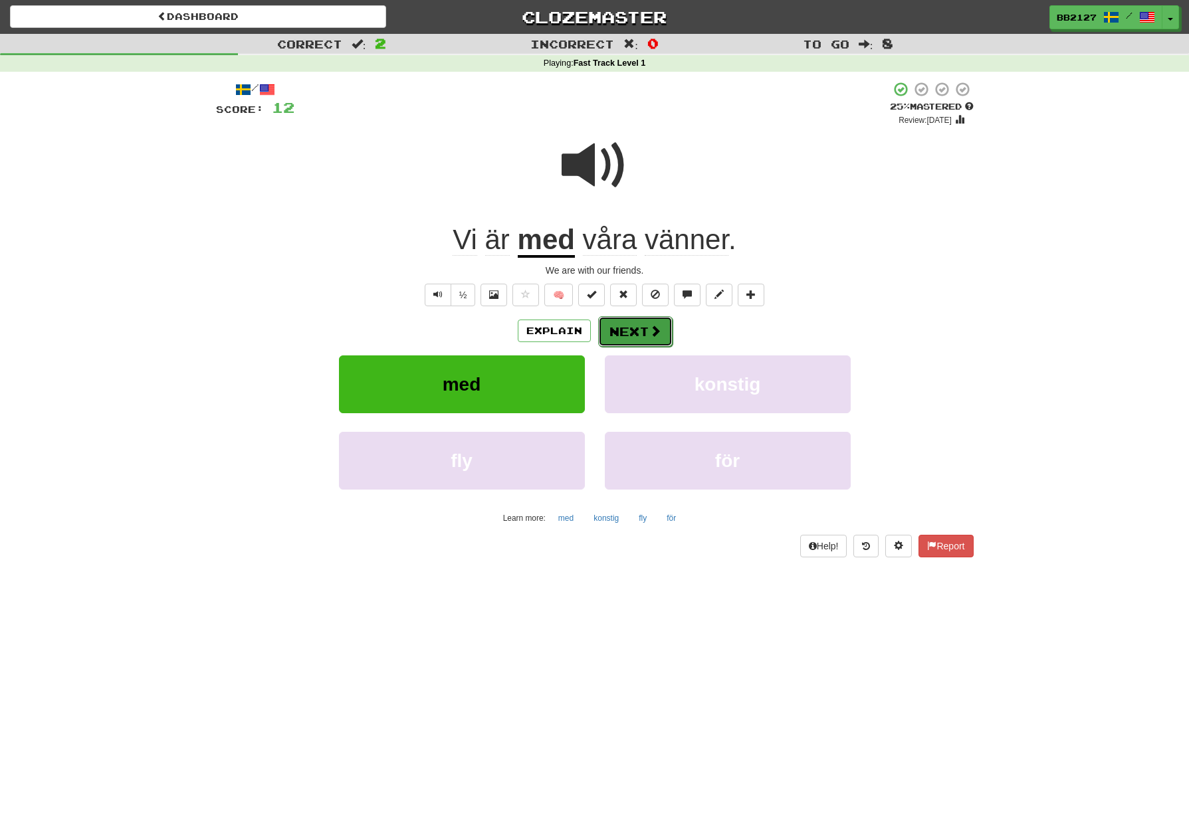
click at [647, 334] on button "Next" at bounding box center [635, 331] width 74 height 31
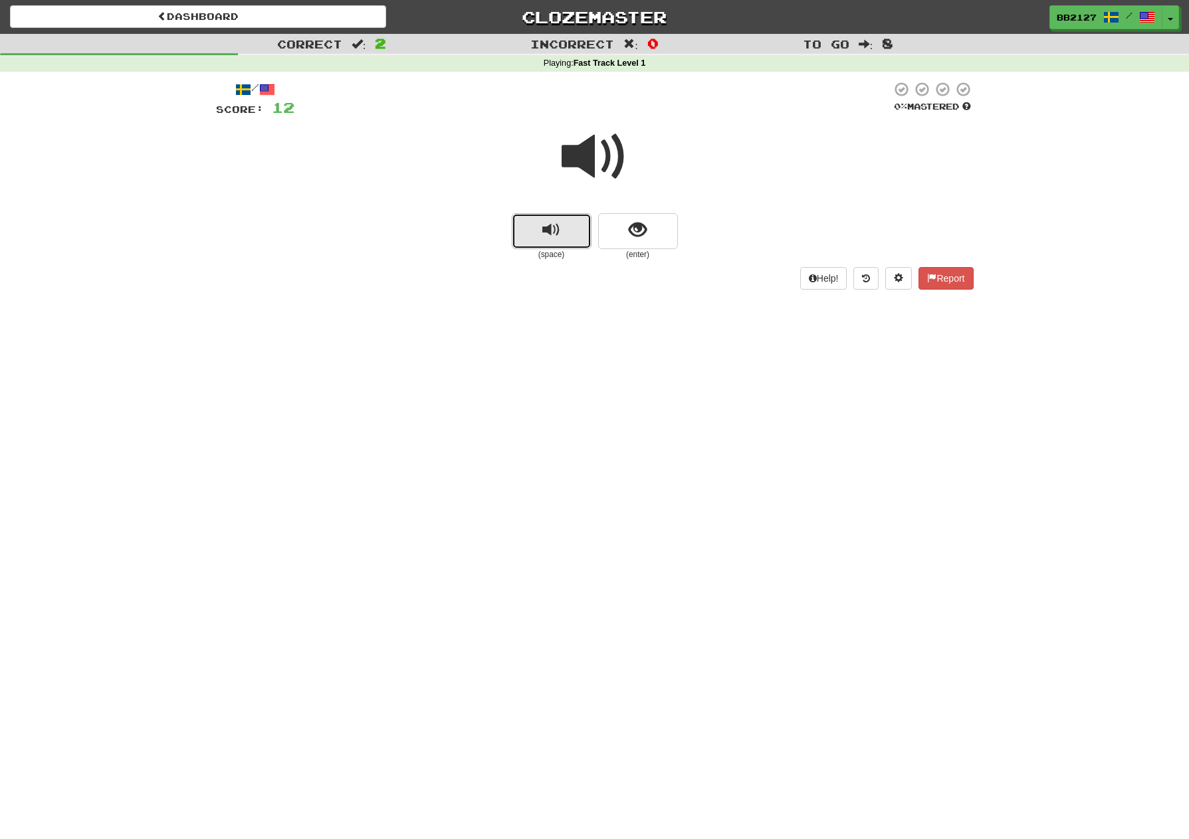
click at [550, 241] on button "replay audio" at bounding box center [552, 231] width 80 height 36
click at [619, 238] on button "show sentence" at bounding box center [638, 231] width 80 height 36
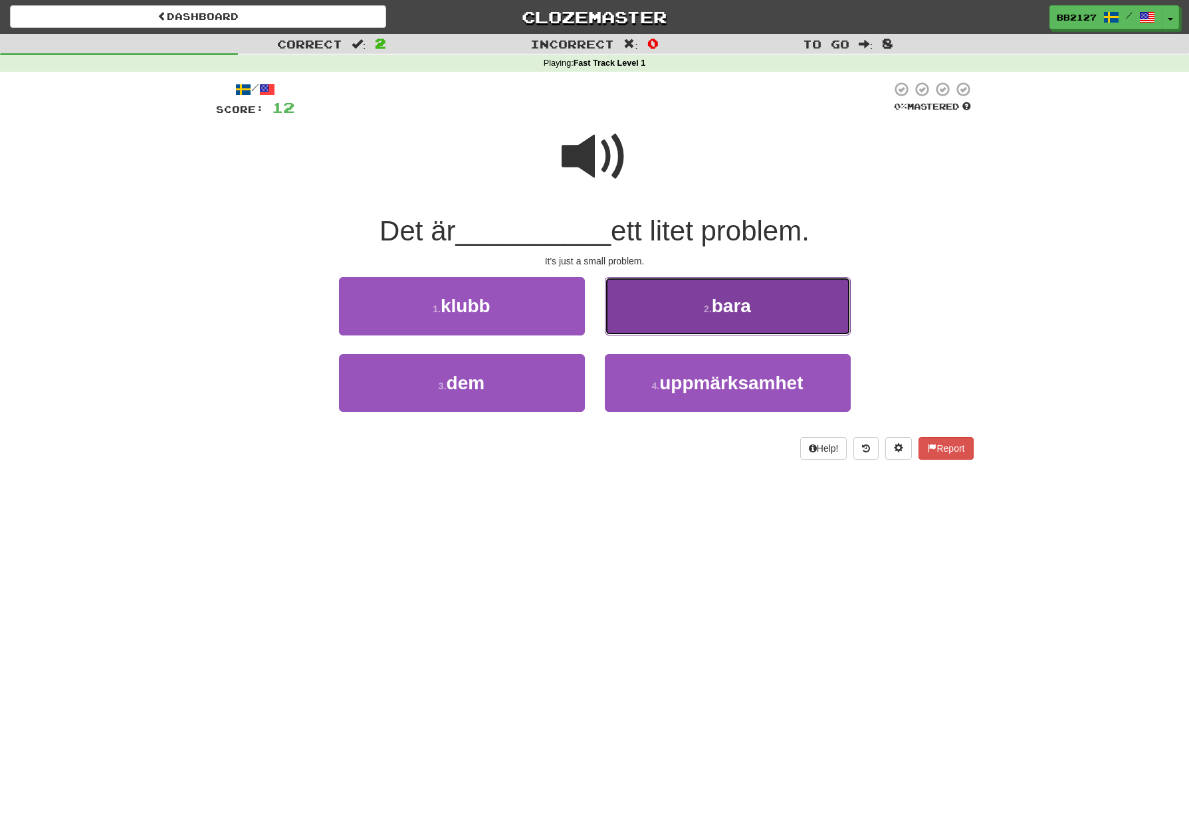
click at [660, 307] on button "2 . bara" at bounding box center [728, 306] width 246 height 58
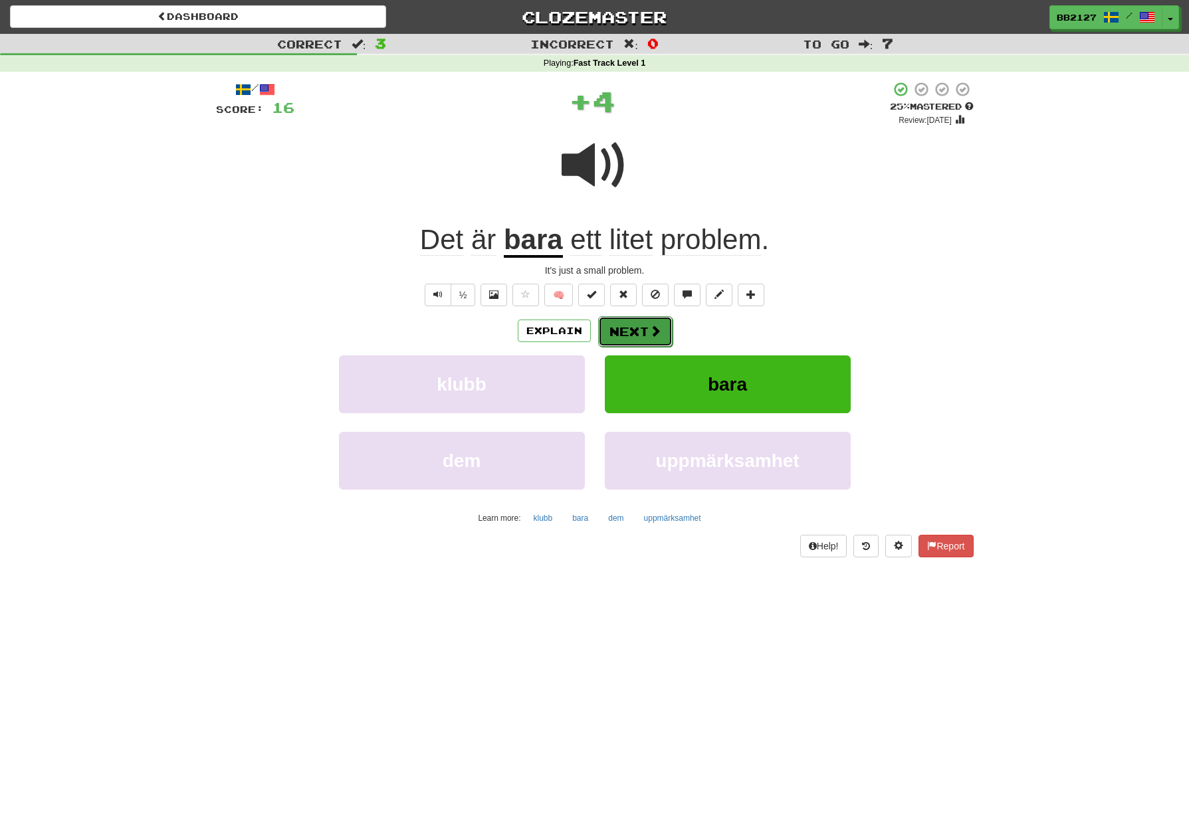
click at [639, 339] on button "Next" at bounding box center [635, 331] width 74 height 31
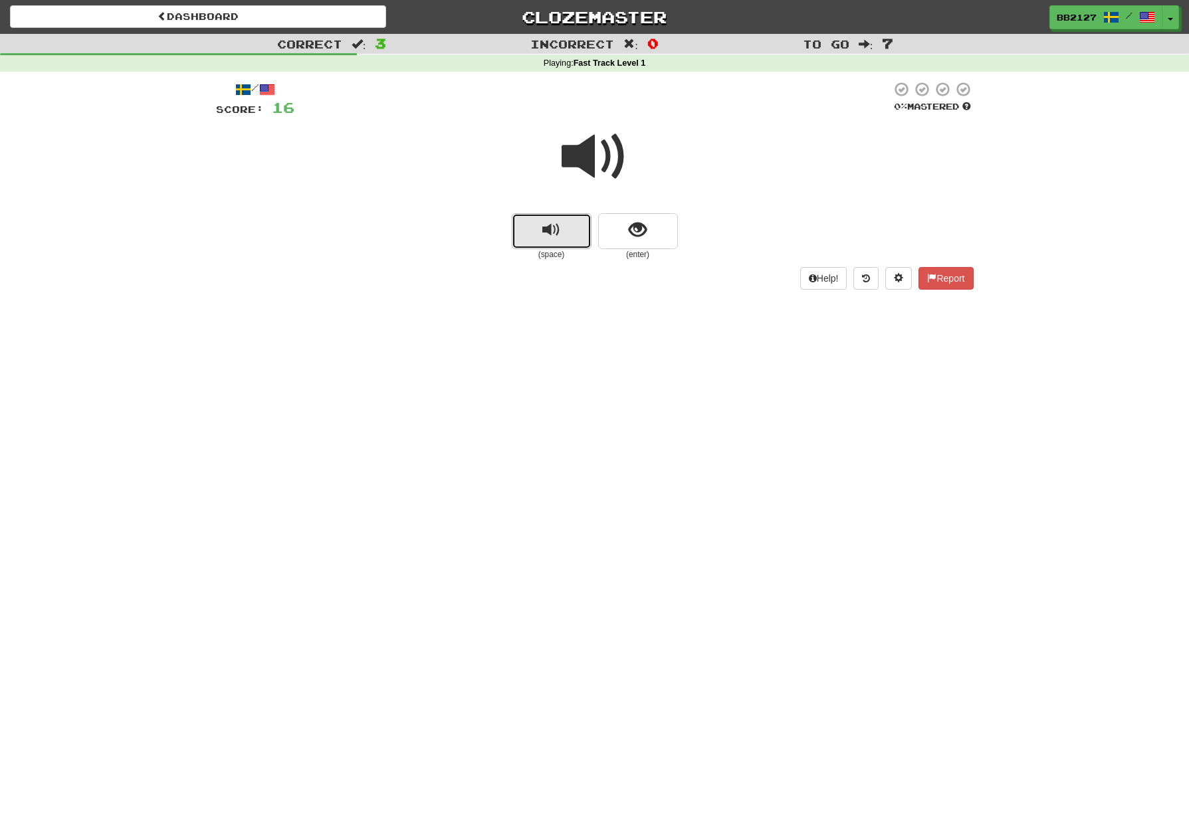
click at [563, 235] on button "replay audio" at bounding box center [552, 231] width 80 height 36
click at [642, 231] on span "show sentence" at bounding box center [638, 230] width 18 height 18
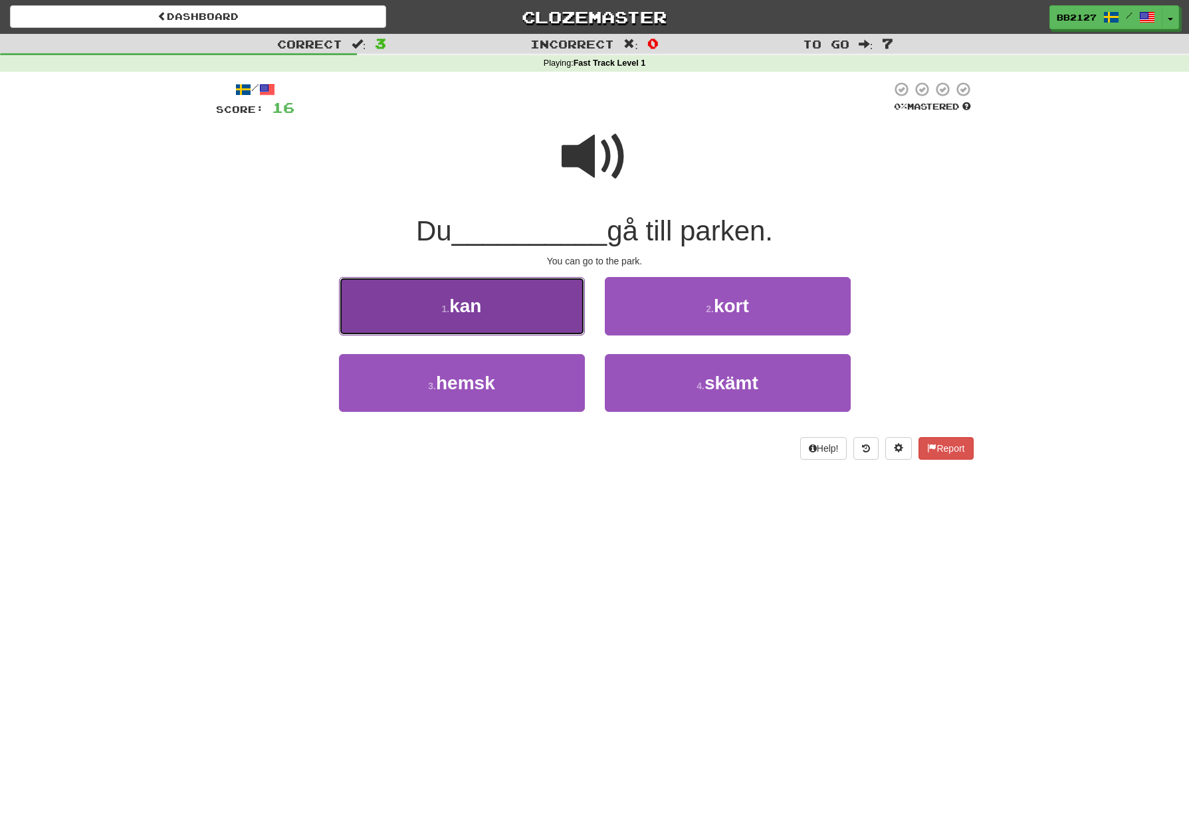
click at [487, 313] on button "1 . kan" at bounding box center [462, 306] width 246 height 58
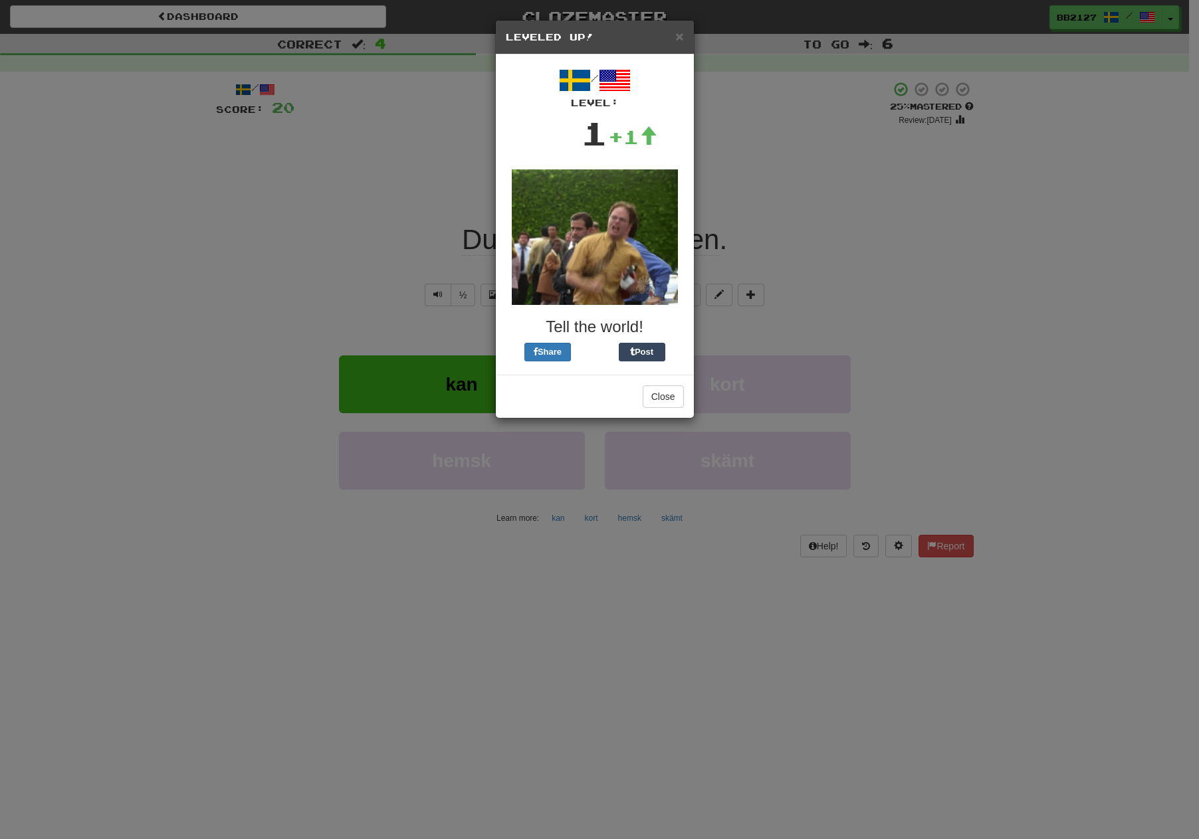
click at [674, 36] on h5 "Leveled Up!" at bounding box center [595, 37] width 178 height 13
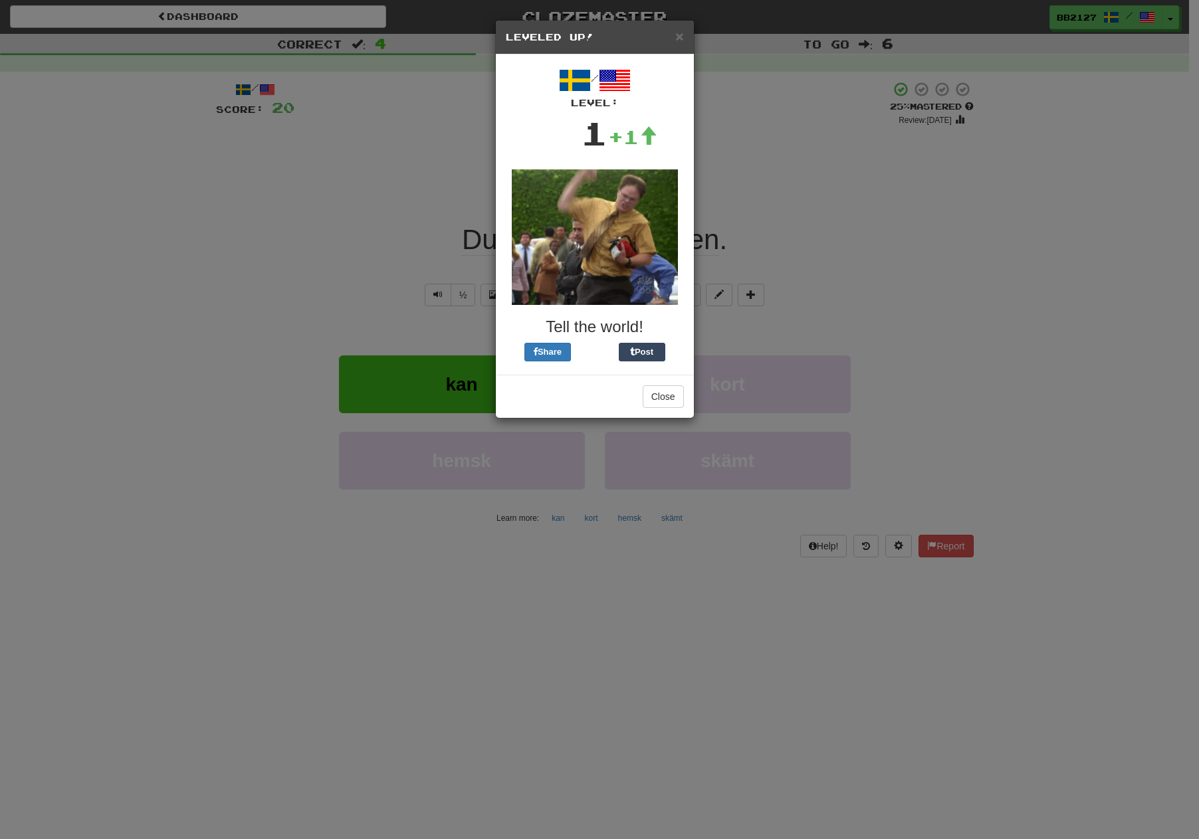
click at [684, 44] on div "× Leveled Up!" at bounding box center [595, 38] width 198 height 34
click at [678, 33] on span "×" at bounding box center [679, 36] width 8 height 15
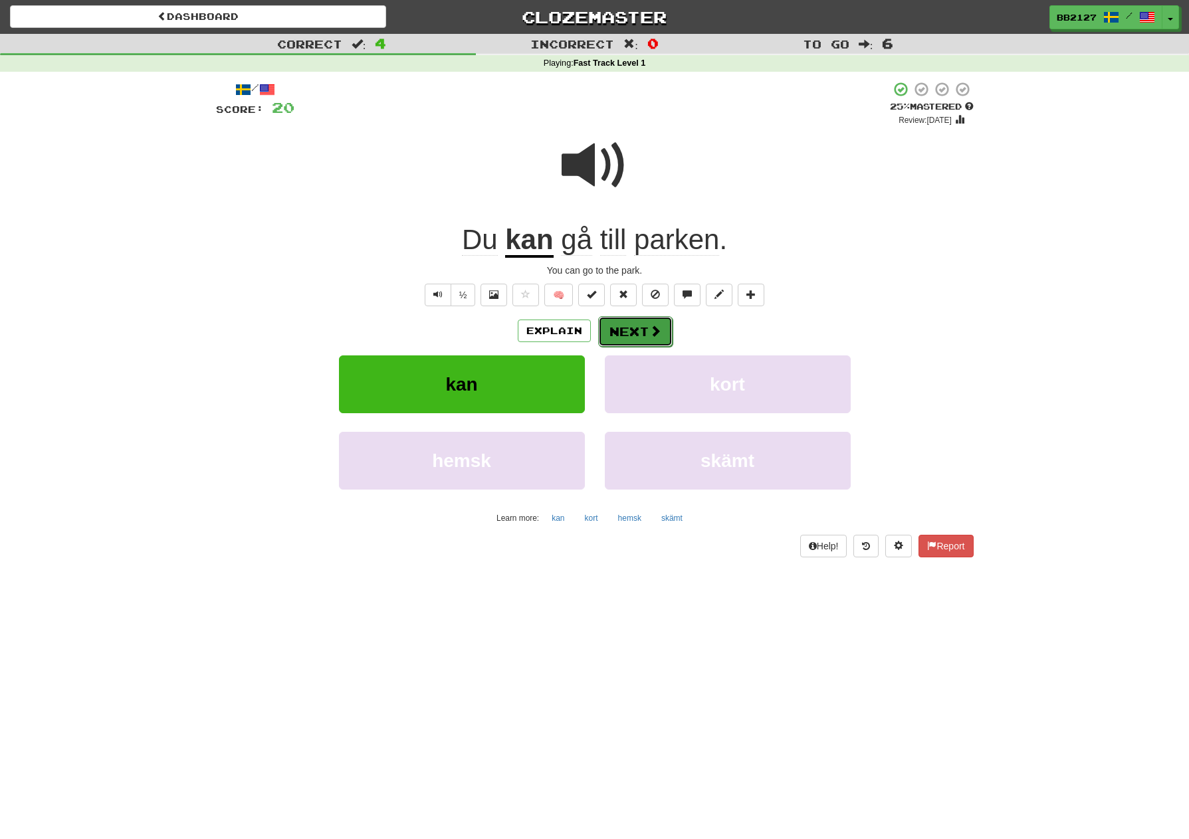
click at [656, 325] on span at bounding box center [655, 331] width 12 height 12
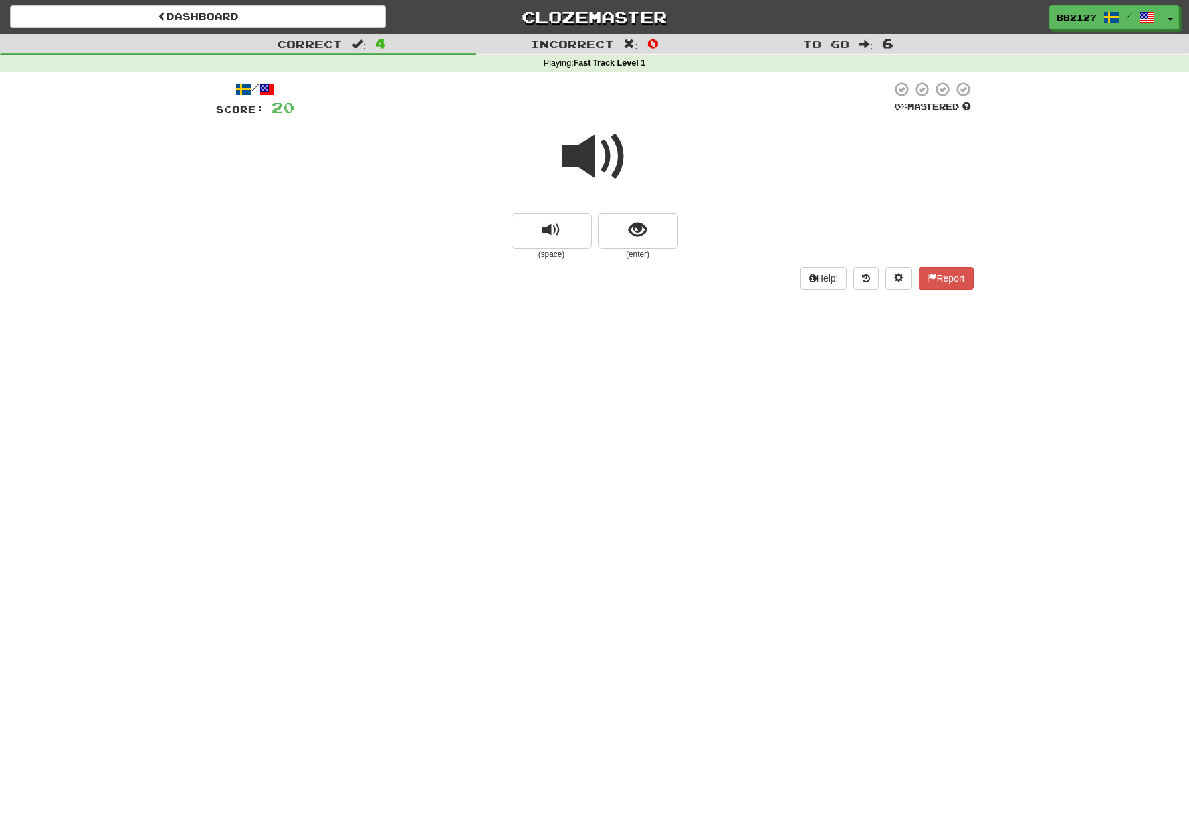
click at [581, 169] on span at bounding box center [594, 157] width 66 height 66
click at [629, 231] on span "show sentence" at bounding box center [638, 230] width 18 height 18
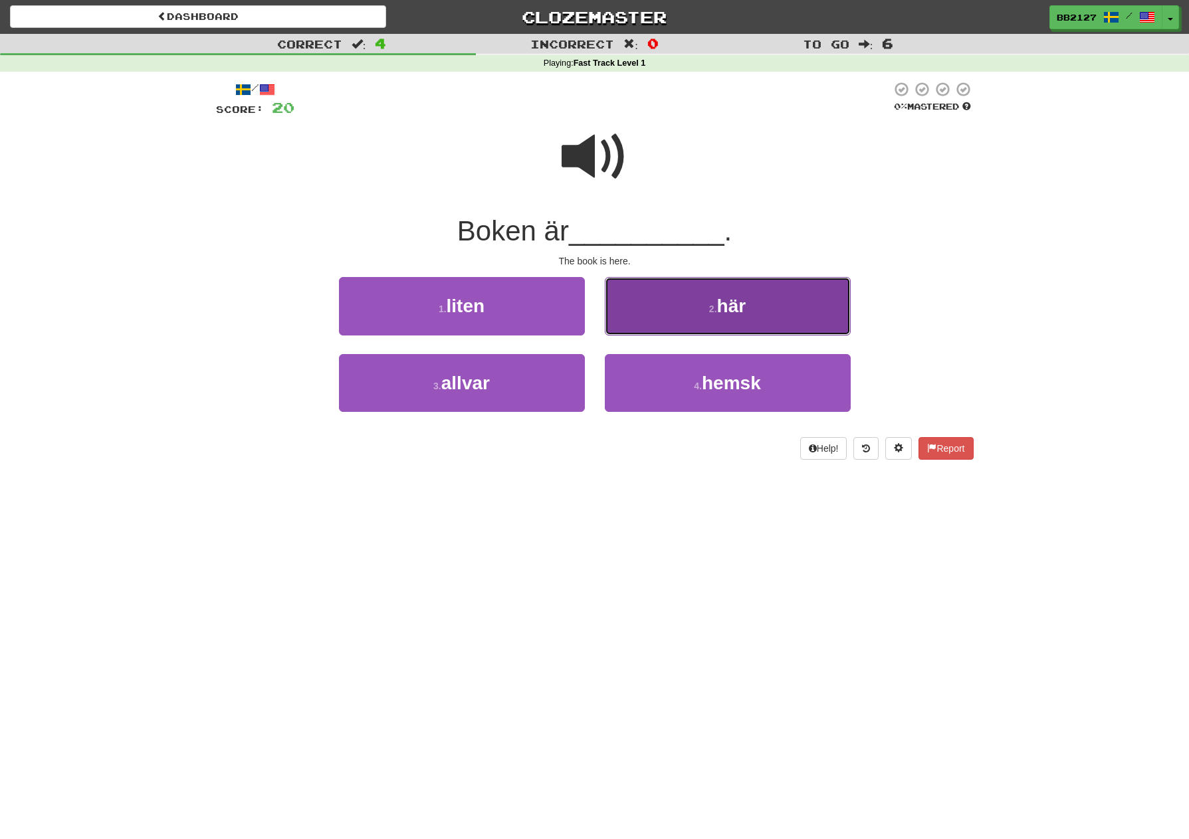
click at [695, 319] on button "2 . här" at bounding box center [728, 306] width 246 height 58
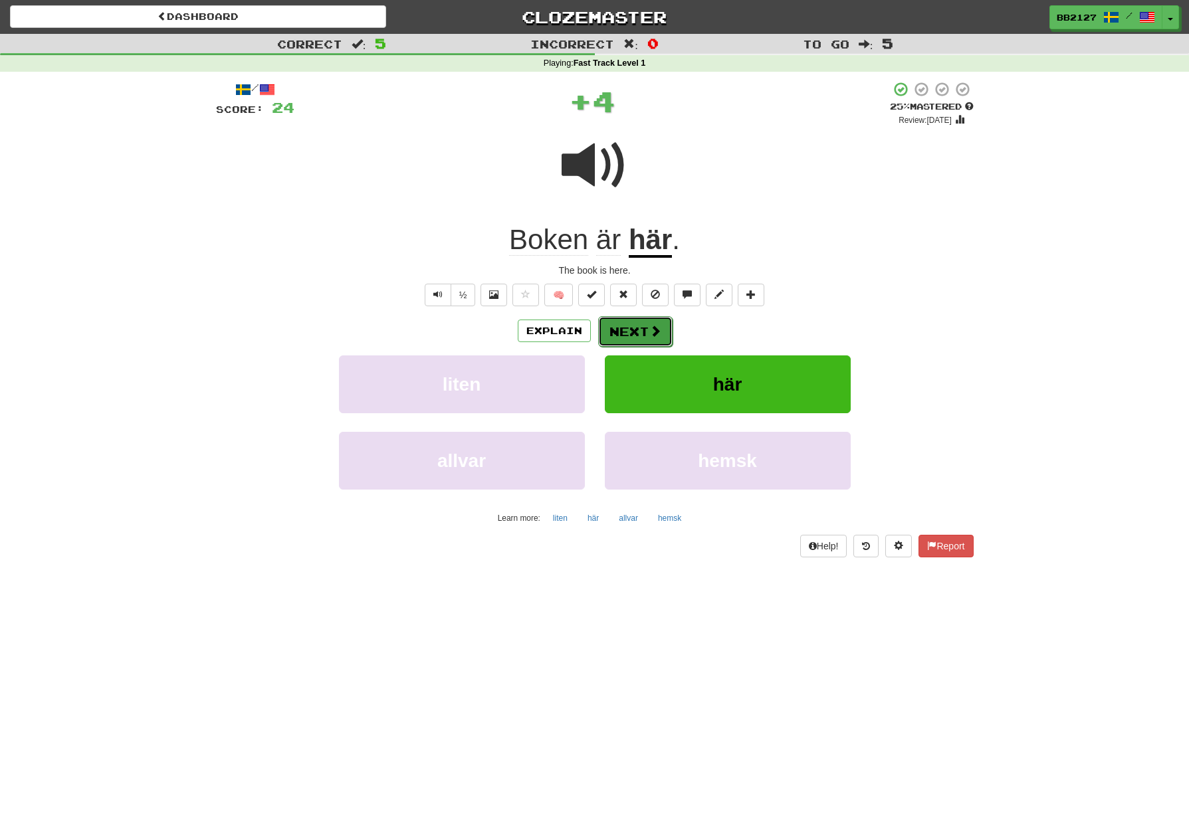
click at [638, 338] on button "Next" at bounding box center [635, 331] width 74 height 31
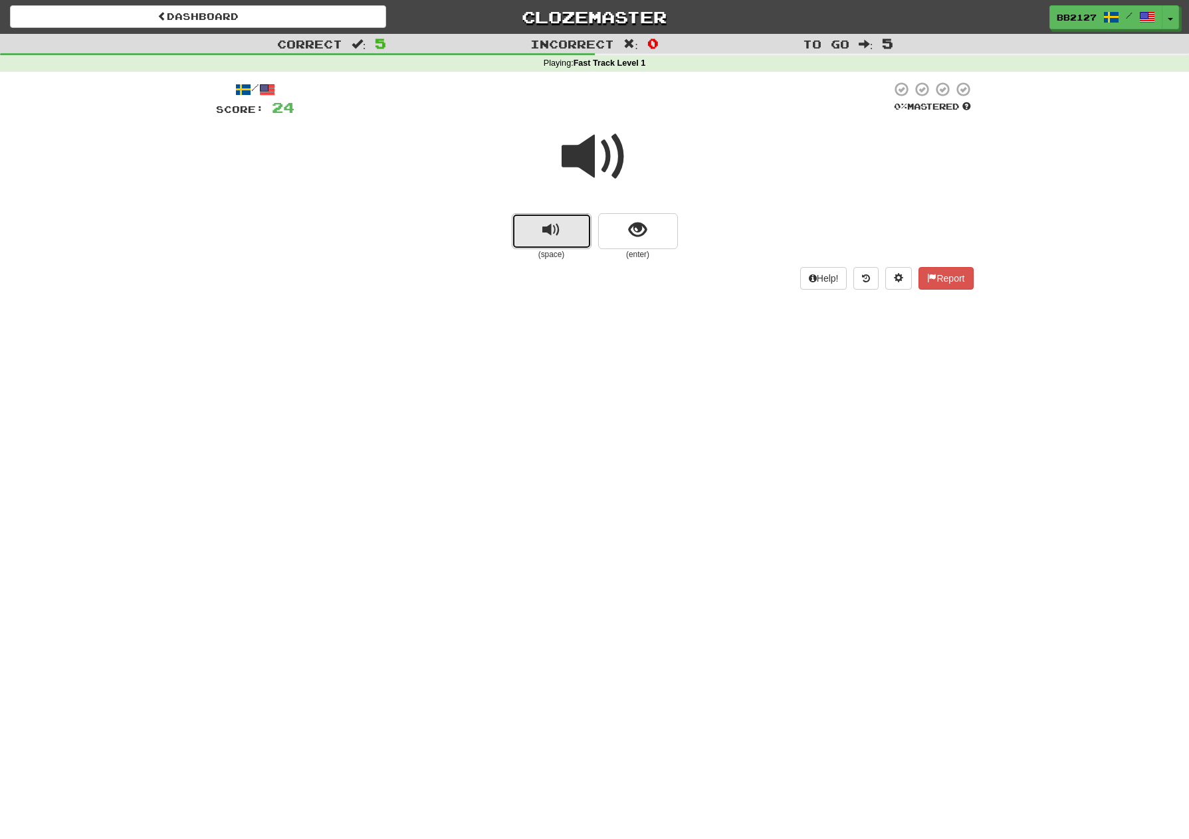
click at [569, 241] on button "replay audio" at bounding box center [552, 231] width 80 height 36
click at [616, 242] on button "show sentence" at bounding box center [638, 231] width 80 height 36
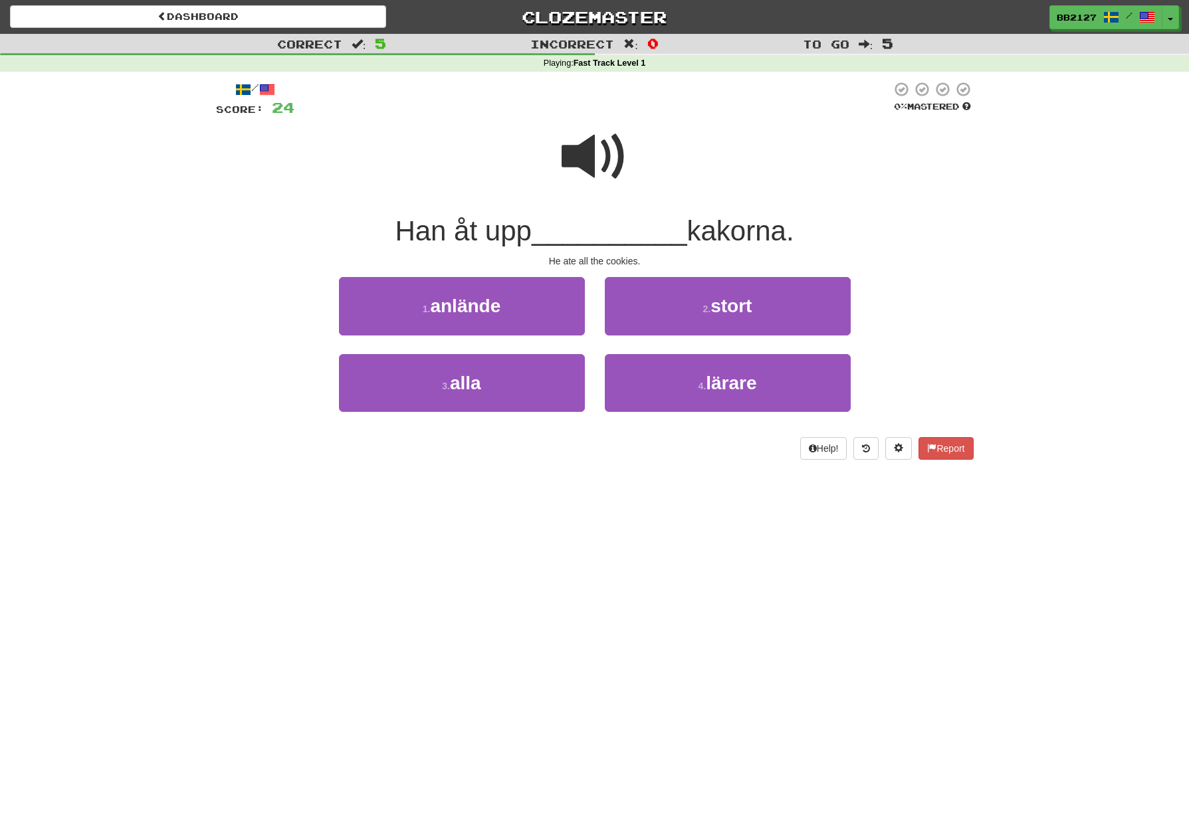
click at [593, 158] on span at bounding box center [594, 157] width 66 height 66
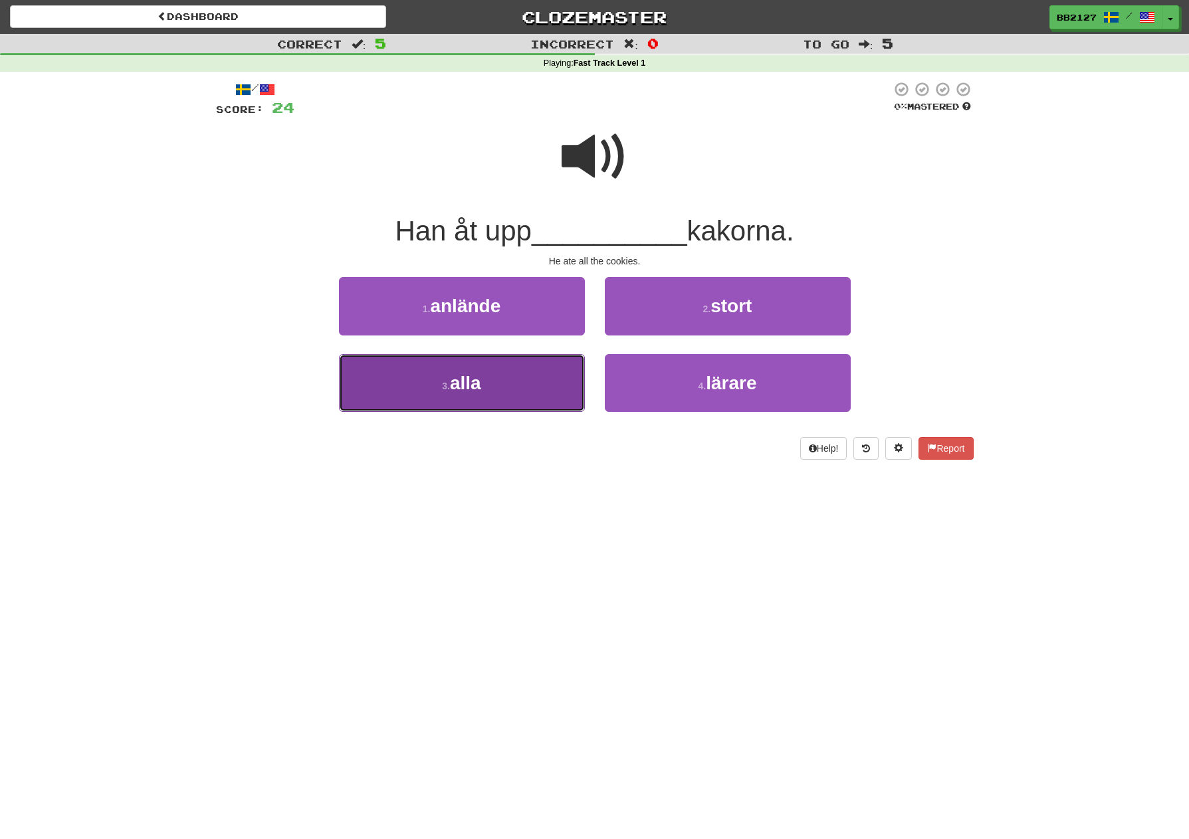
click at [479, 397] on button "3 . alla" at bounding box center [462, 383] width 246 height 58
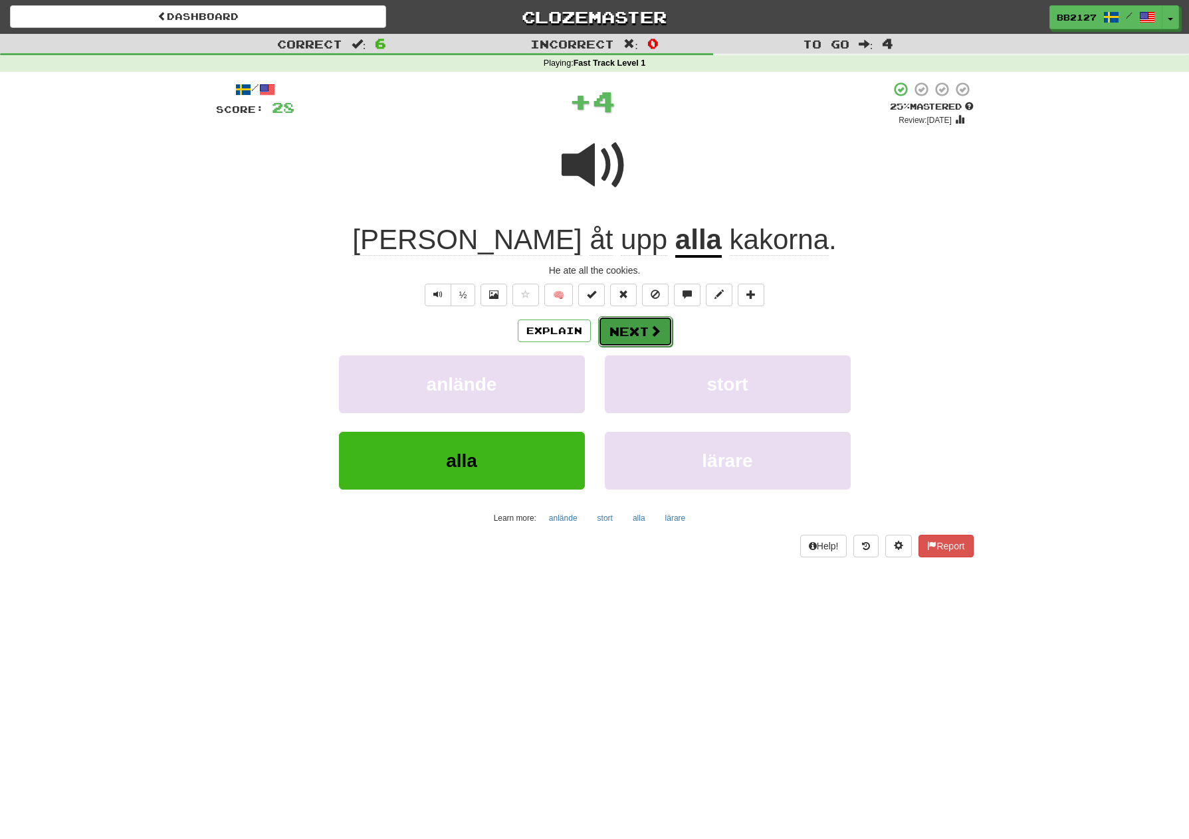
click at [637, 329] on button "Next" at bounding box center [635, 331] width 74 height 31
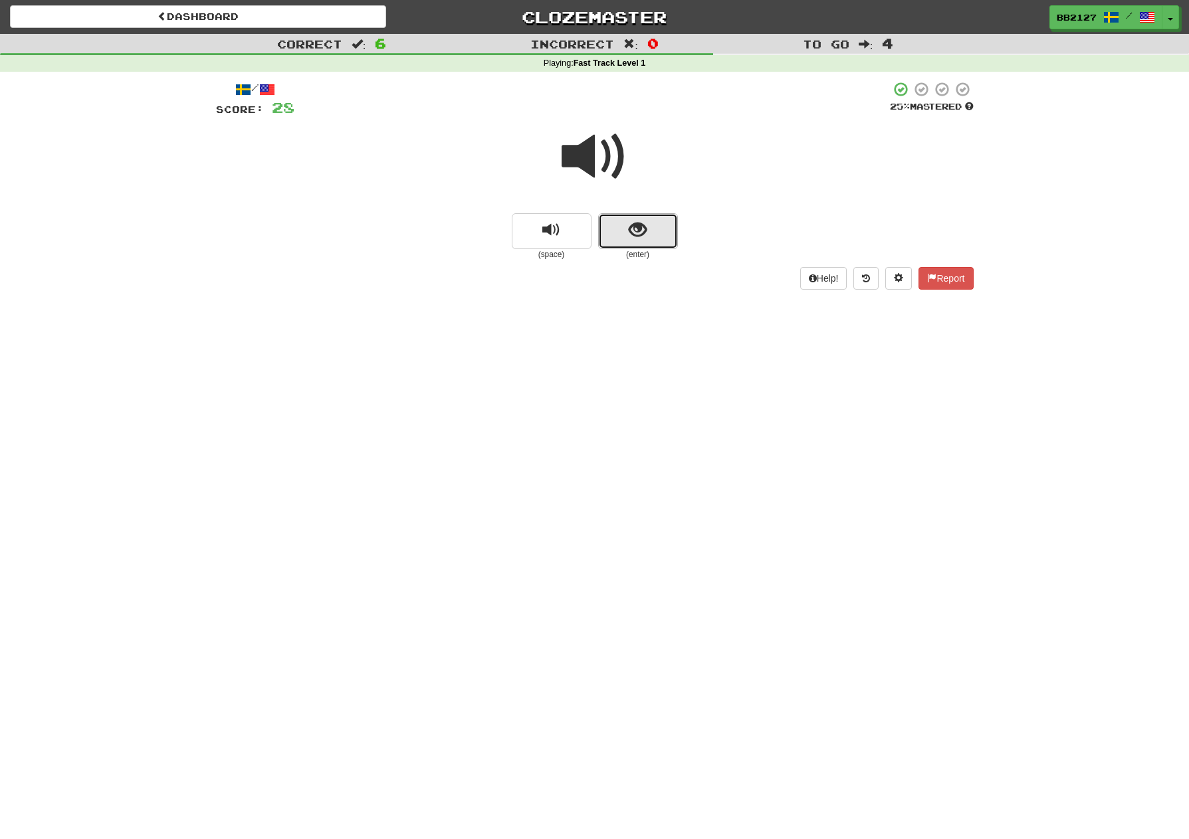
click at [625, 228] on button "show sentence" at bounding box center [638, 231] width 80 height 36
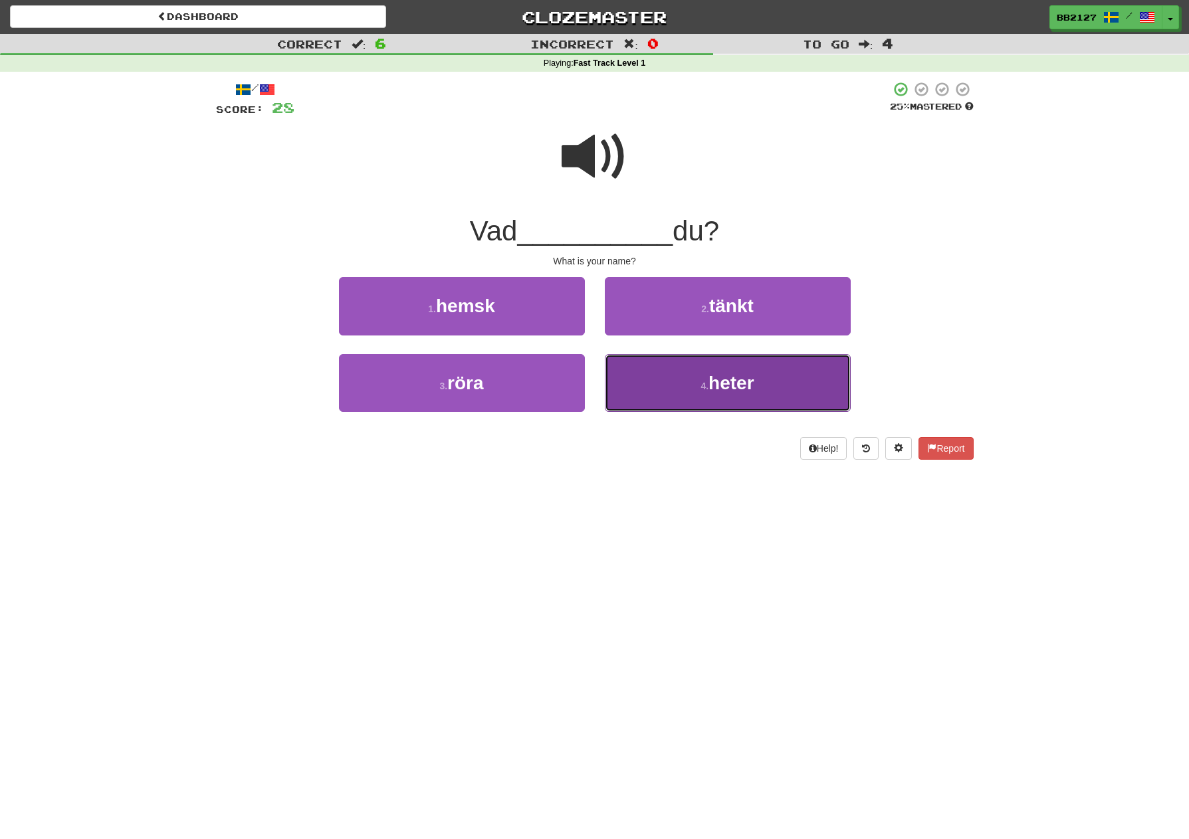
click at [678, 378] on button "4 . heter" at bounding box center [728, 383] width 246 height 58
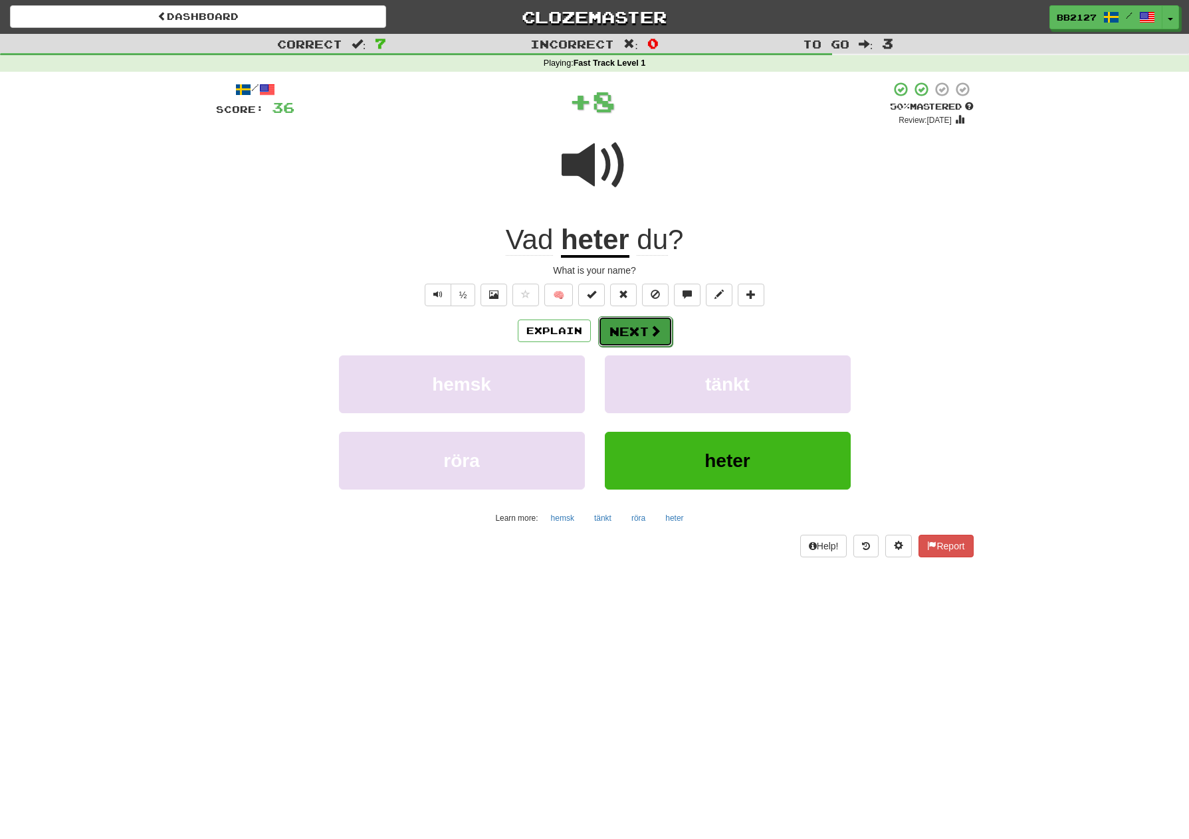
click at [646, 339] on button "Next" at bounding box center [635, 331] width 74 height 31
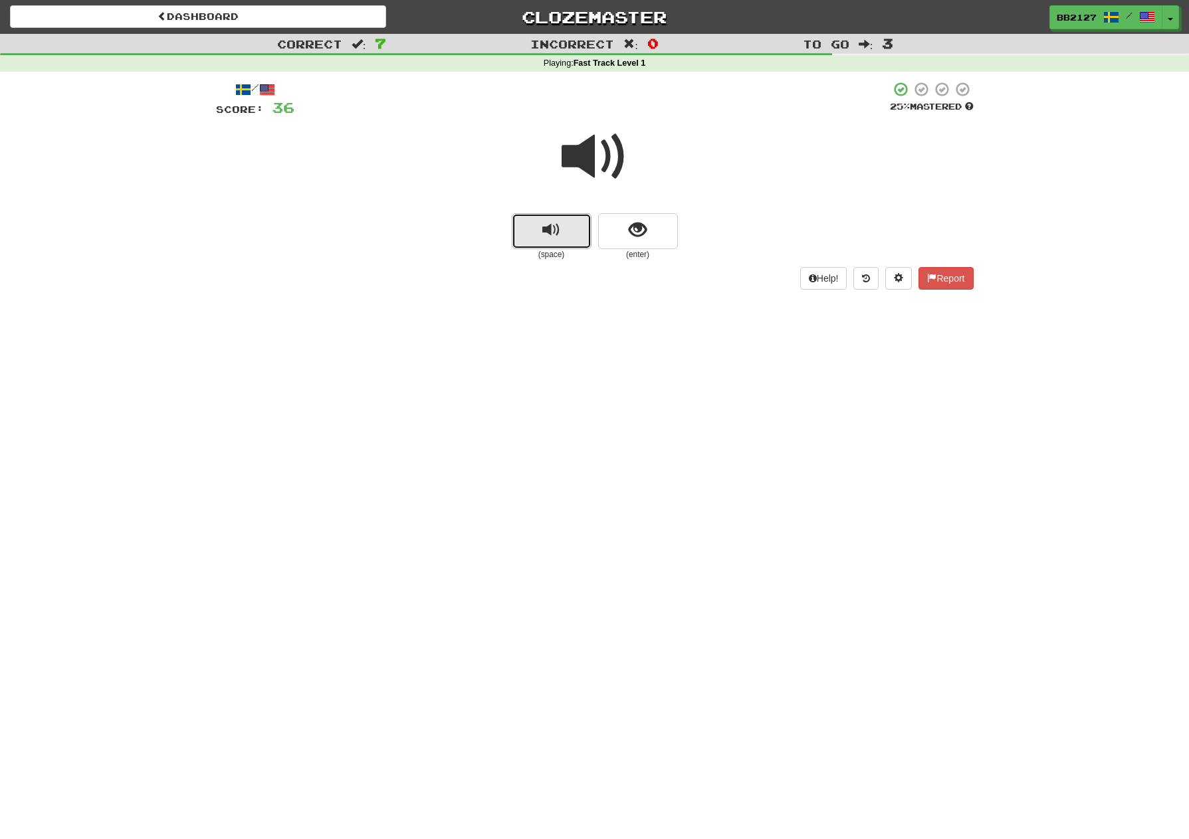
drag, startPoint x: 566, startPoint y: 243, endPoint x: 573, endPoint y: 239, distance: 8.0
click at [569, 241] on button "replay audio" at bounding box center [552, 231] width 80 height 36
click at [629, 236] on span "show sentence" at bounding box center [638, 230] width 18 height 18
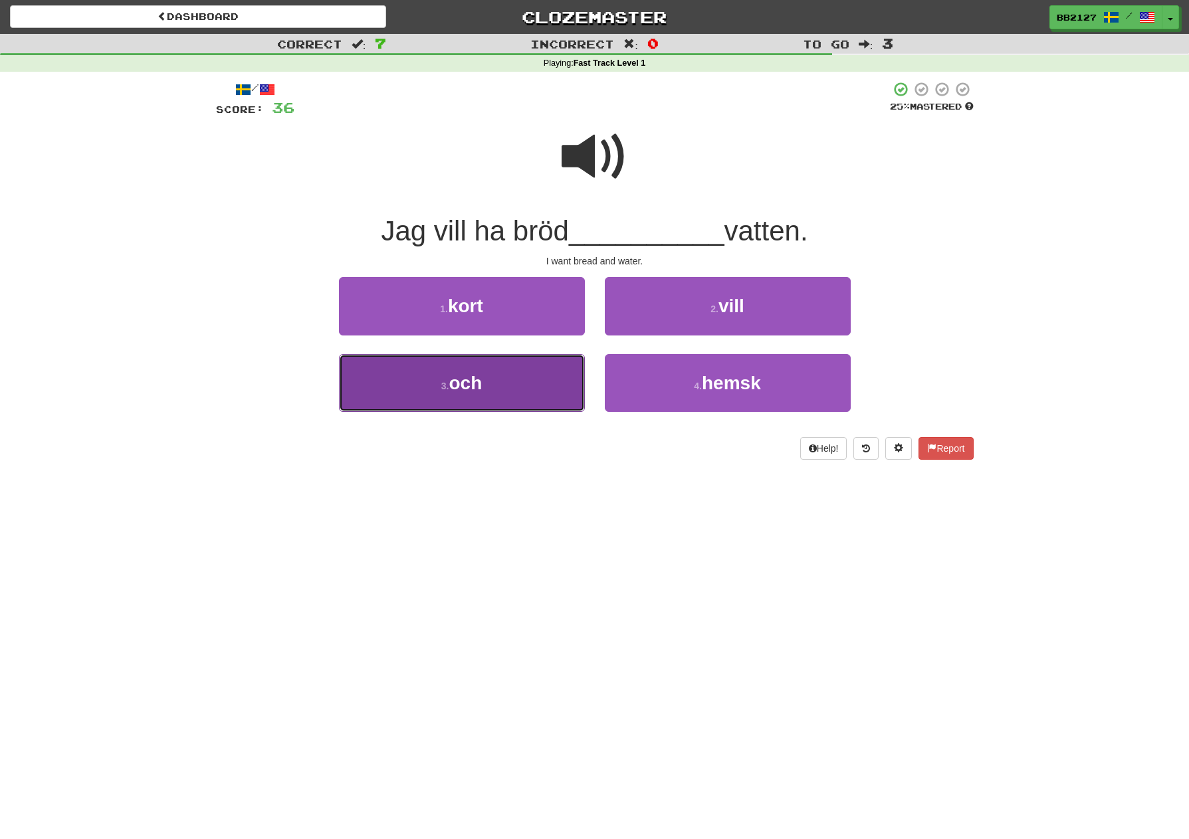
click at [535, 360] on button "3 . och" at bounding box center [462, 383] width 246 height 58
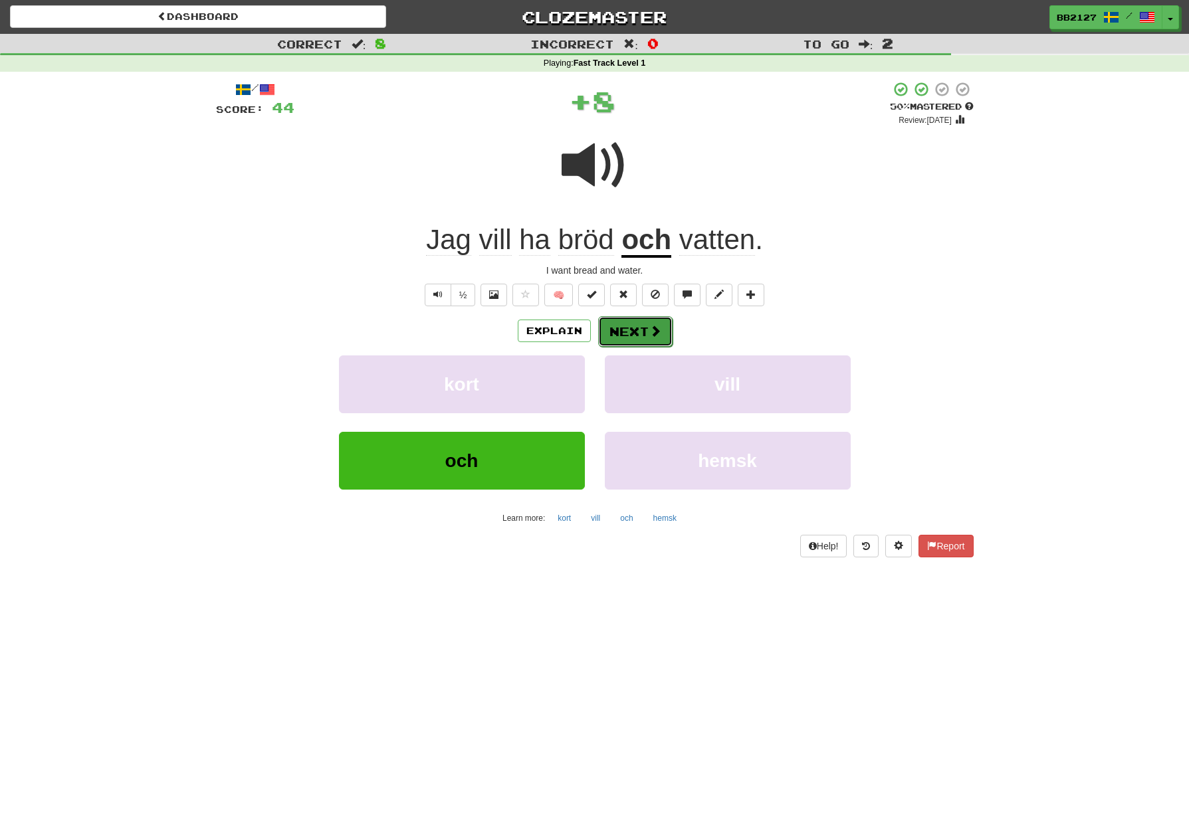
click at [646, 330] on button "Next" at bounding box center [635, 331] width 74 height 31
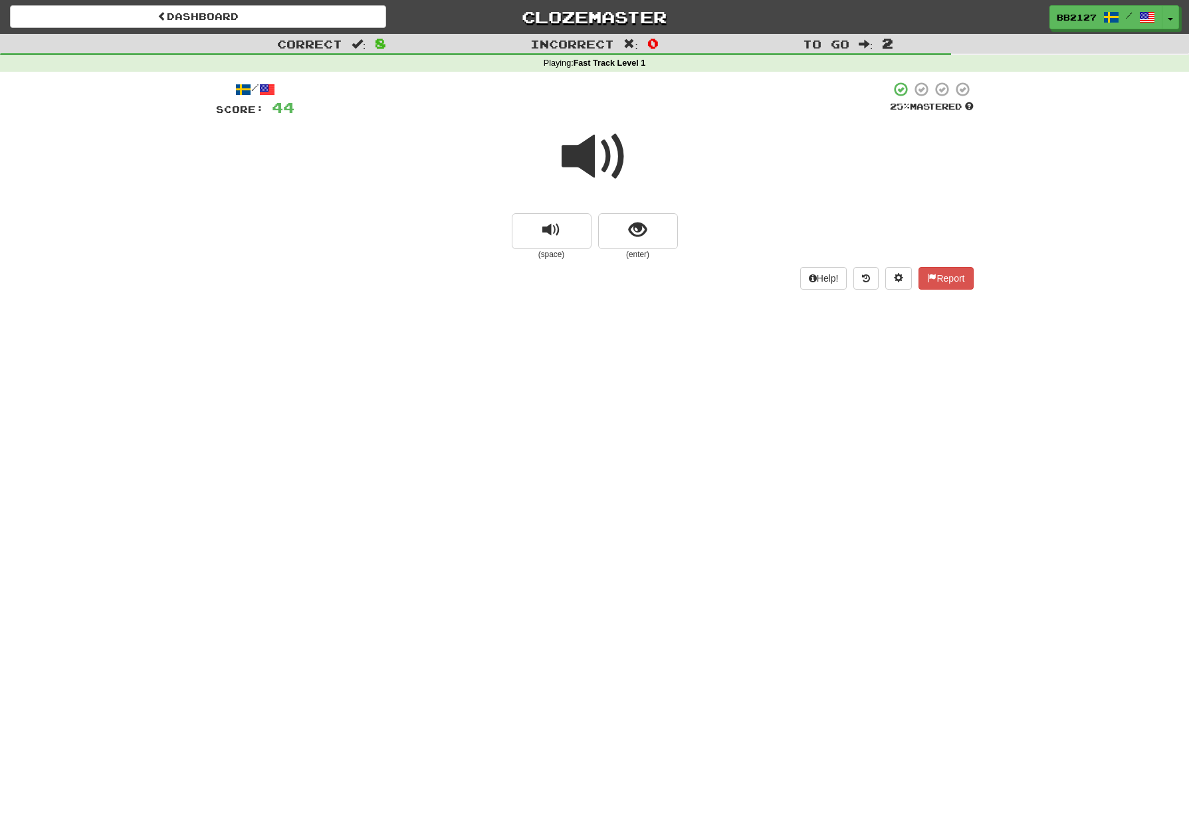
click at [601, 177] on span at bounding box center [594, 157] width 66 height 66
click at [633, 244] on button "show sentence" at bounding box center [638, 231] width 80 height 36
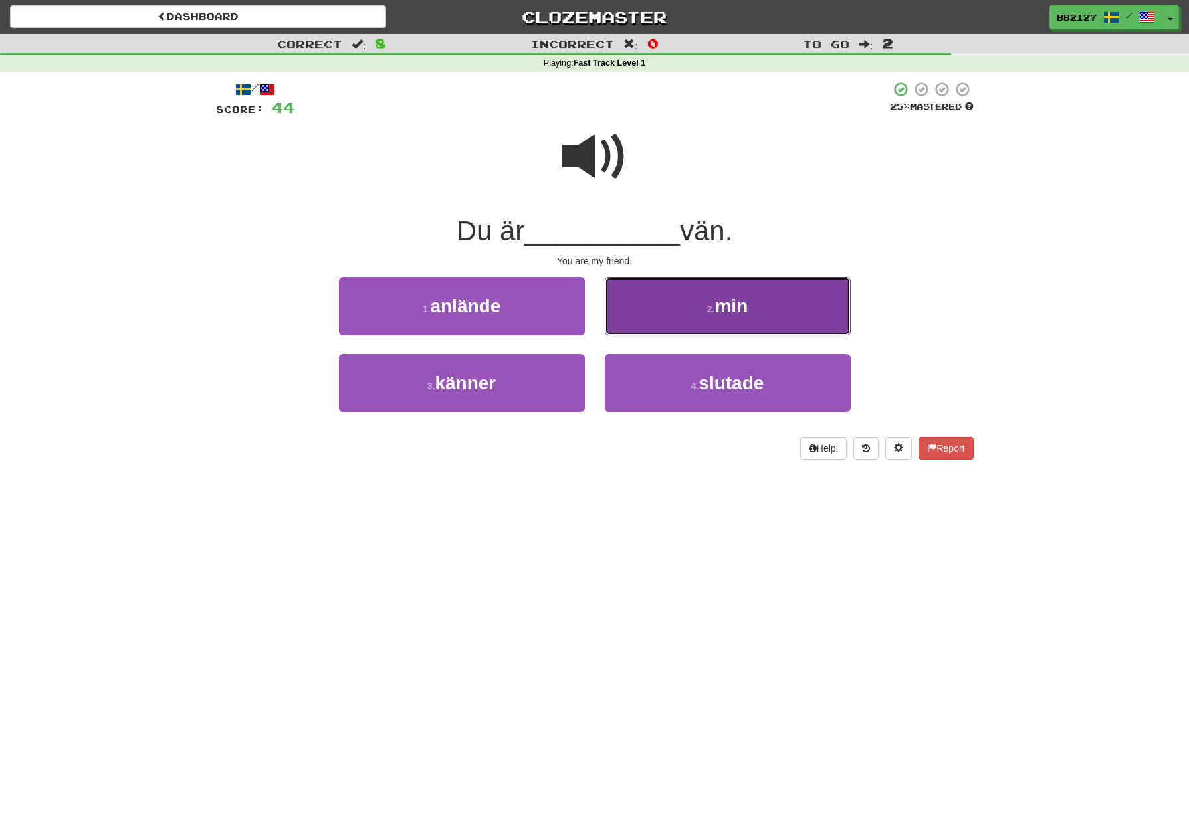
click at [671, 311] on button "2 . min" at bounding box center [728, 306] width 246 height 58
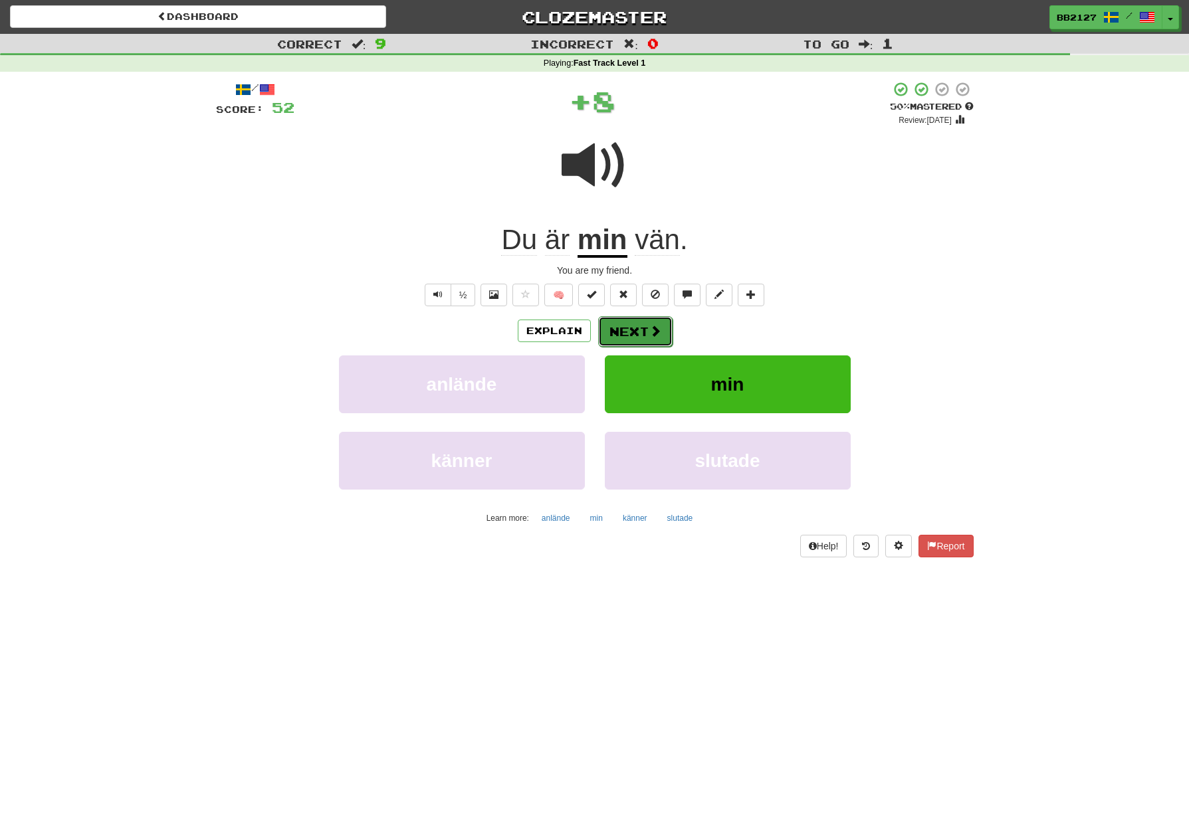
click at [614, 335] on button "Next" at bounding box center [635, 331] width 74 height 31
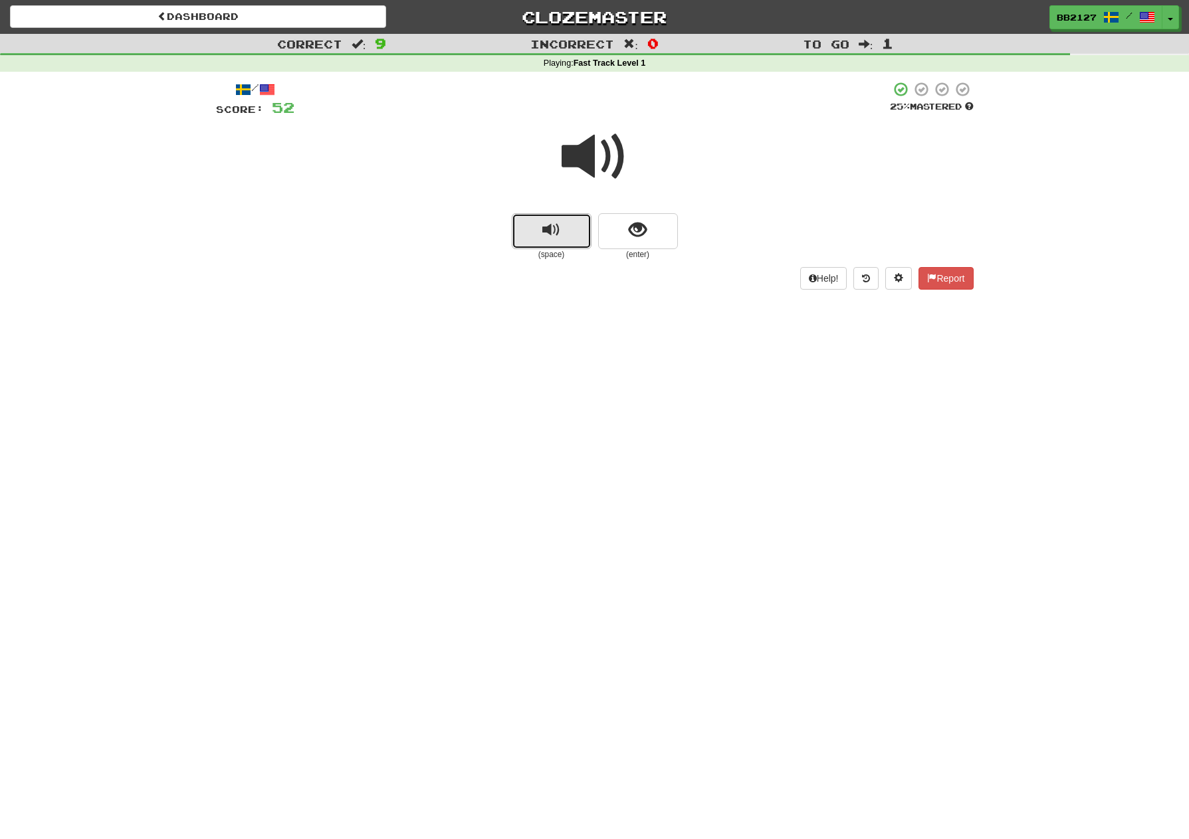
drag, startPoint x: 567, startPoint y: 242, endPoint x: 589, endPoint y: 241, distance: 22.0
click at [567, 242] on button "replay audio" at bounding box center [552, 231] width 80 height 36
drag, startPoint x: 617, startPoint y: 240, endPoint x: 617, endPoint y: 251, distance: 11.3
click at [617, 241] on button "show sentence" at bounding box center [638, 231] width 80 height 36
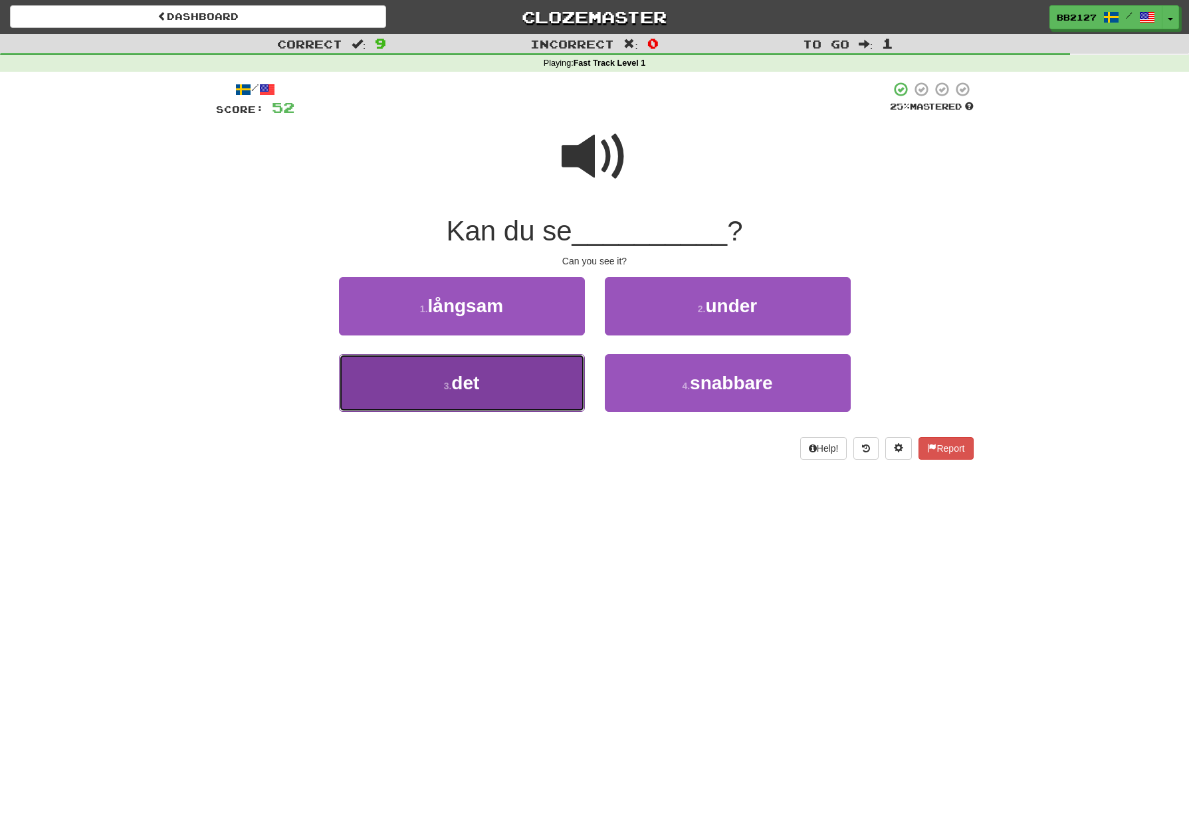
click at [538, 385] on button "3 . det" at bounding box center [462, 383] width 246 height 58
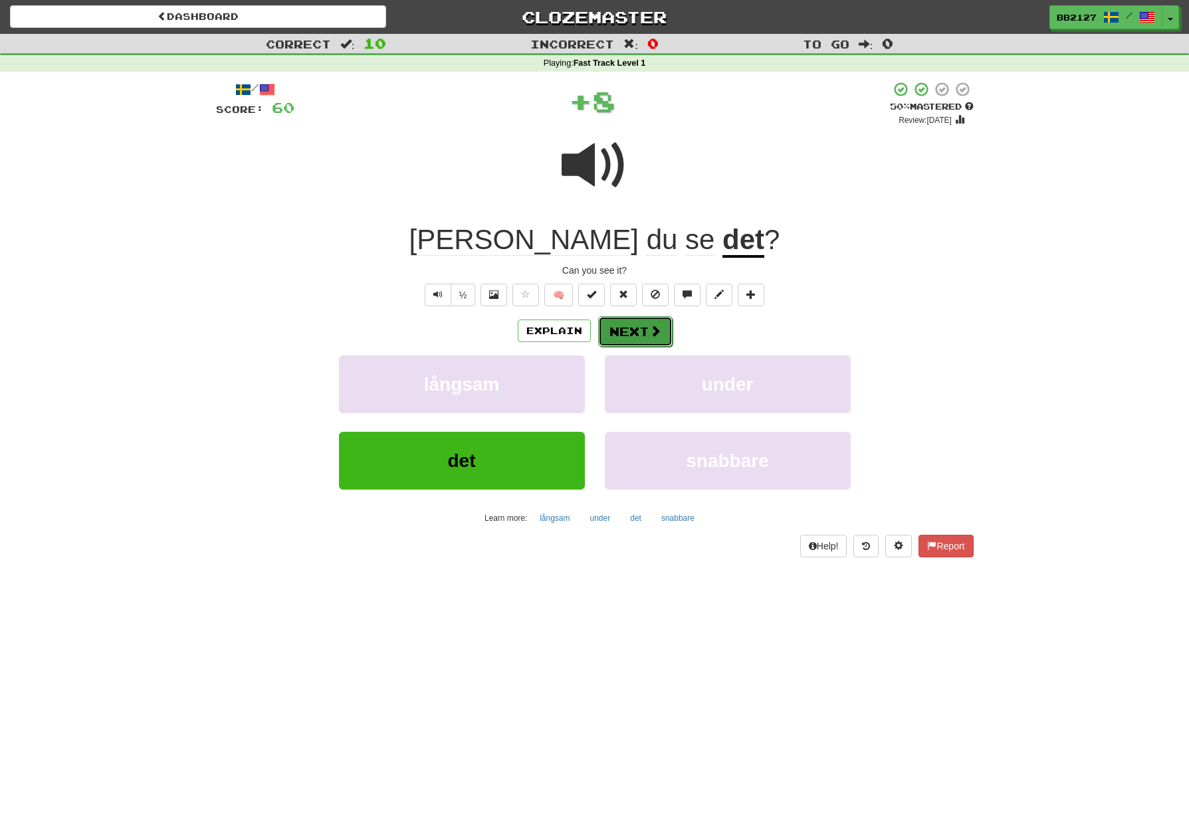
click at [633, 336] on button "Next" at bounding box center [635, 331] width 74 height 31
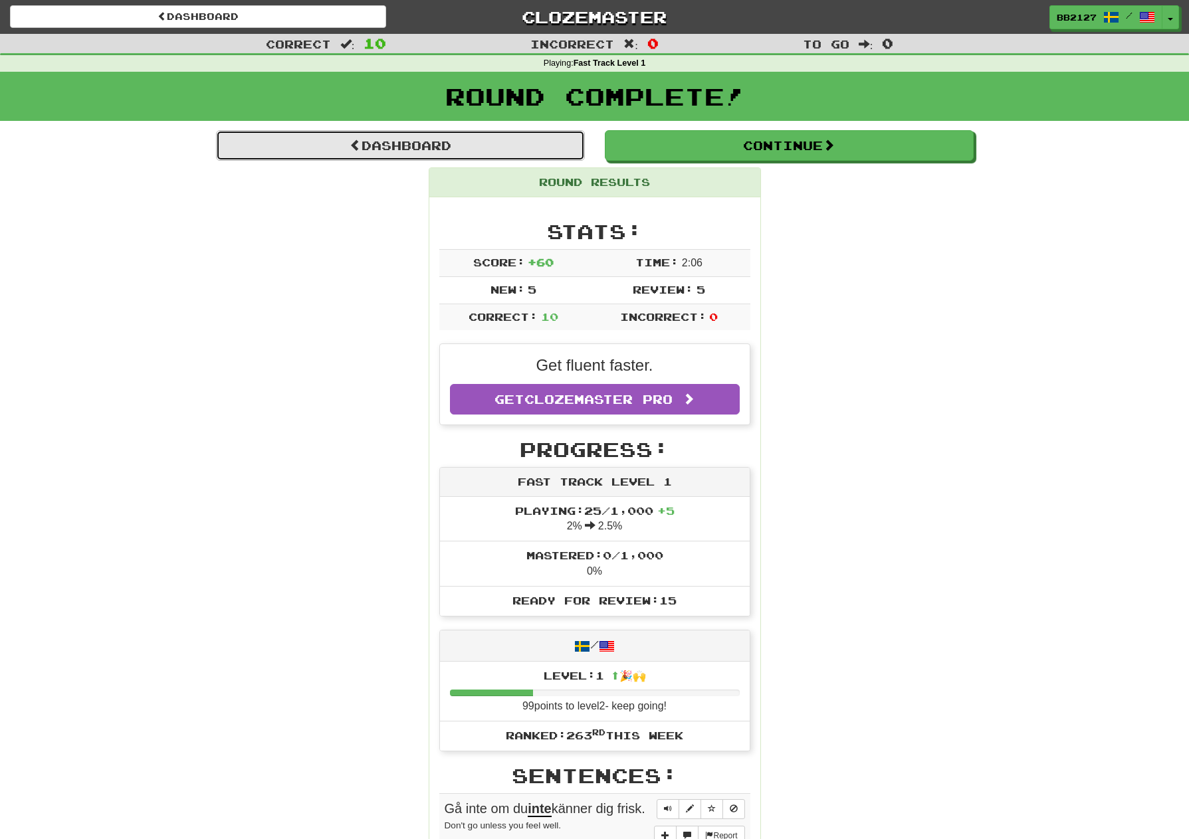
click at [425, 155] on link "Dashboard" at bounding box center [400, 145] width 369 height 31
